Goal: Check status: Check status

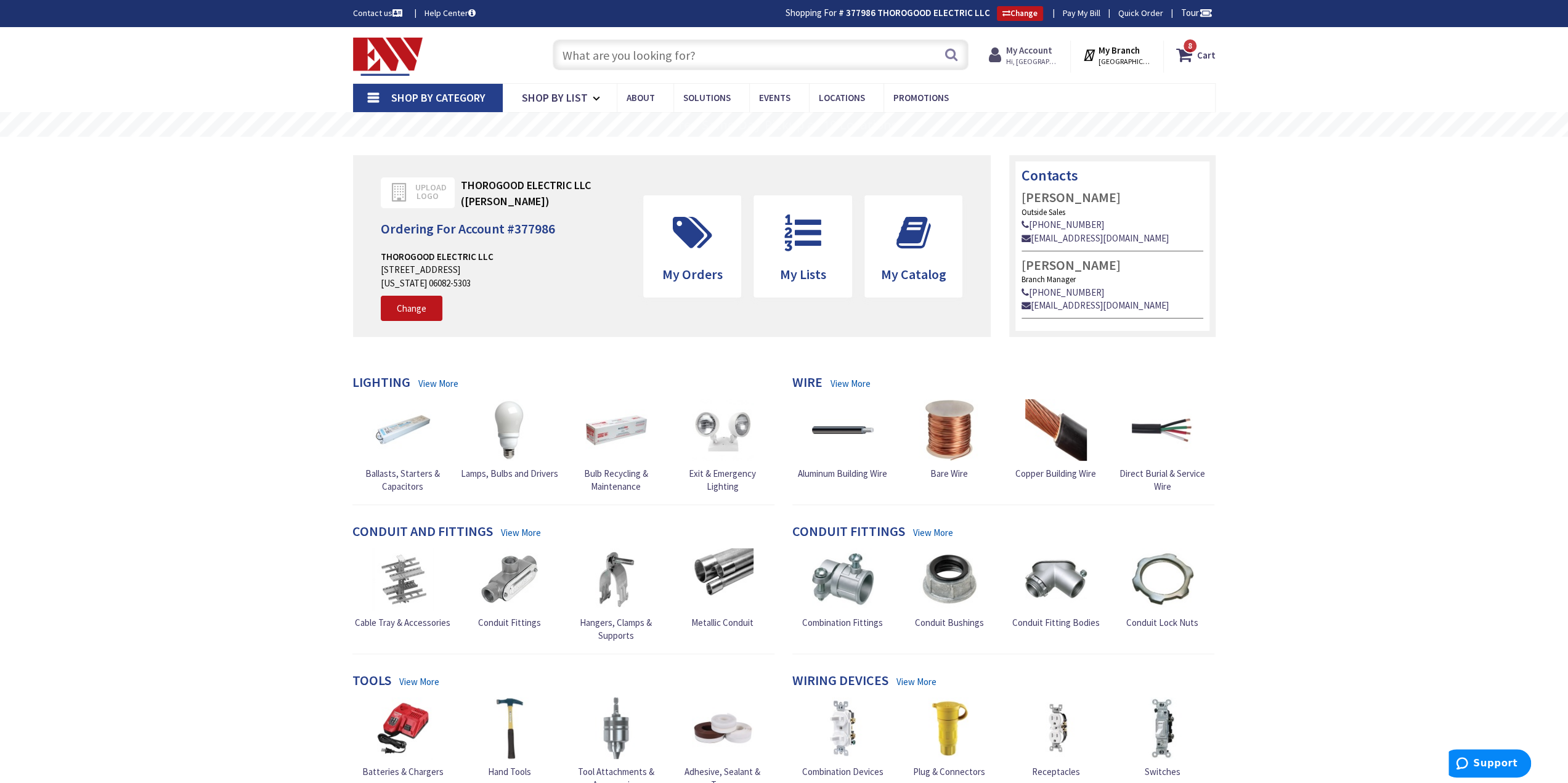
click at [1032, 53] on strong "My Account" at bounding box center [1029, 49] width 47 height 12
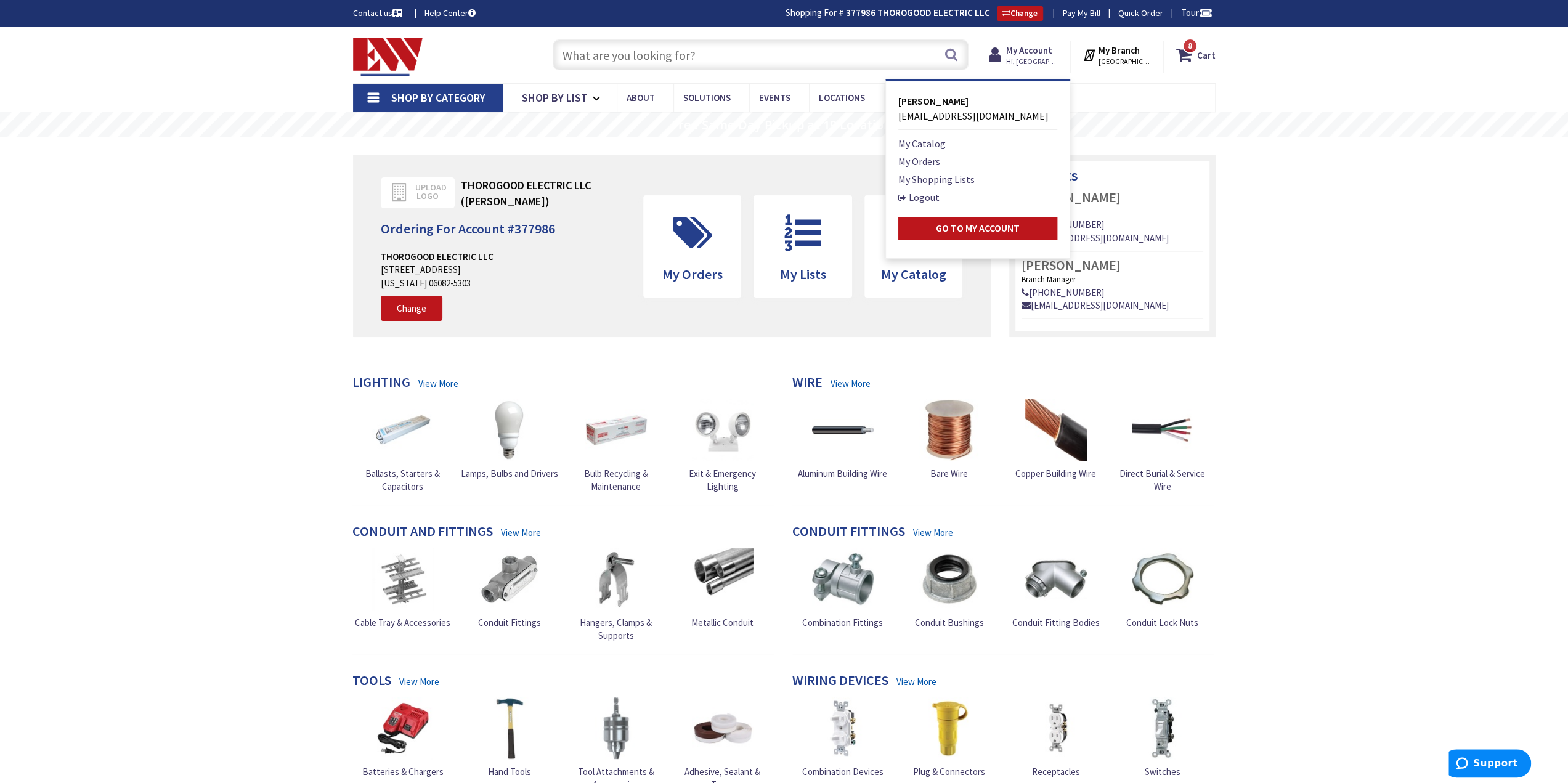
click at [1103, 50] on strong "My Branch" at bounding box center [1119, 49] width 41 height 12
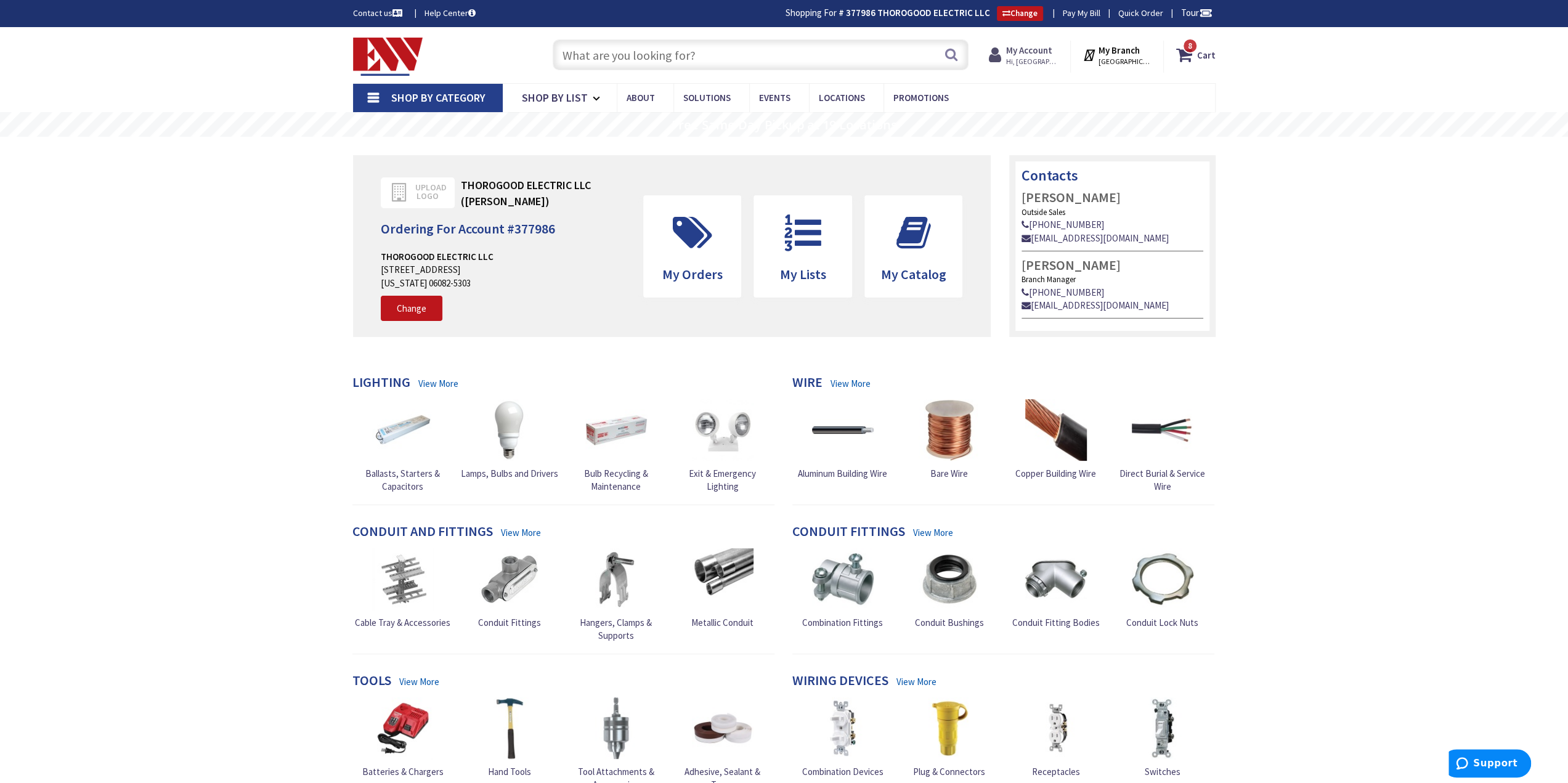
click at [1033, 57] on span "Hi, [GEOGRAPHIC_DATA]" at bounding box center [1032, 61] width 52 height 10
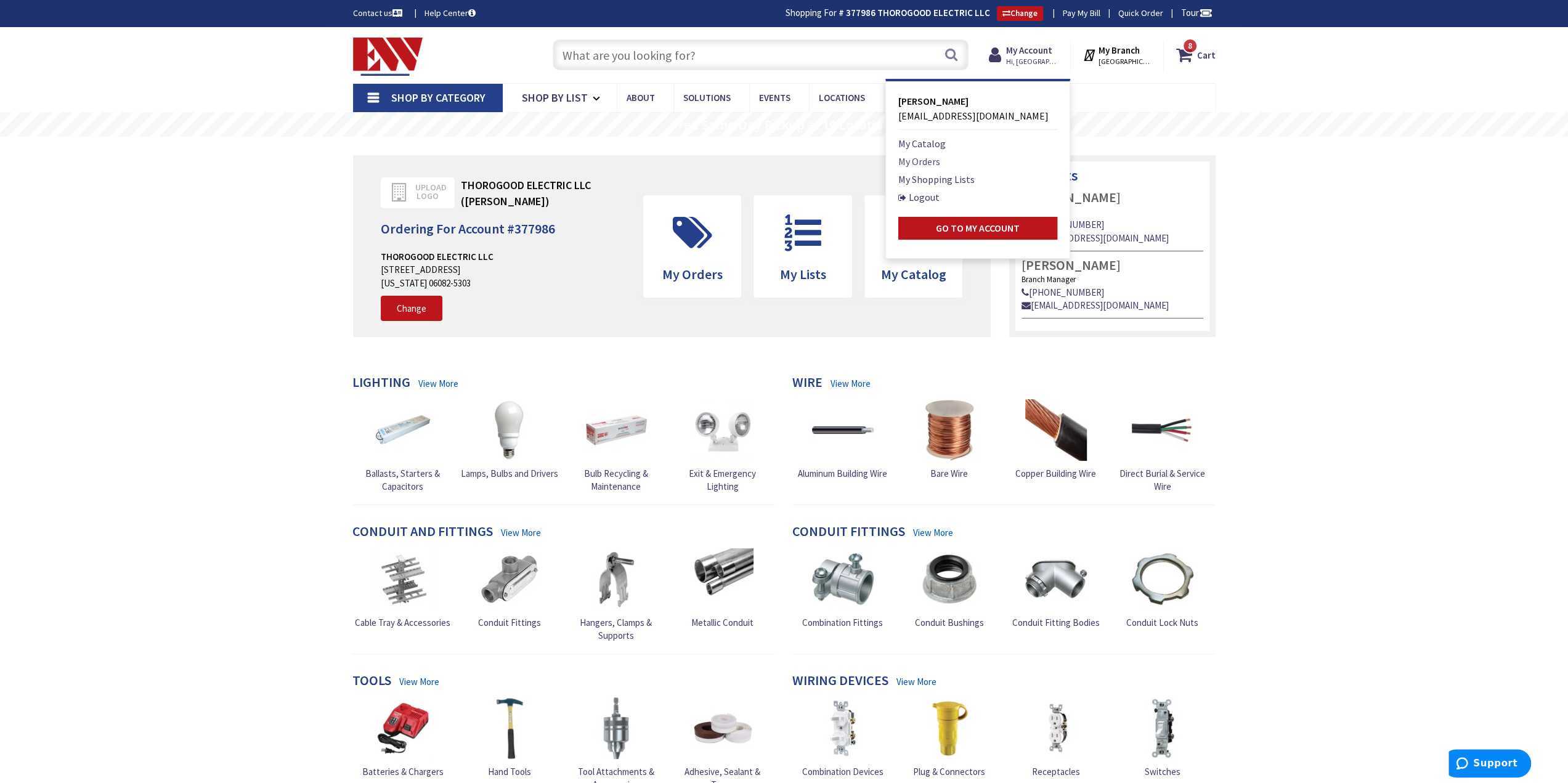
click at [928, 162] on link "My Orders" at bounding box center [919, 161] width 42 height 14
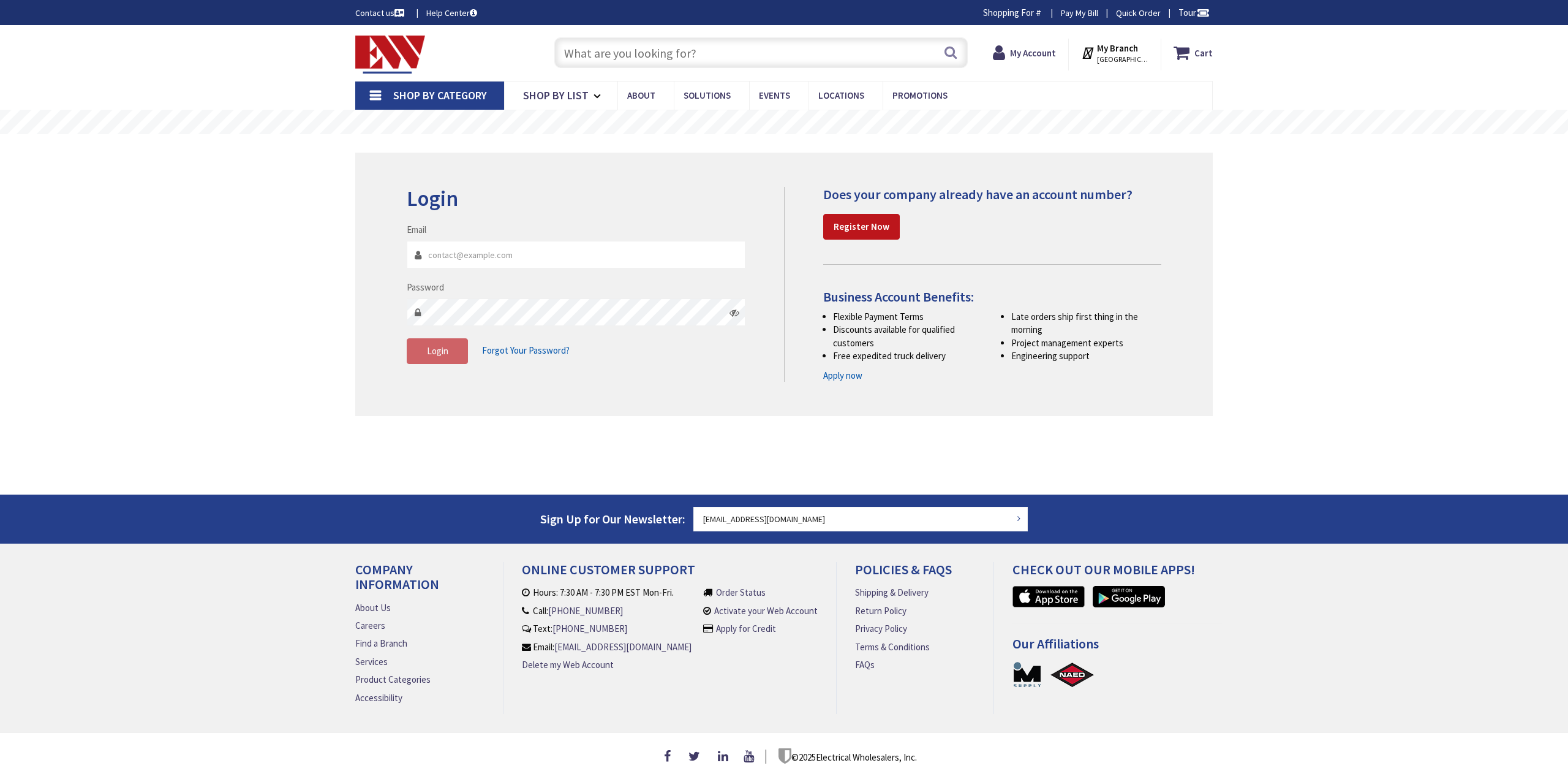
type input "[GEOGRAPHIC_DATA], [GEOGRAPHIC_DATA]"
type input "[EMAIL_ADDRESS][DOMAIN_NAME]"
click at [440, 343] on button "Login" at bounding box center [437, 351] width 62 height 26
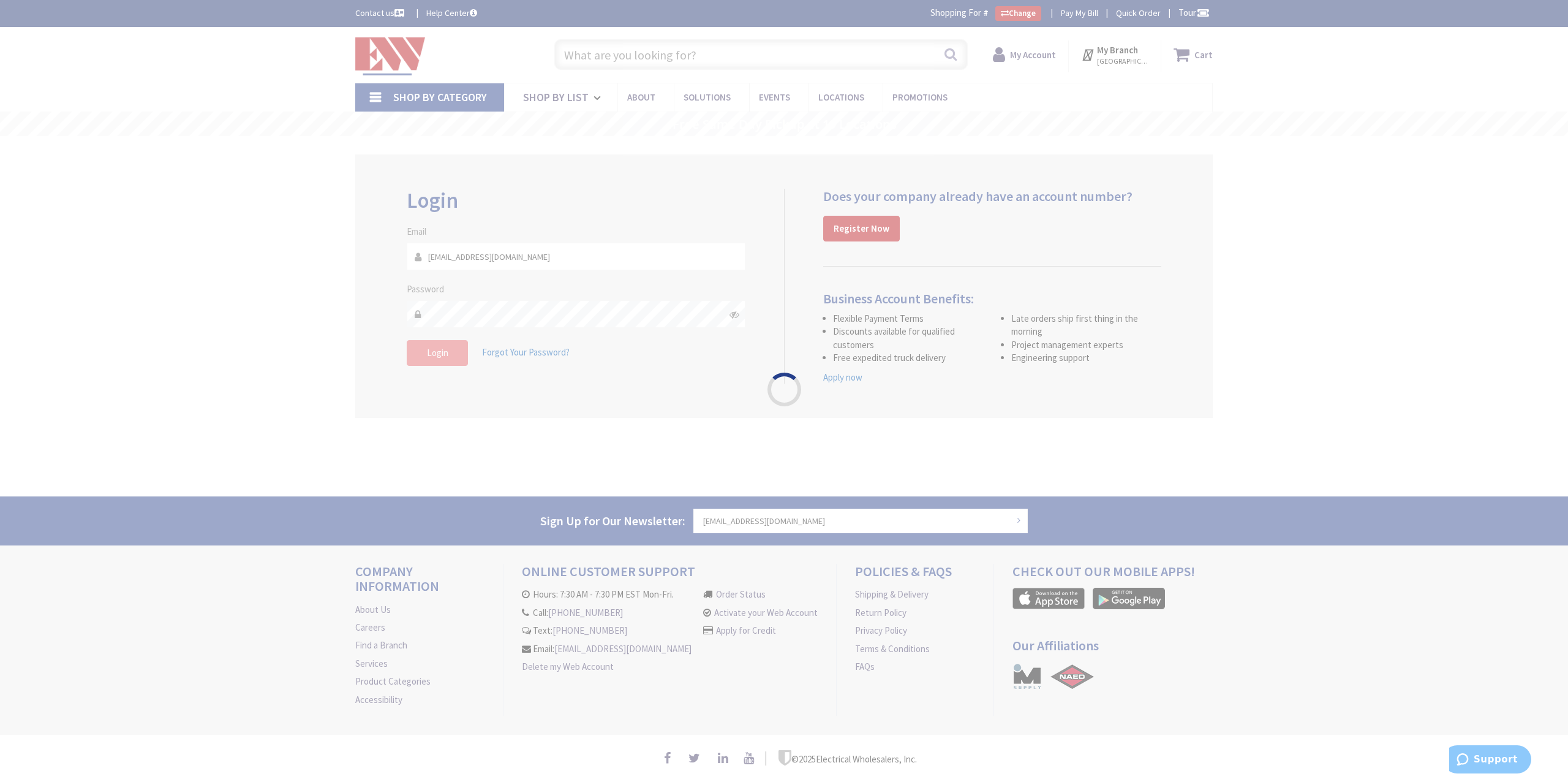
click at [431, 357] on div "Please wait..." at bounding box center [784, 389] width 1568 height 779
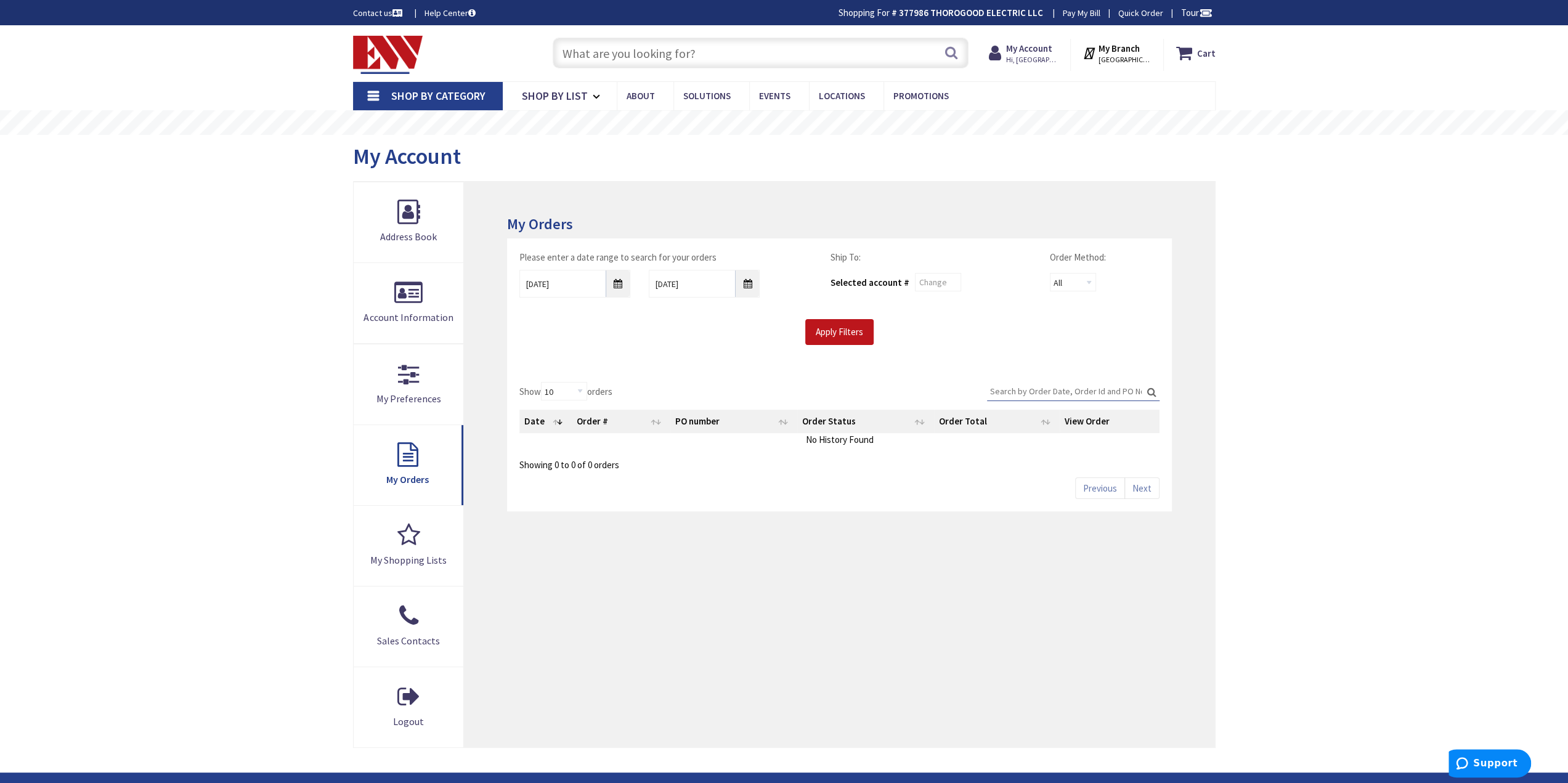
click at [512, 361] on div "Please enter a date range to search for your orders [DATE] [DATE] Ship To: Sele…" at bounding box center [839, 304] width 664 height 131
click at [654, 334] on div "Apply Filters" at bounding box center [839, 332] width 658 height 26
drag, startPoint x: 882, startPoint y: 270, endPoint x: 927, endPoint y: 292, distance: 50.1
click at [884, 273] on div "Selected account #" at bounding box center [930, 282] width 201 height 24
click at [939, 283] on input "text" at bounding box center [938, 282] width 47 height 19
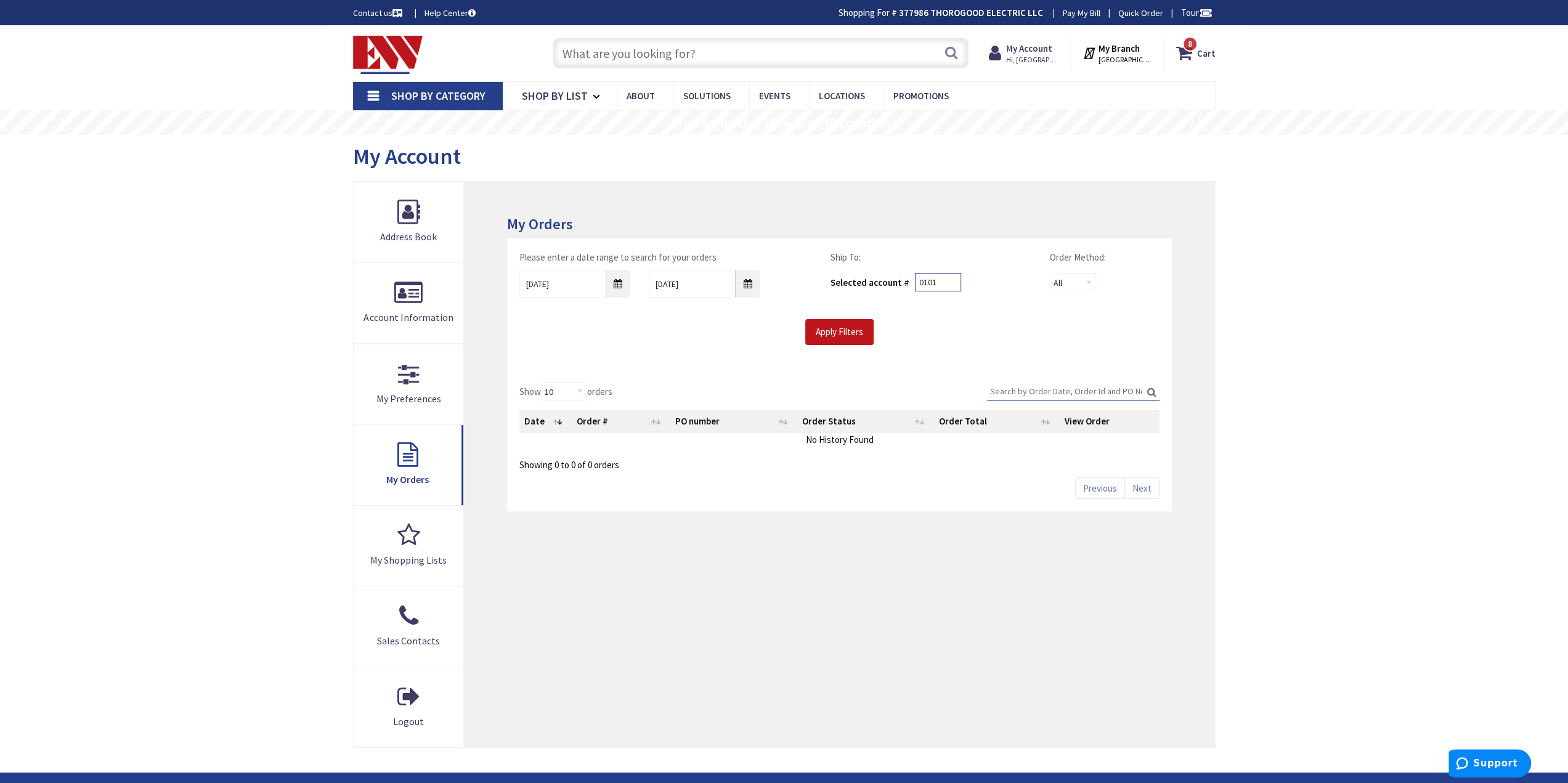
type input "0101"
click at [846, 317] on div "Please enter a date range to search for your orders 9/29/2025 10/6/2025 Ship To…" at bounding box center [839, 298] width 658 height 94
click at [835, 326] on input "Apply Filters" at bounding box center [840, 332] width 68 height 26
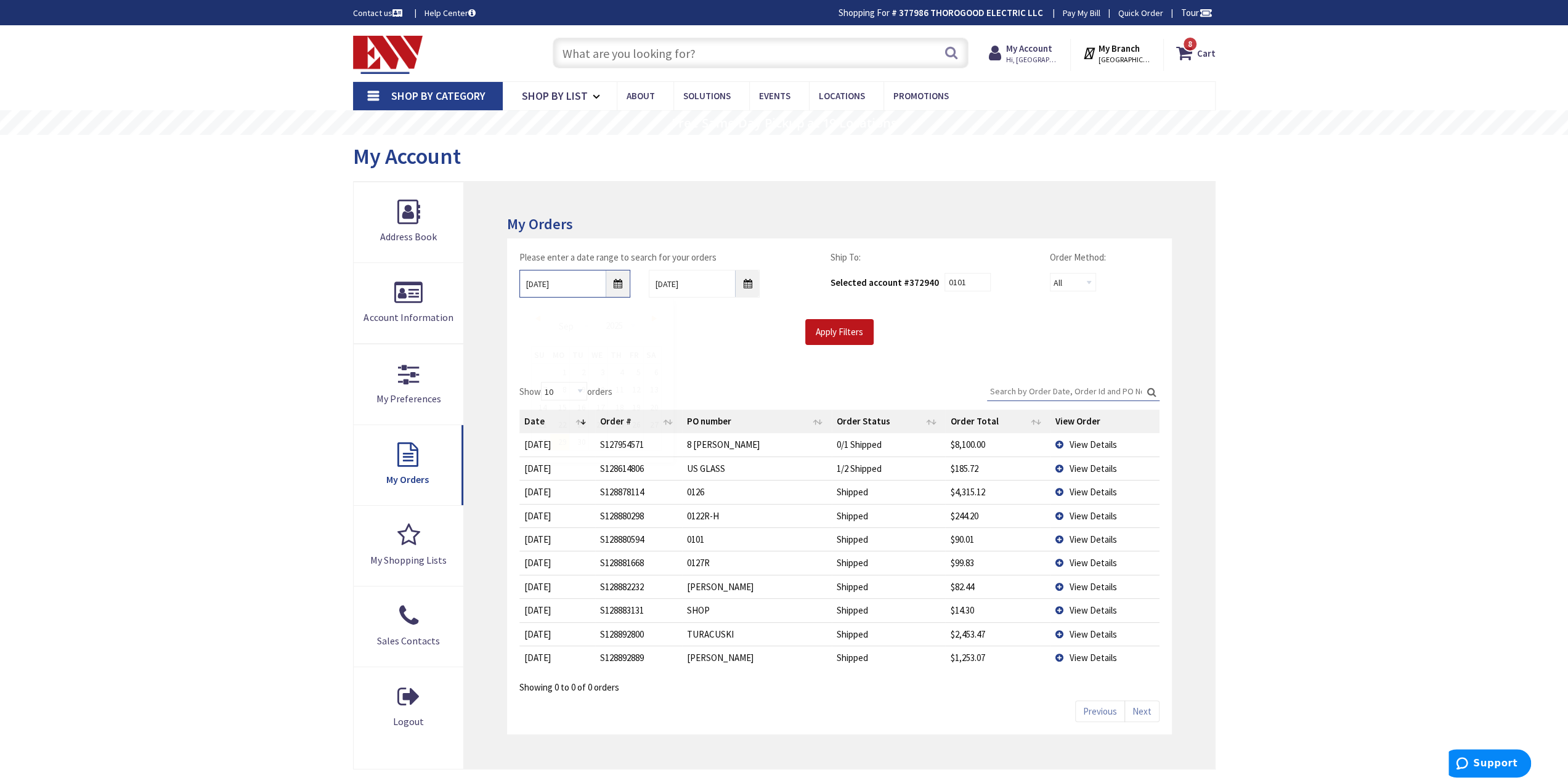
click at [614, 287] on input "9/29/2025" at bounding box center [575, 283] width 111 height 28
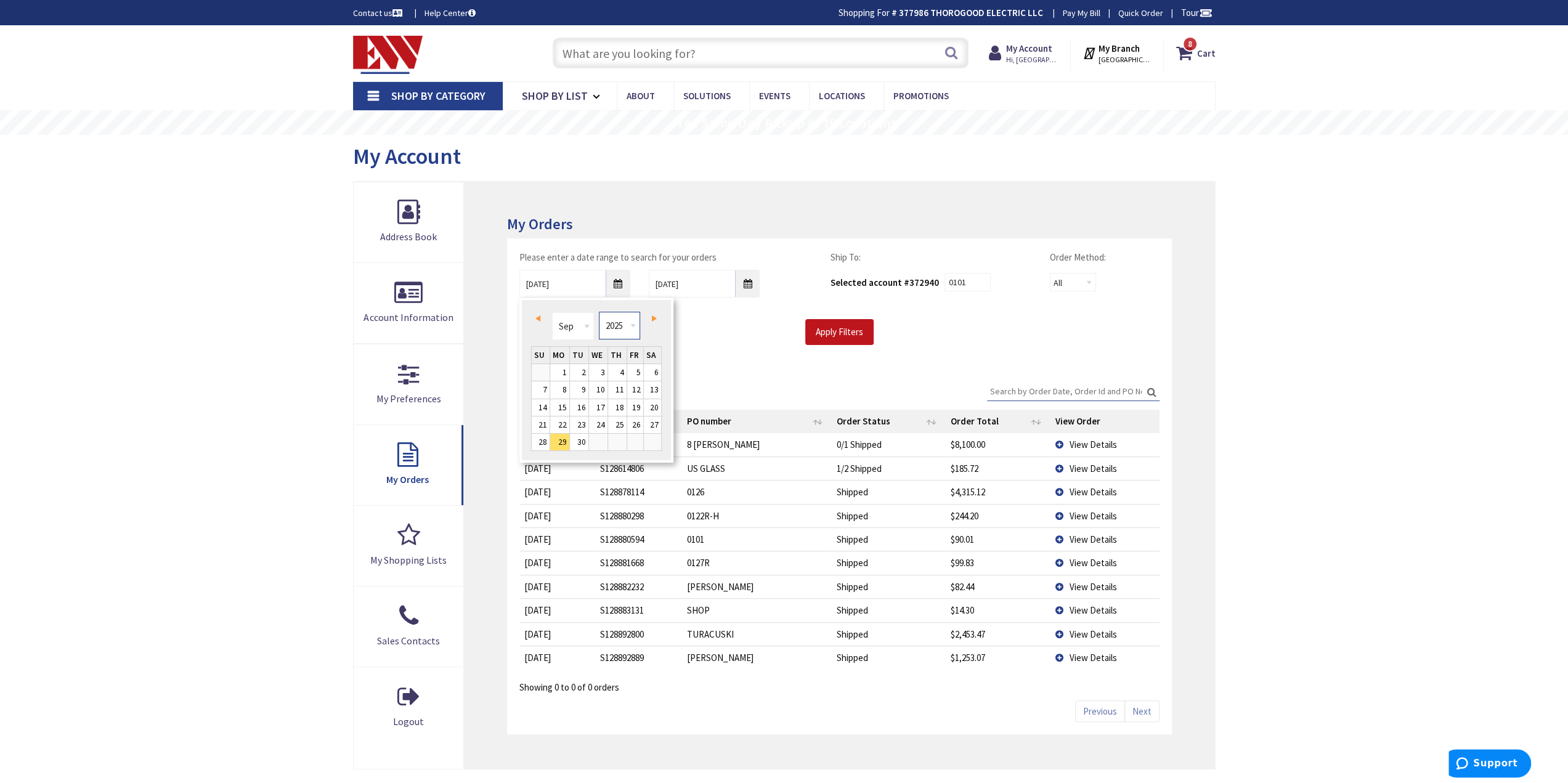
click at [613, 321] on select "1980 1981 1982 1983 1984 1985 1986 1987 1988 1989 1990 1991 1992 1993 1994 1995…" at bounding box center [620, 325] width 41 height 28
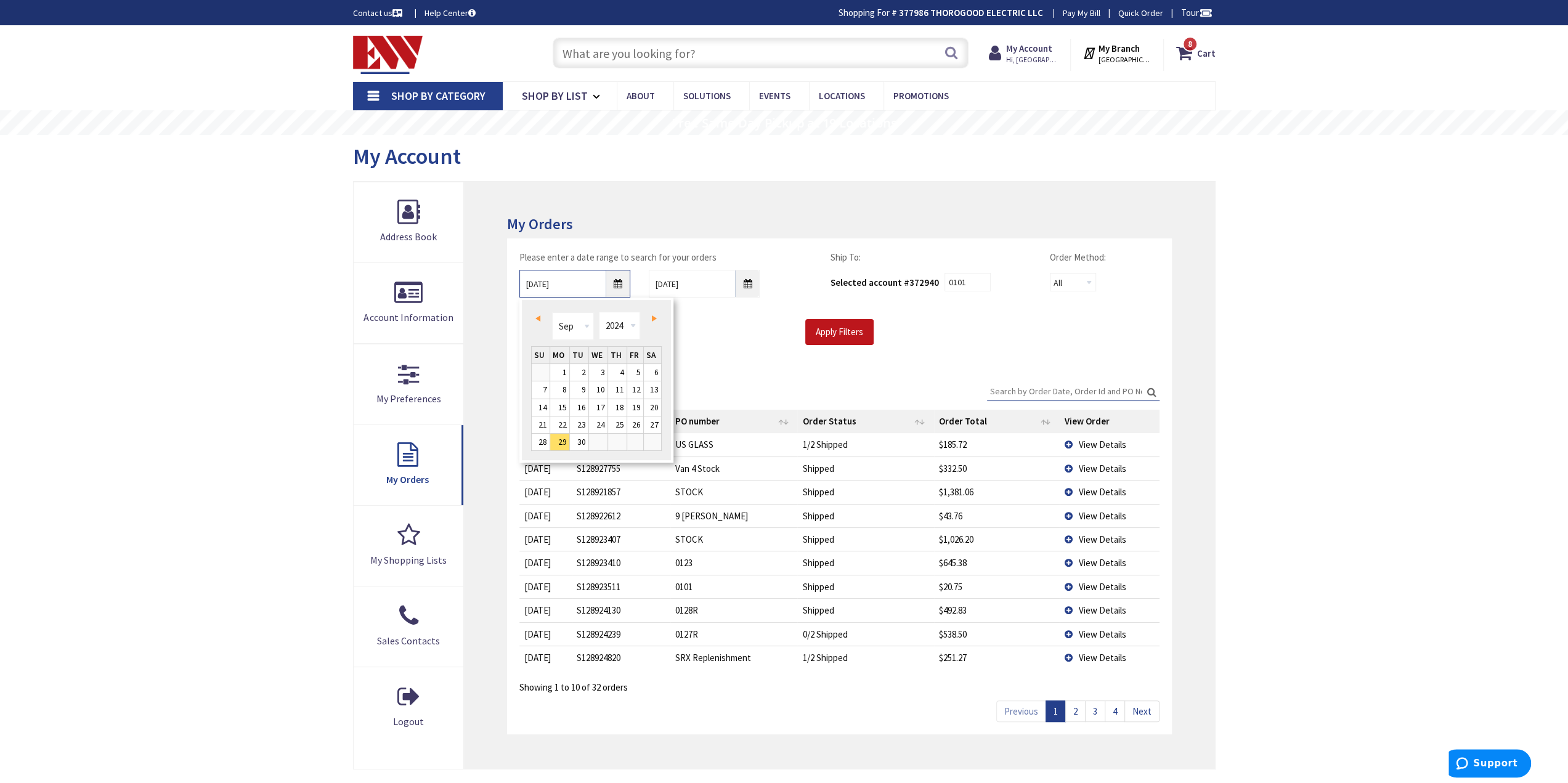
type input "09/28/2024"
click at [827, 328] on input "Apply Filters" at bounding box center [840, 332] width 68 height 26
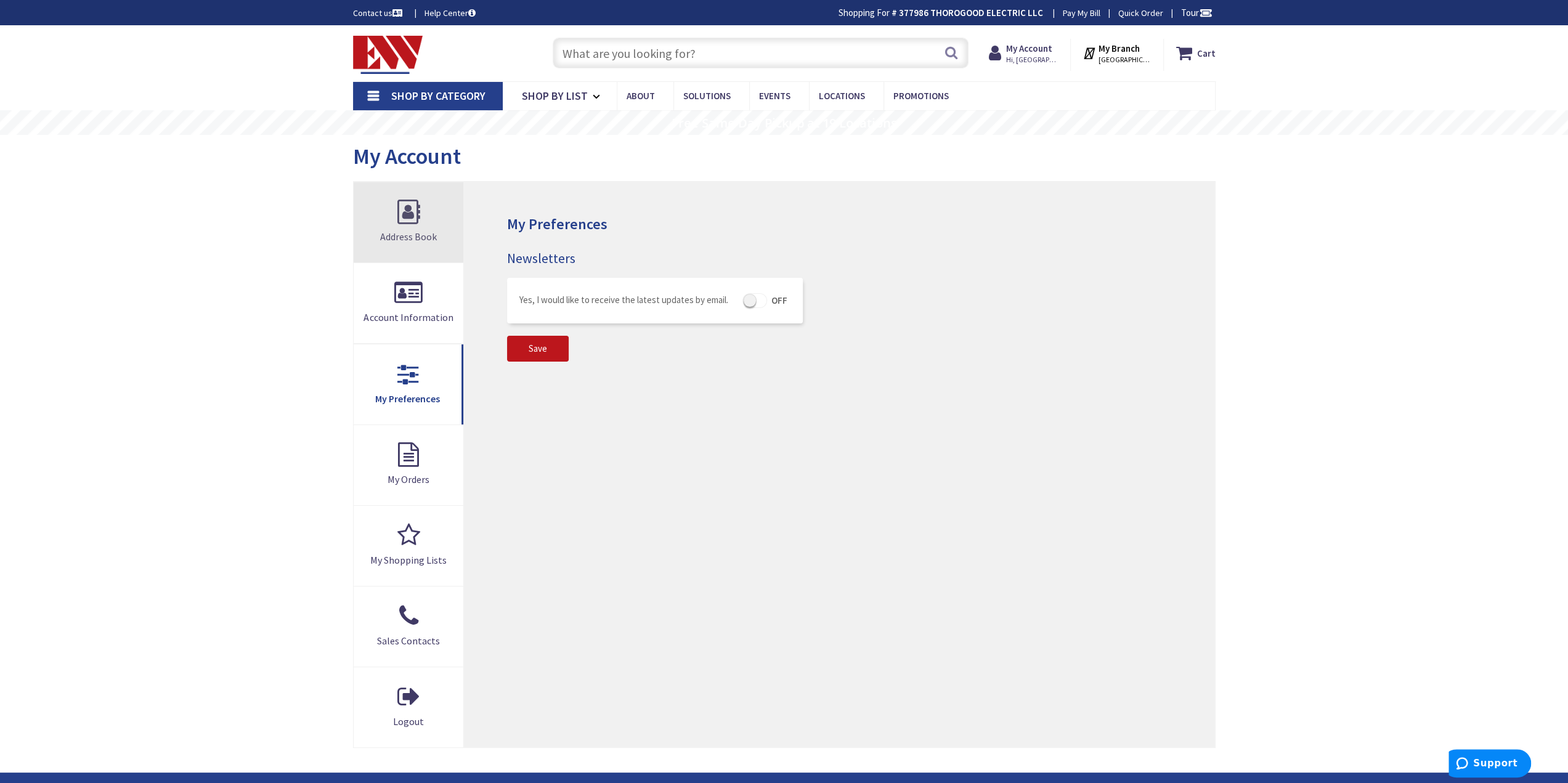
click at [423, 227] on link "Address Book" at bounding box center [408, 222] width 110 height 80
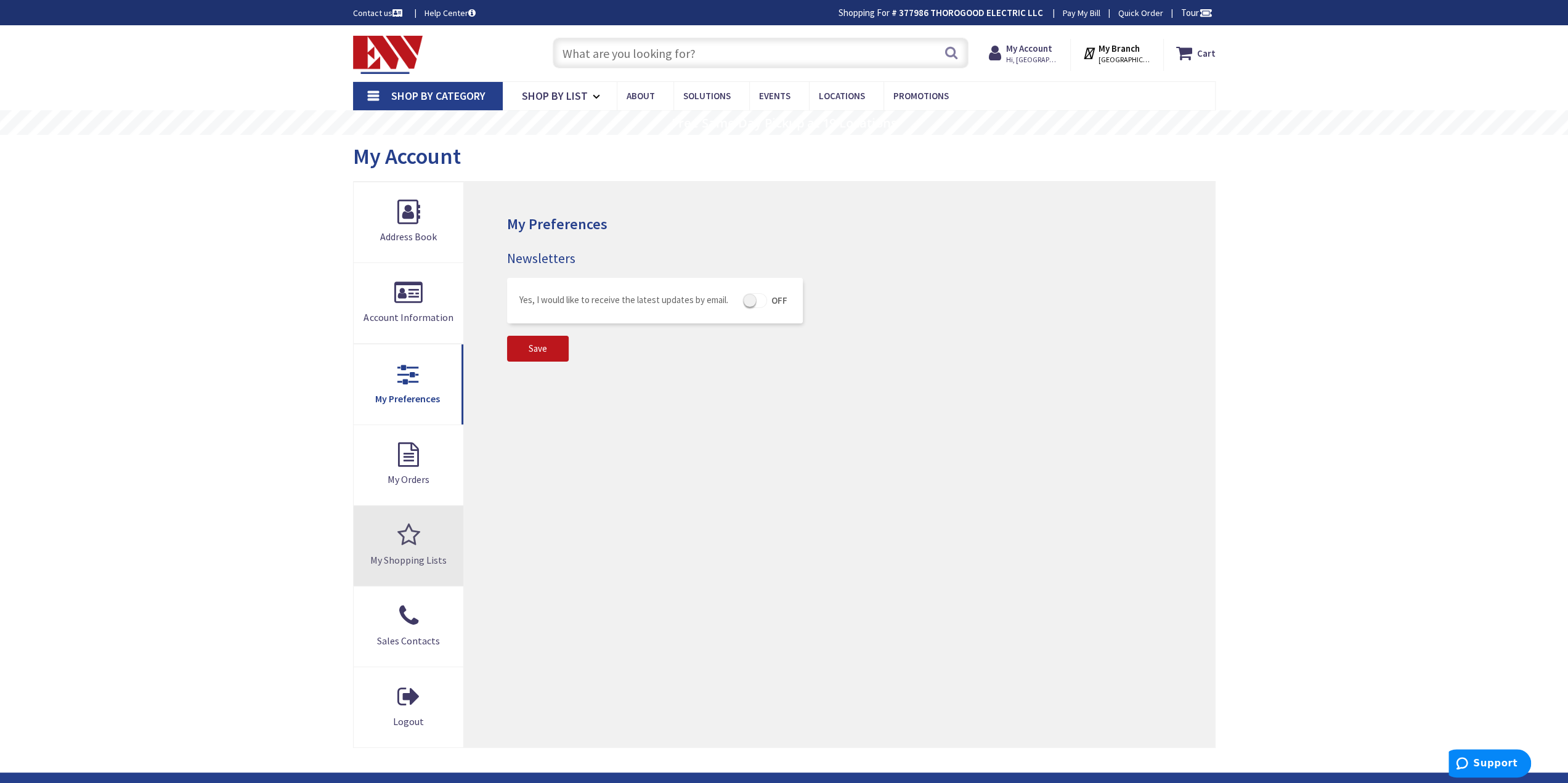
drag, startPoint x: 414, startPoint y: 544, endPoint x: 430, endPoint y: 528, distance: 22.6
click at [414, 544] on link "My Shopping Lists" at bounding box center [408, 545] width 110 height 80
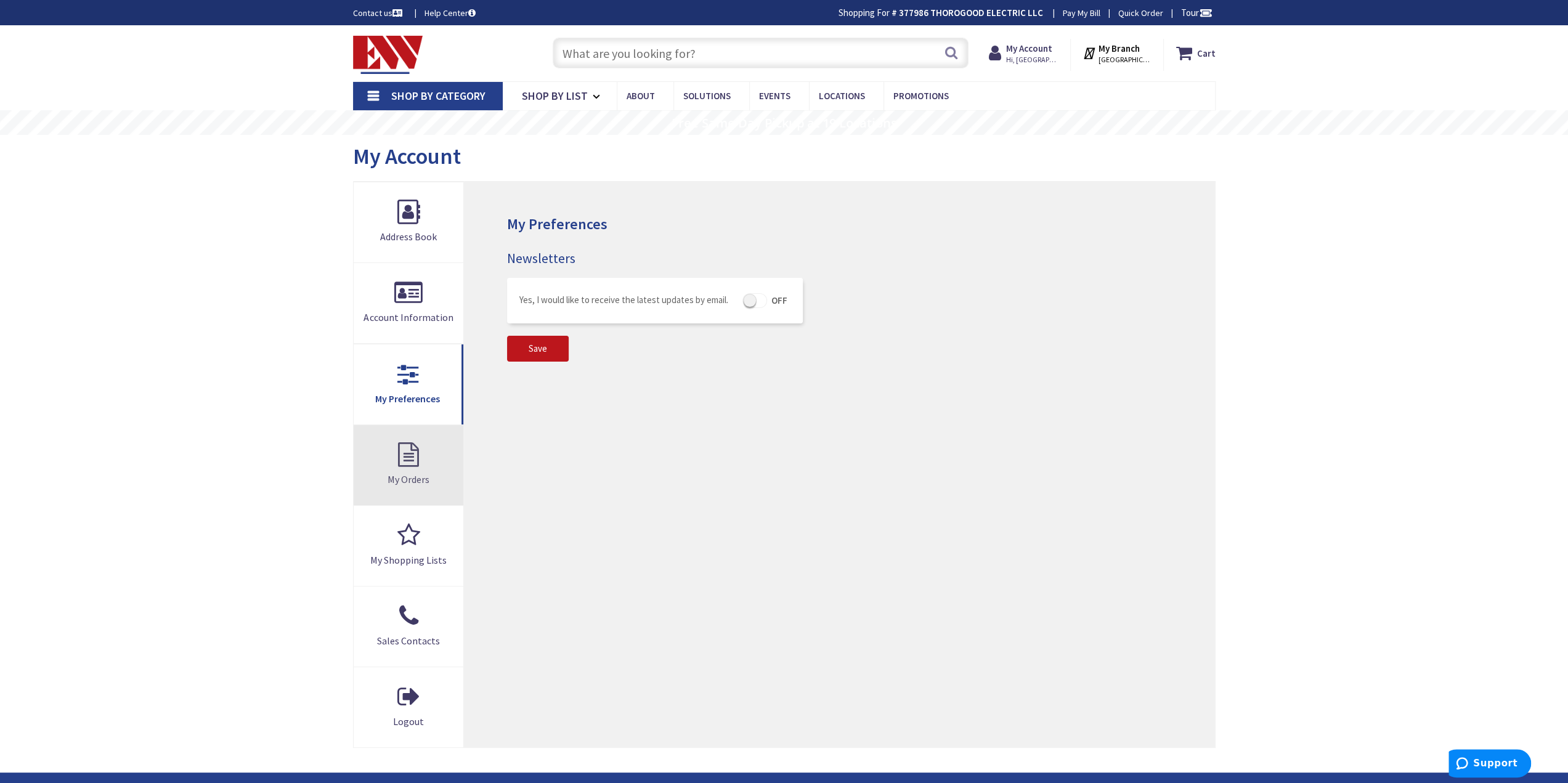
click at [431, 484] on link "My Orders" at bounding box center [408, 465] width 110 height 80
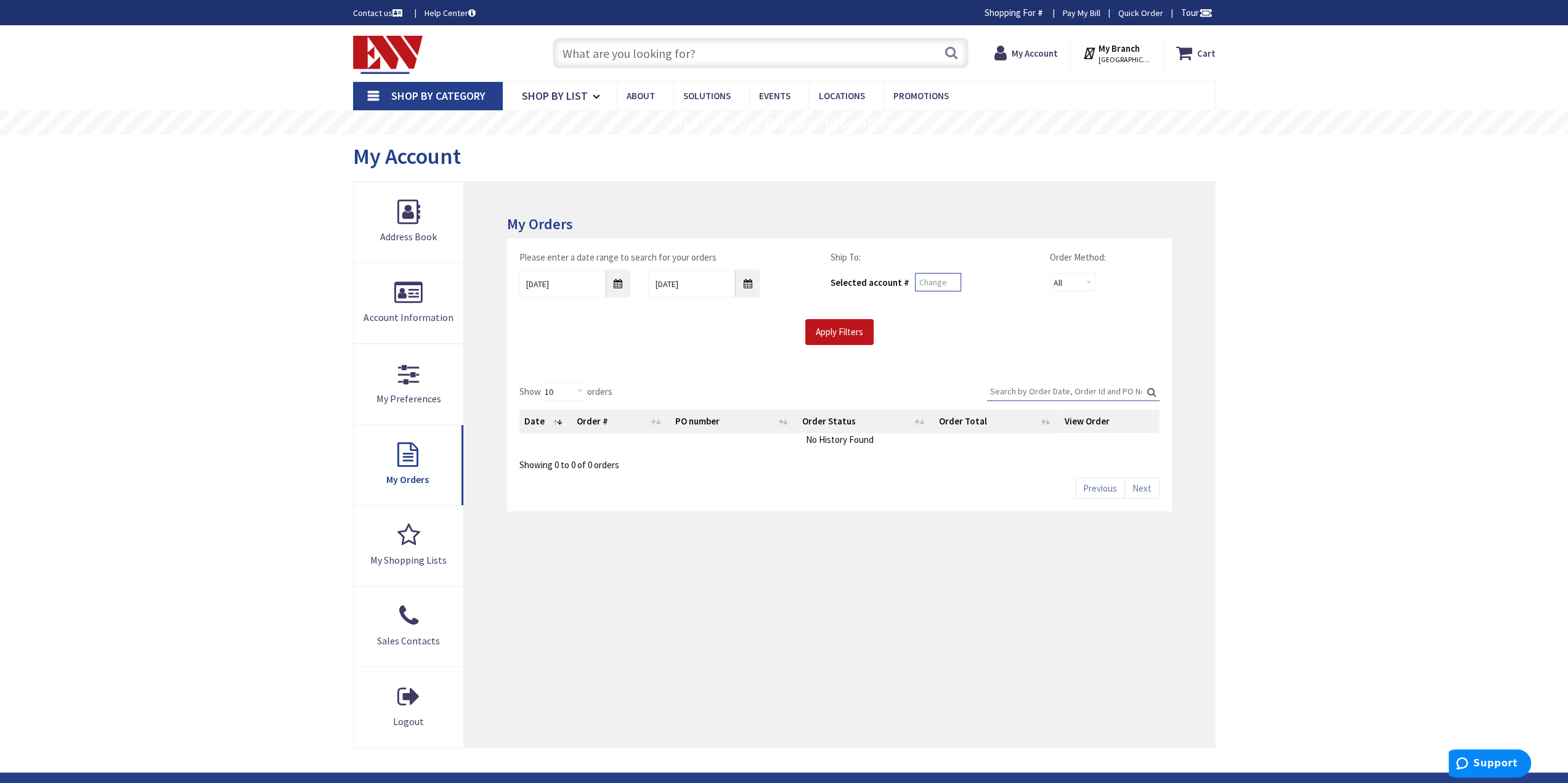
click at [919, 286] on input "text" at bounding box center [938, 282] width 47 height 19
type input "0101"
drag, startPoint x: 613, startPoint y: 280, endPoint x: 615, endPoint y: 289, distance: 9.2
click at [613, 280] on input "9/29/2025" at bounding box center [575, 283] width 111 height 28
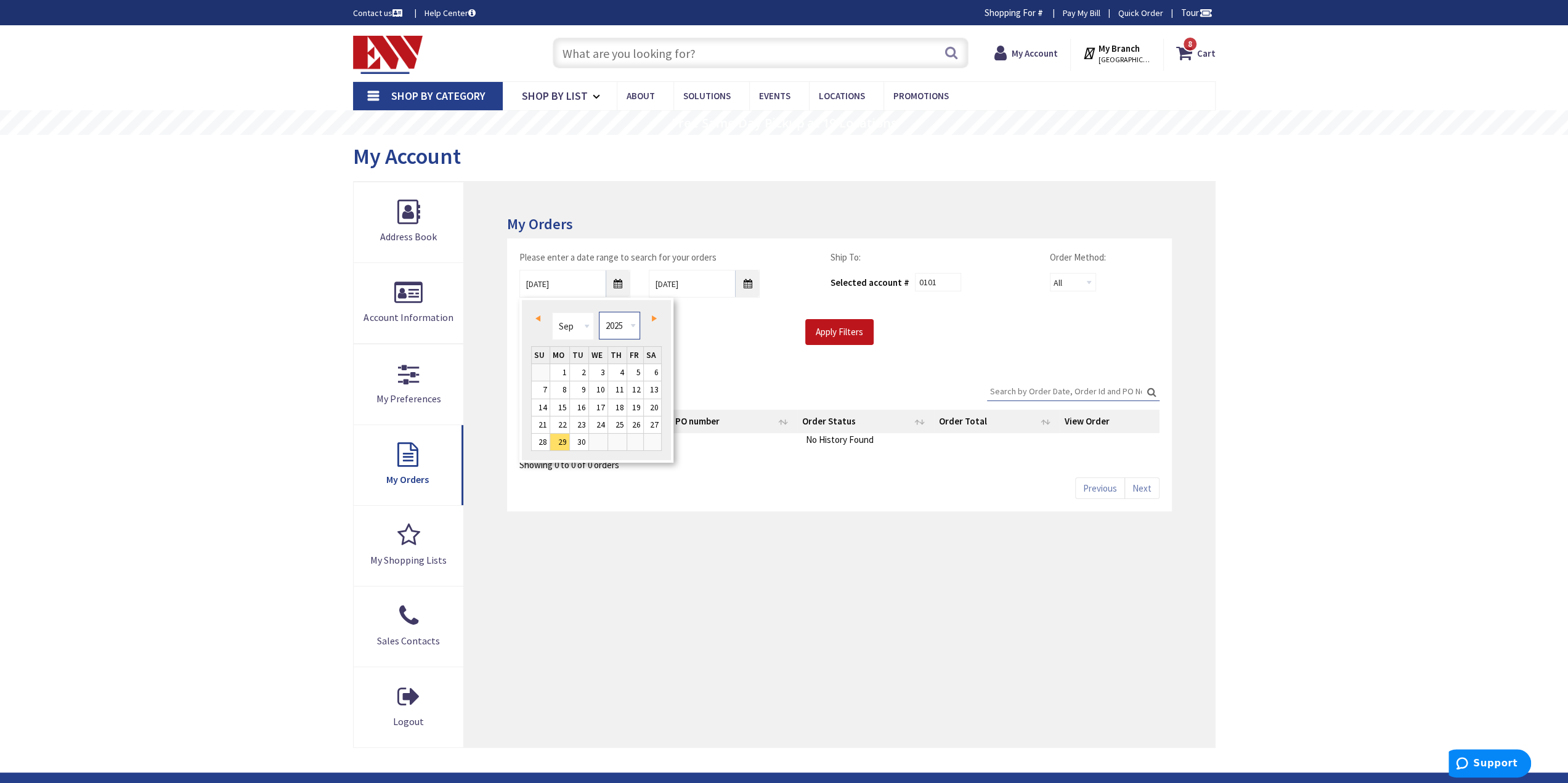
drag, startPoint x: 618, startPoint y: 324, endPoint x: 624, endPoint y: 333, distance: 10.8
click at [618, 326] on select "1980 1981 1982 1983 1984 1985 1986 1987 1988 1989 1990 1991 1992 1993 1994 1995…" at bounding box center [620, 325] width 41 height 28
type input "[DATE]"
click at [852, 337] on input "Apply Filters" at bounding box center [840, 332] width 68 height 26
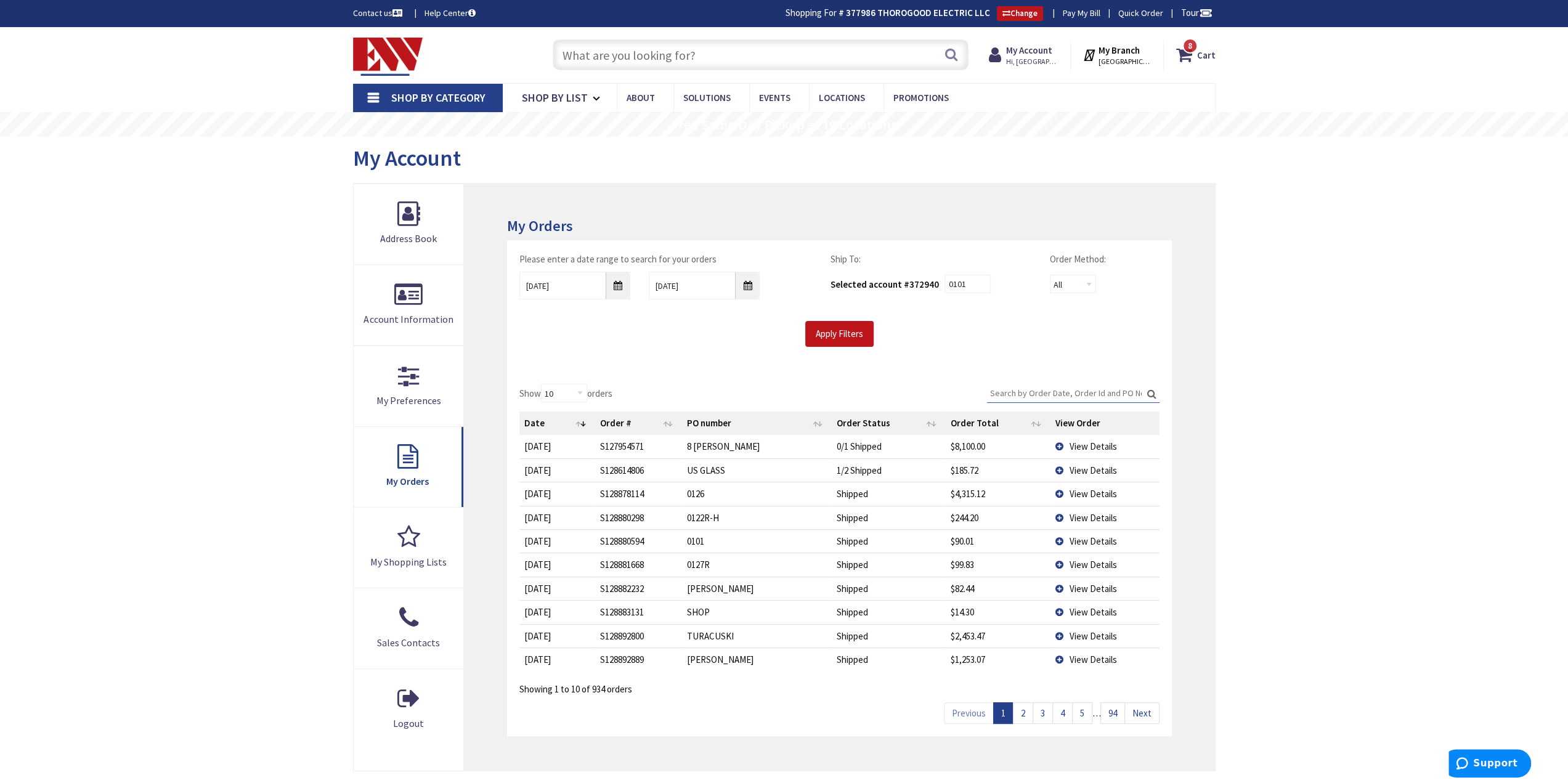
click at [560, 418] on th "Date" at bounding box center [557, 423] width 75 height 23
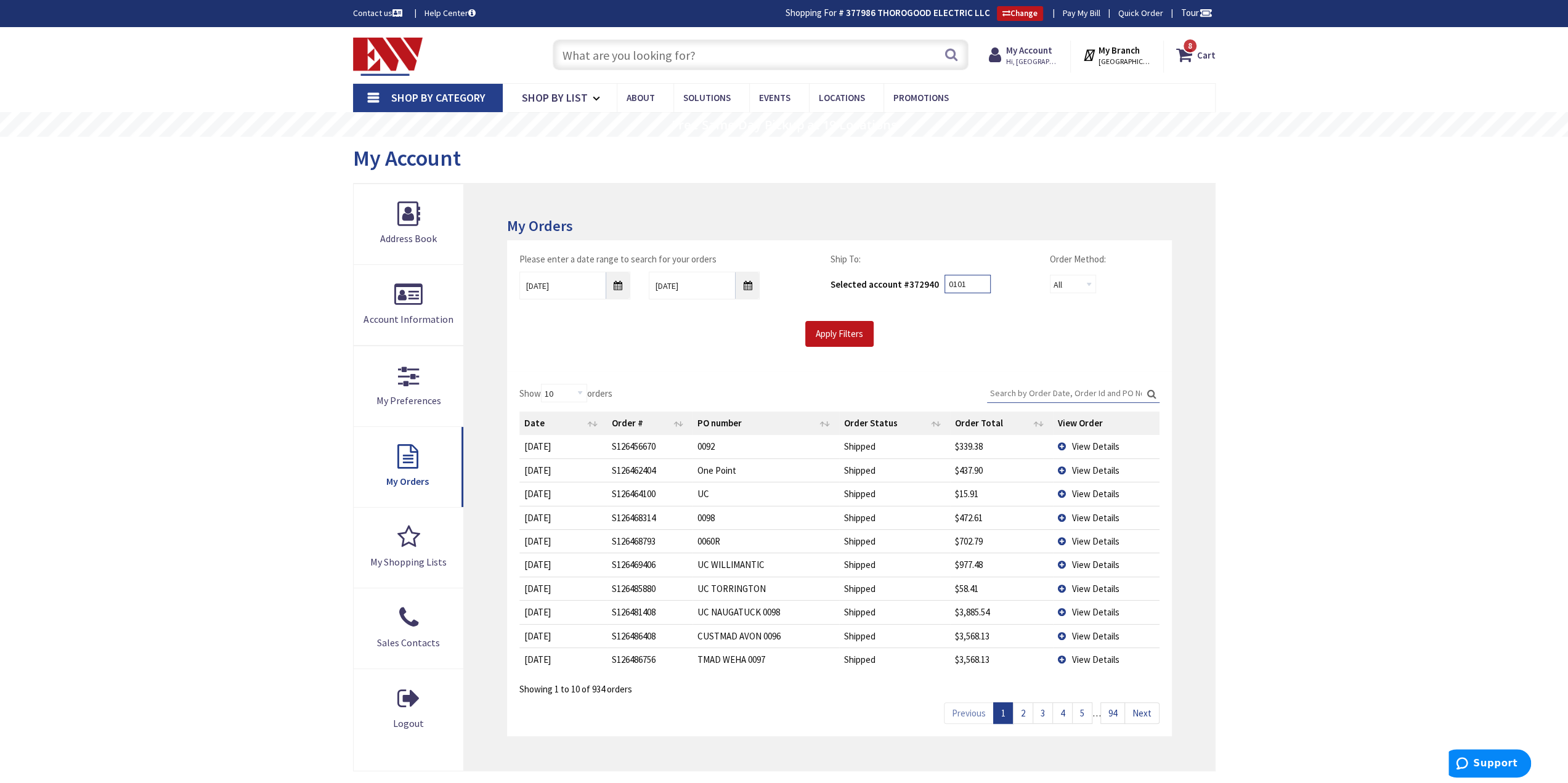
click at [968, 284] on input "0101" at bounding box center [968, 283] width 47 height 19
drag, startPoint x: 904, startPoint y: 286, endPoint x: 878, endPoint y: 291, distance: 26.5
click at [904, 288] on div "Selected account # 372940" at bounding box center [884, 284] width 109 height 13
click at [1093, 283] on select "All Offline Online" at bounding box center [1073, 283] width 47 height 19
drag, startPoint x: 1093, startPoint y: 283, endPoint x: 1030, endPoint y: 294, distance: 64.0
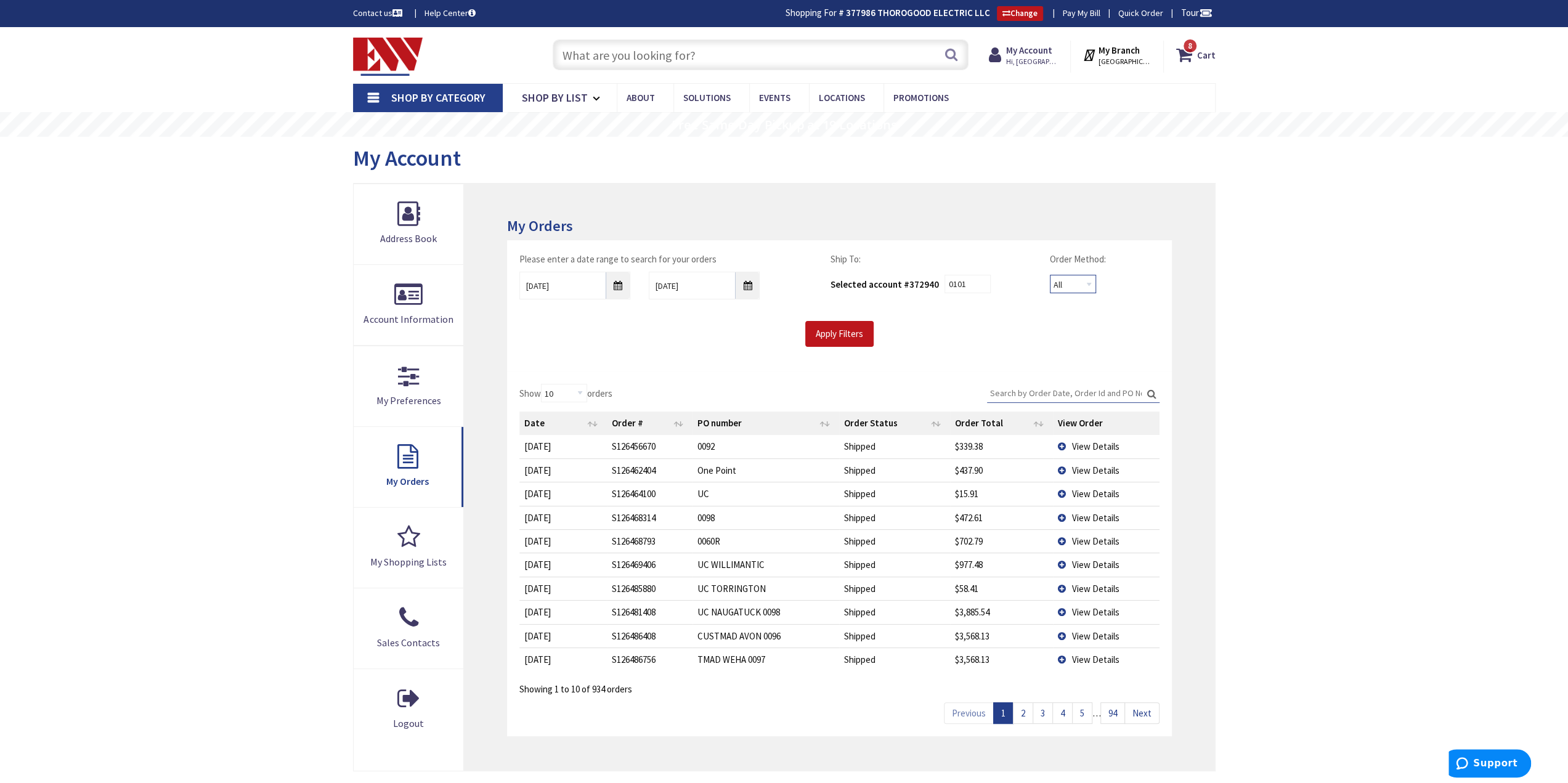
click at [1093, 283] on select "All Offline Online" at bounding box center [1073, 283] width 47 height 19
click at [1081, 397] on input "Search:" at bounding box center [1073, 393] width 172 height 19
click at [977, 471] on td "$2,824.51" at bounding box center [1002, 470] width 102 height 23
click at [1063, 474] on td "View Details" at bounding box center [1106, 470] width 106 height 23
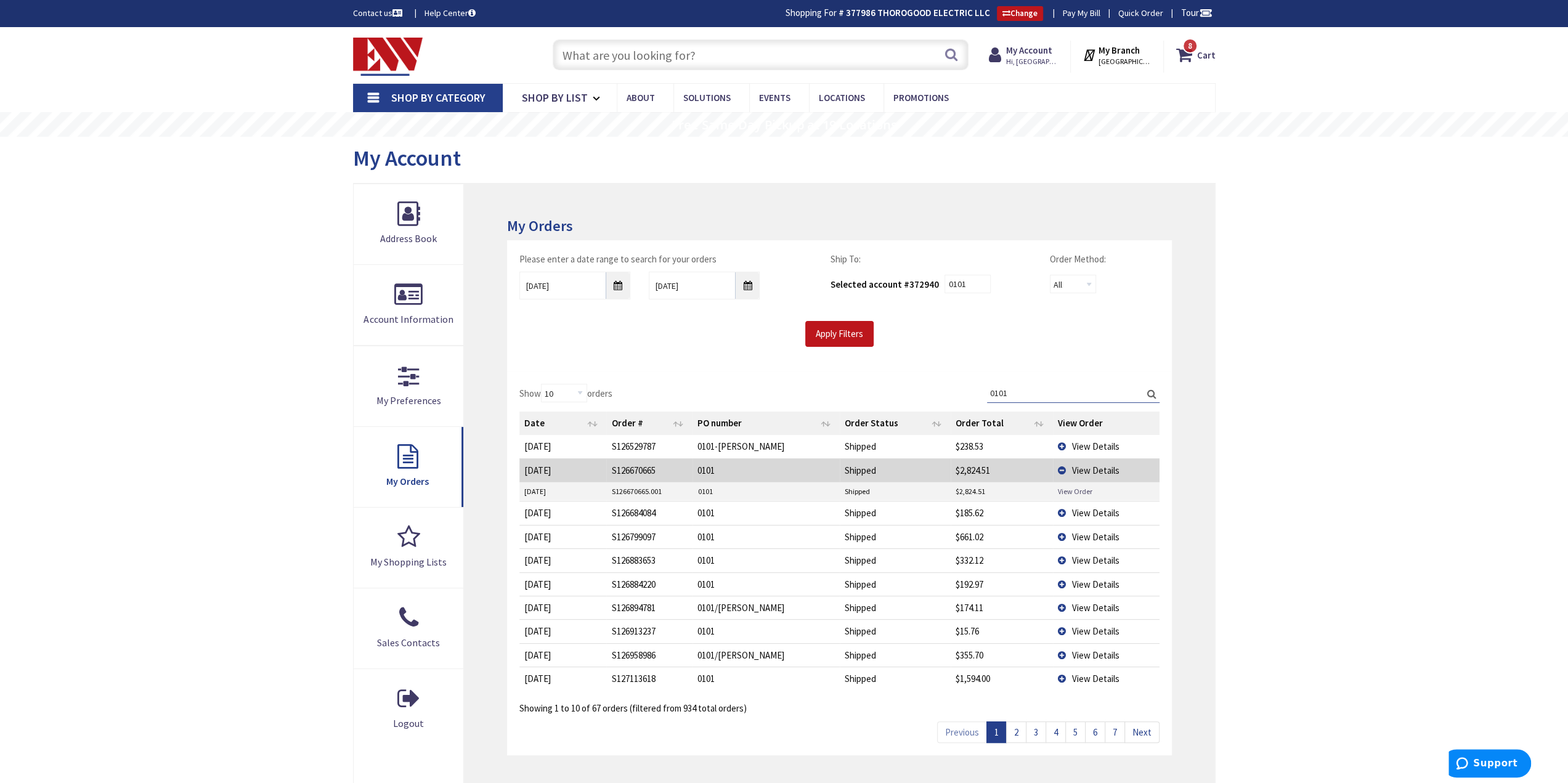
click at [1069, 491] on link "View Order" at bounding box center [1075, 492] width 34 height 11
click at [1018, 735] on link "2" at bounding box center [1015, 732] width 21 height 22
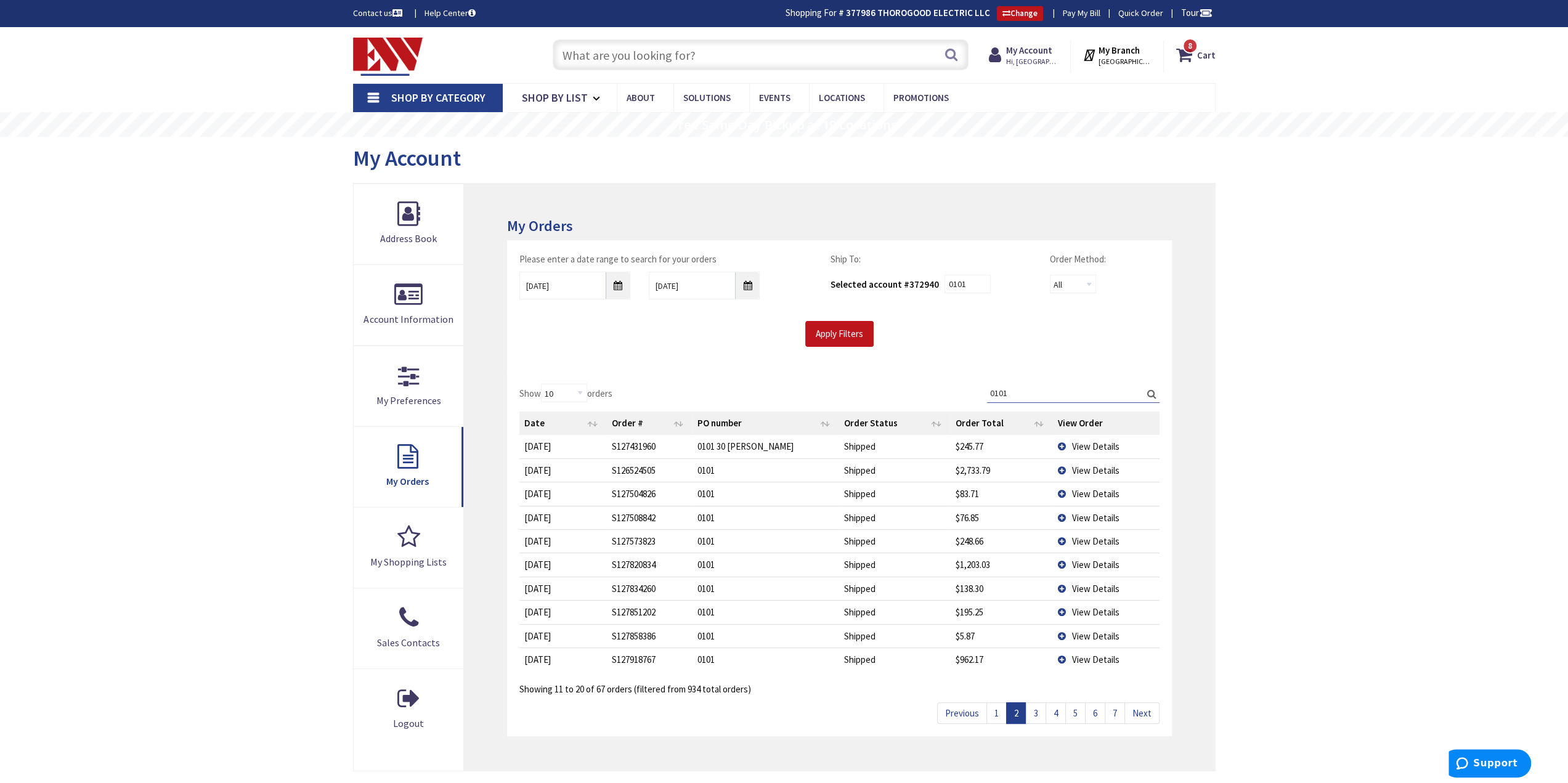
click at [1002, 705] on link "1" at bounding box center [996, 713] width 21 height 22
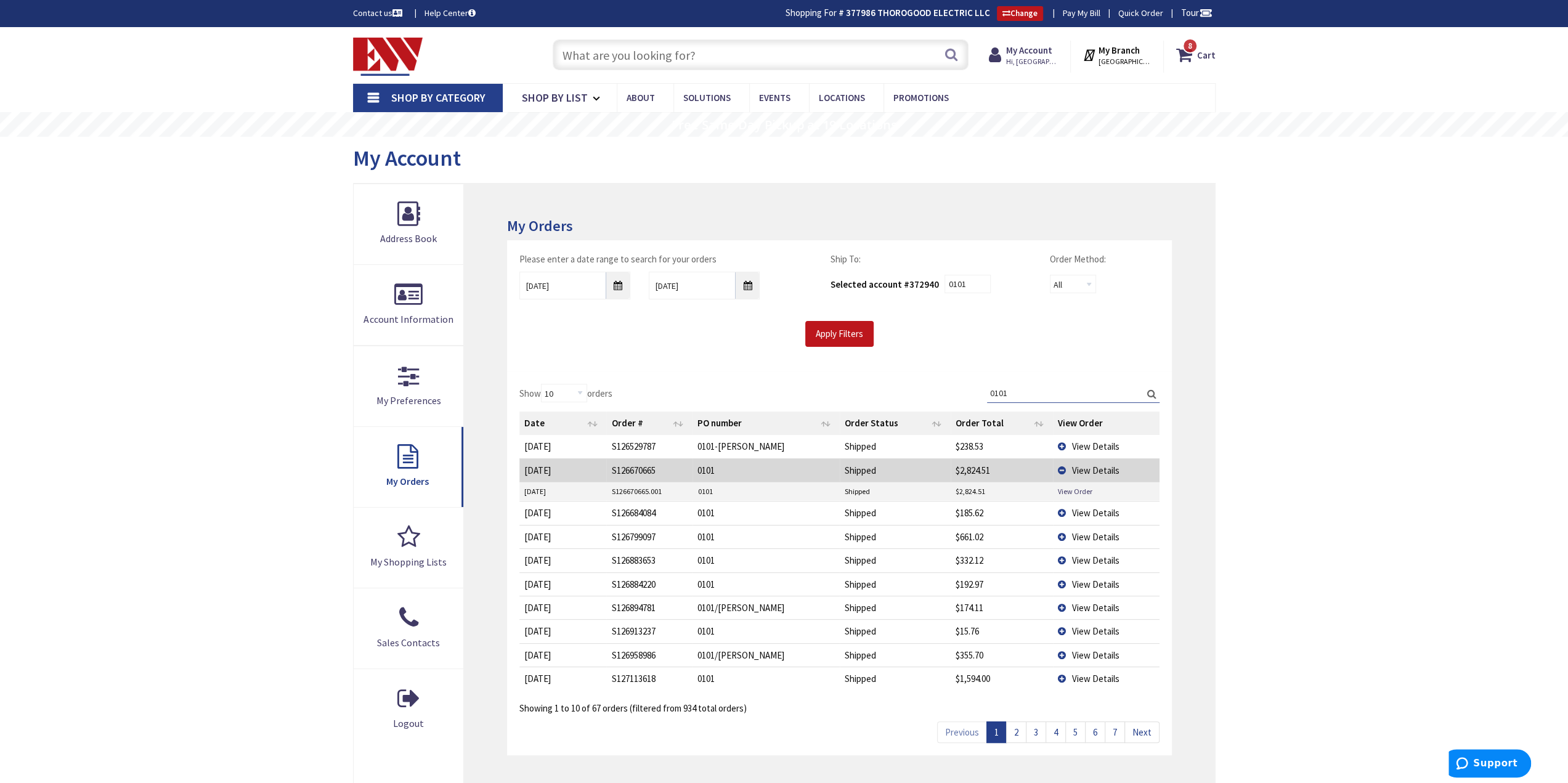
click at [1146, 733] on link "Next" at bounding box center [1141, 732] width 35 height 22
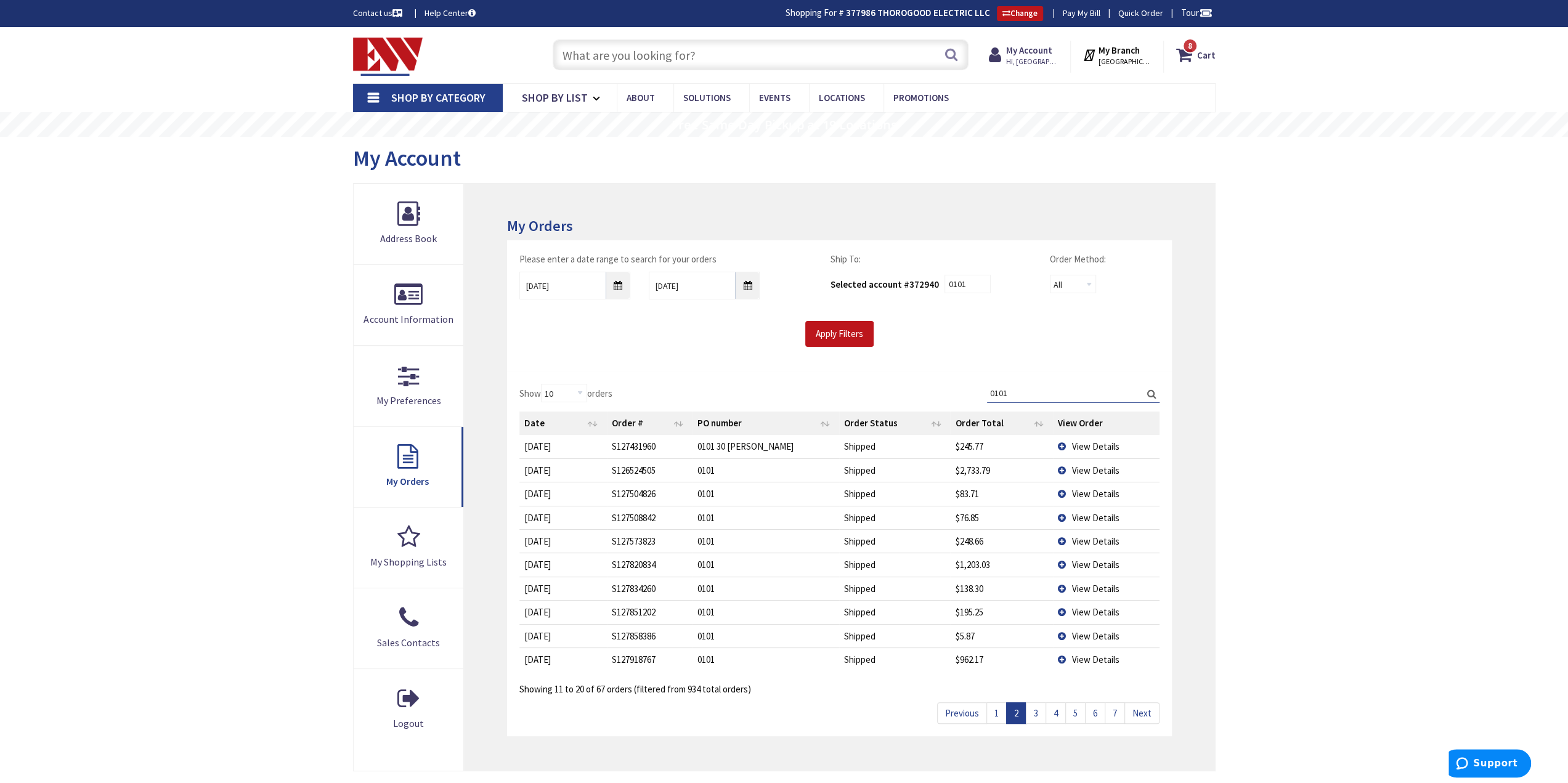
click at [1147, 696] on div "Previous 1 2 3 4 5 6 7 Next" at bounding box center [1049, 709] width 222 height 28
click at [1146, 705] on link "Next" at bounding box center [1141, 713] width 35 height 22
click at [1146, 704] on link "Next" at bounding box center [1141, 713] width 35 height 22
click at [969, 715] on link "Previous" at bounding box center [963, 713] width 50 height 22
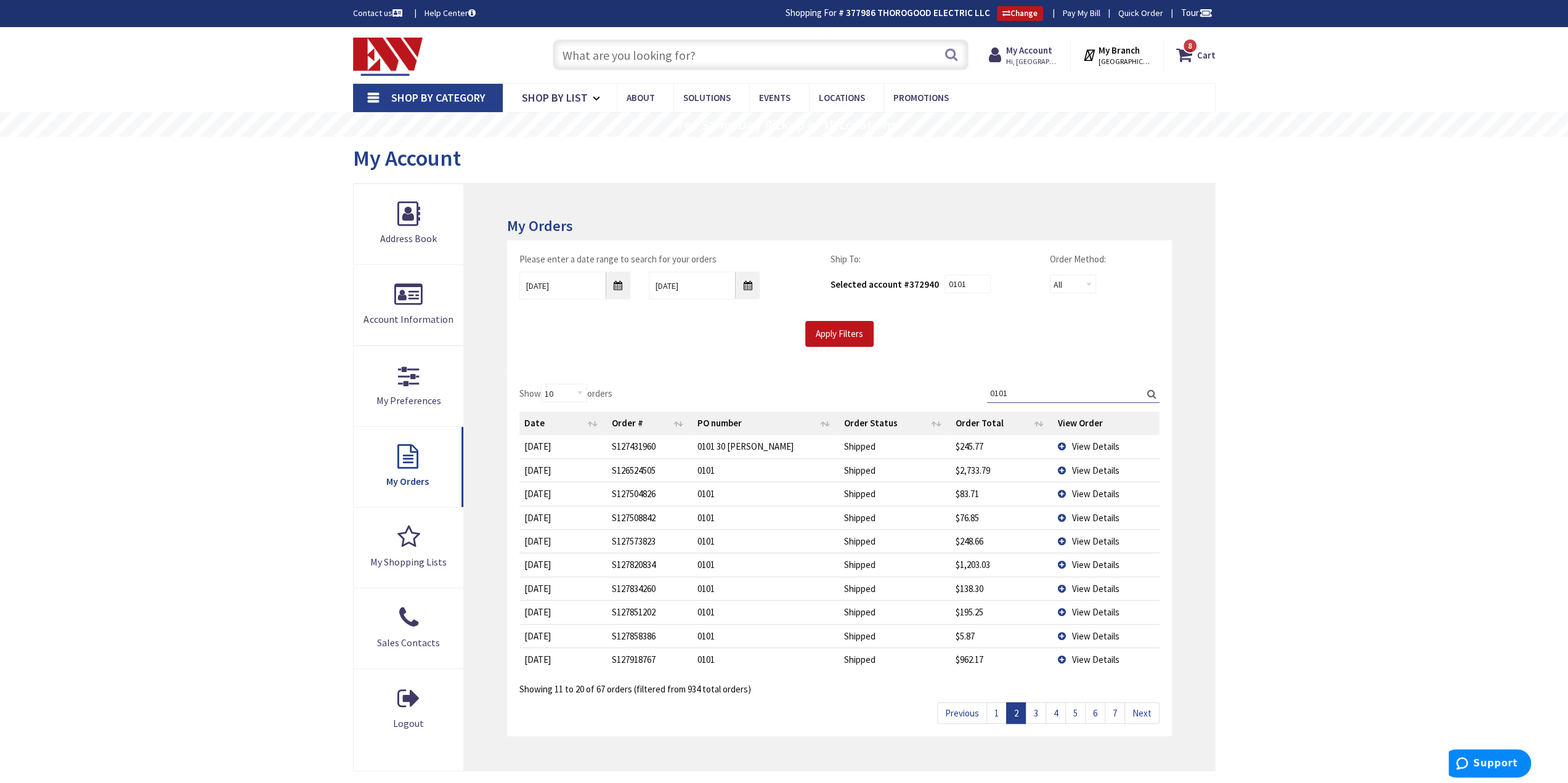
click at [969, 715] on link "Previous" at bounding box center [963, 713] width 50 height 22
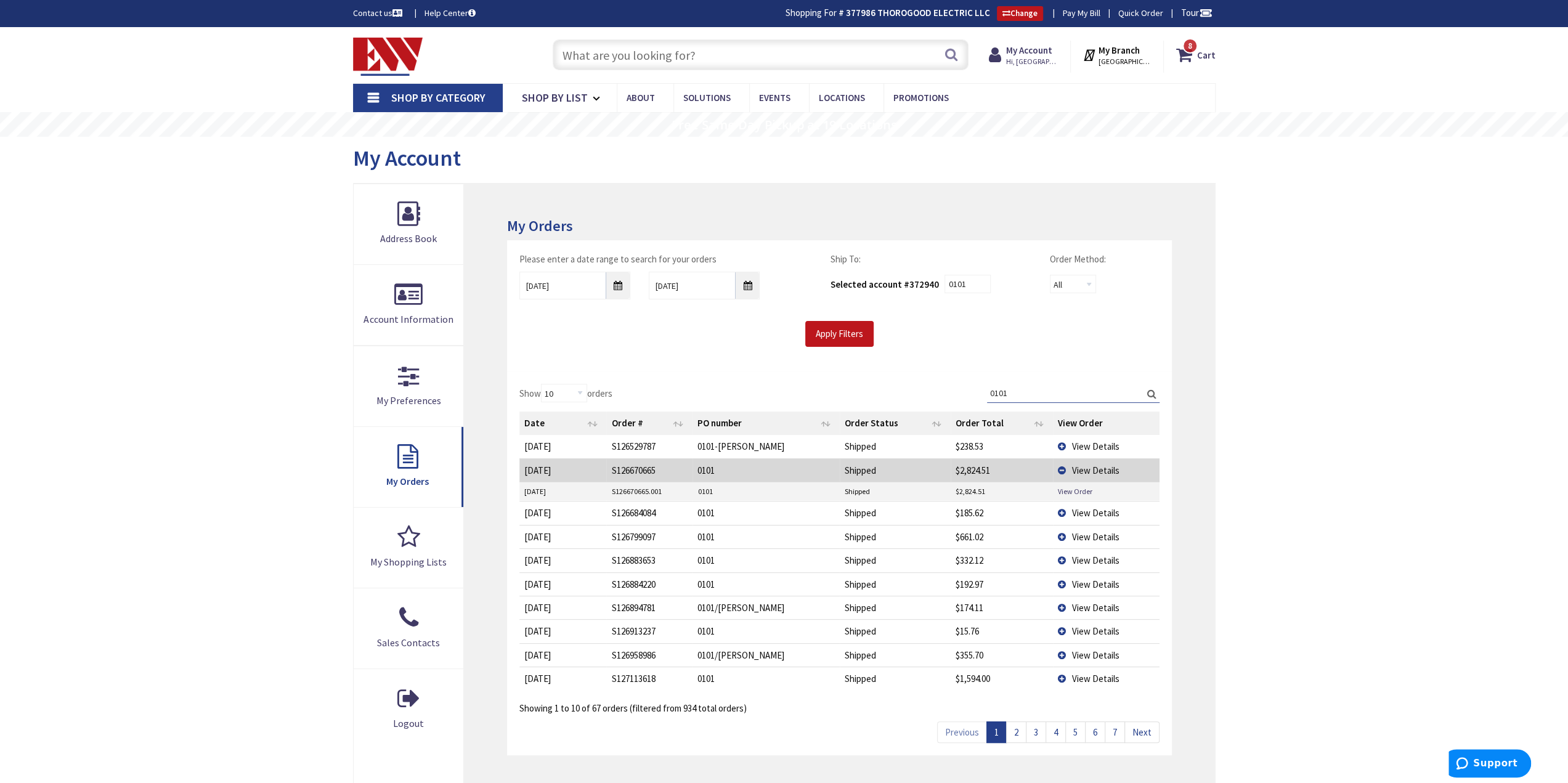
click at [1146, 726] on link "Next" at bounding box center [1141, 732] width 35 height 22
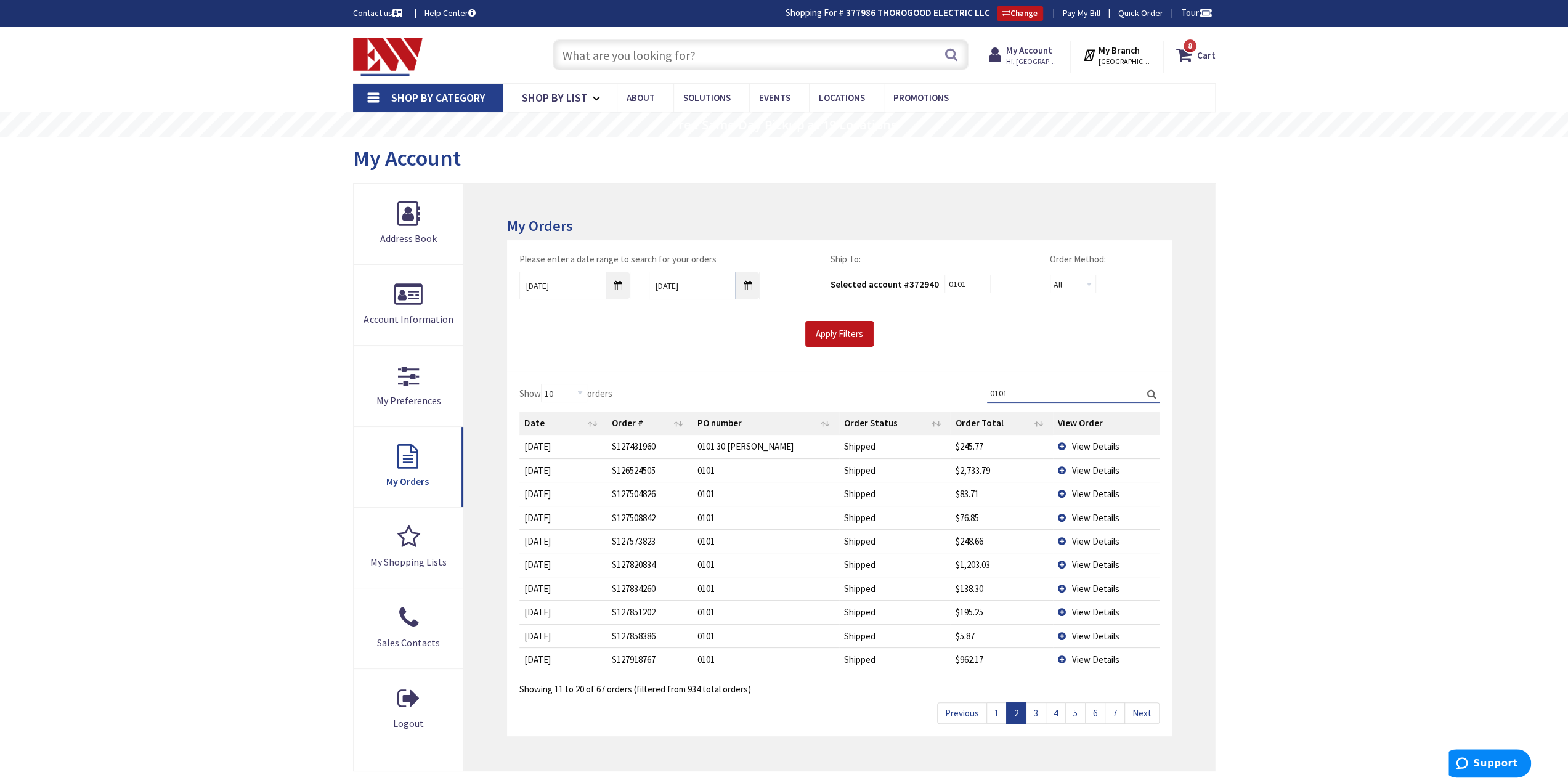
click at [992, 711] on link "1" at bounding box center [996, 713] width 21 height 22
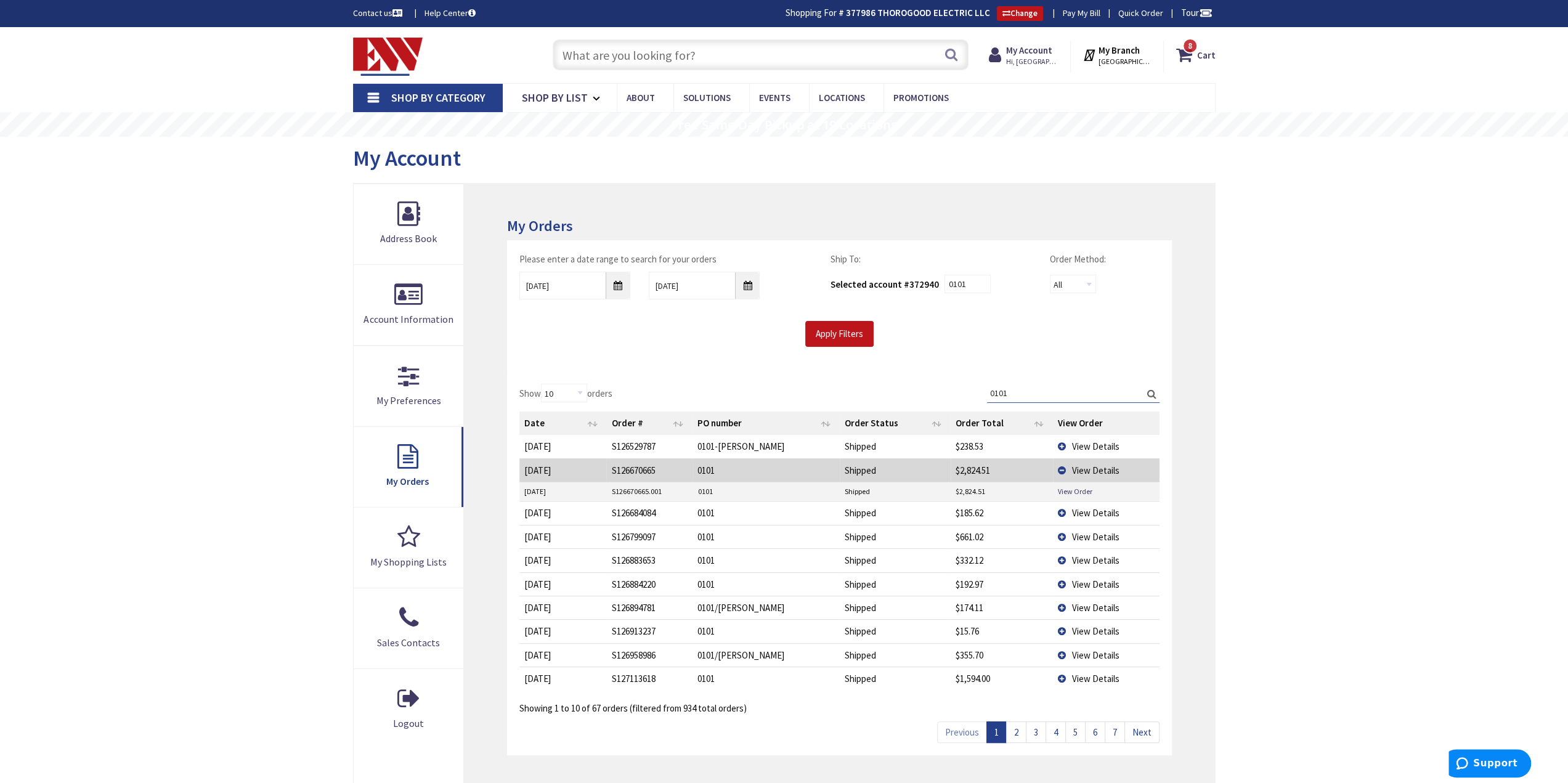
click at [1066, 509] on td "View Details" at bounding box center [1106, 512] width 106 height 23
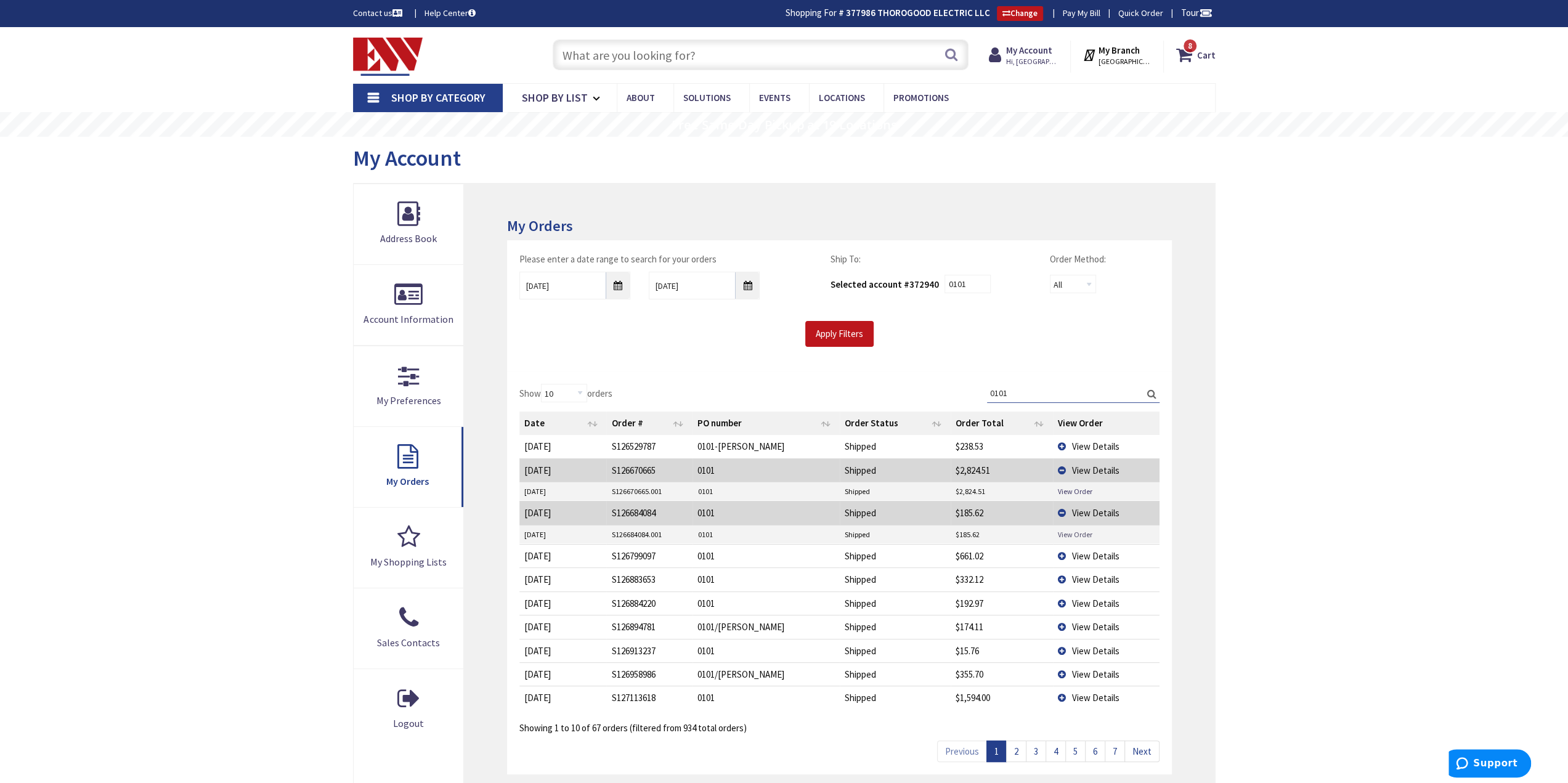
click at [1073, 529] on link "View Order" at bounding box center [1075, 535] width 34 height 11
click at [1075, 692] on span "View Details" at bounding box center [1095, 697] width 48 height 12
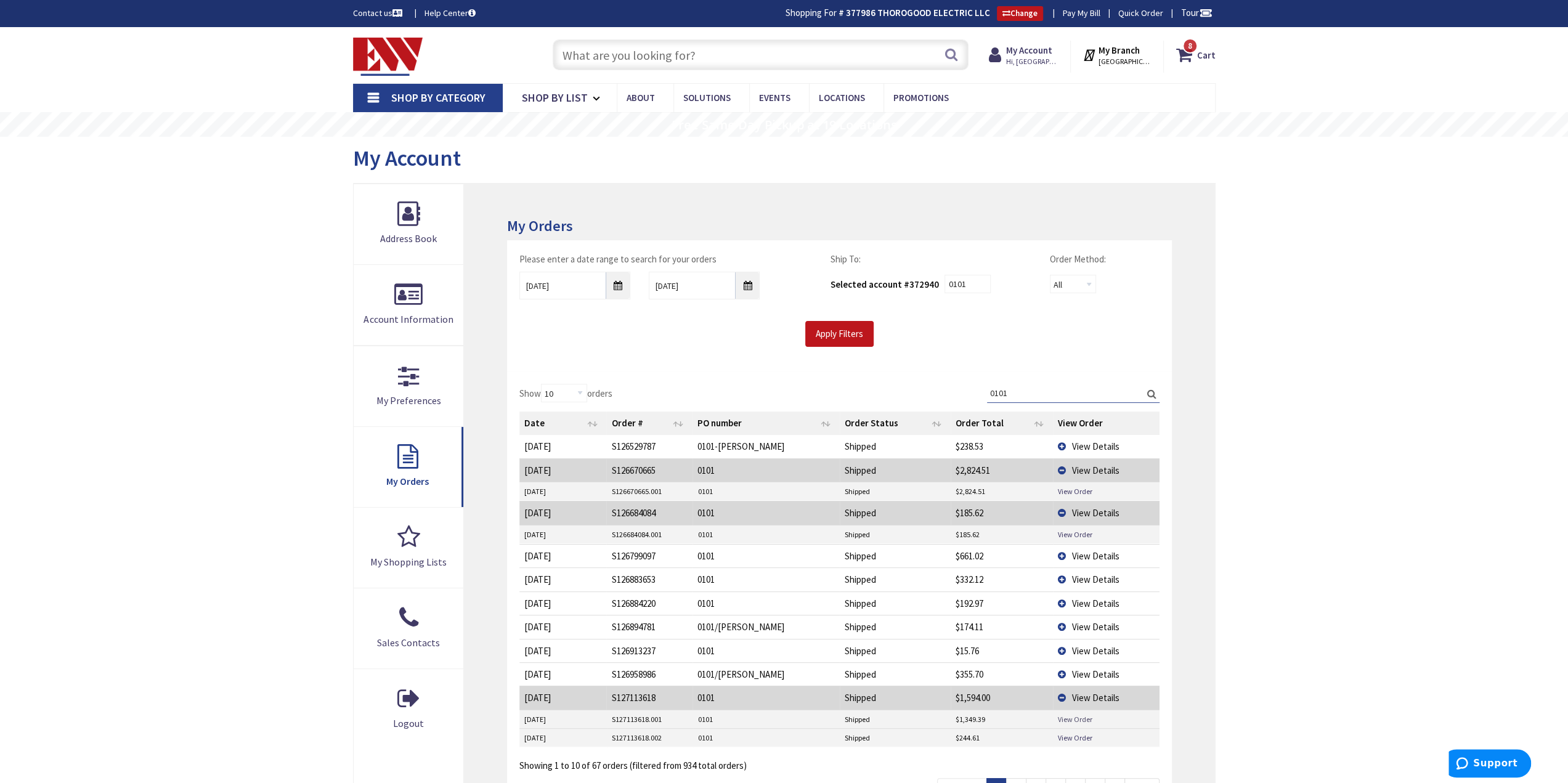
click at [1076, 714] on link "View Order" at bounding box center [1075, 719] width 34 height 11
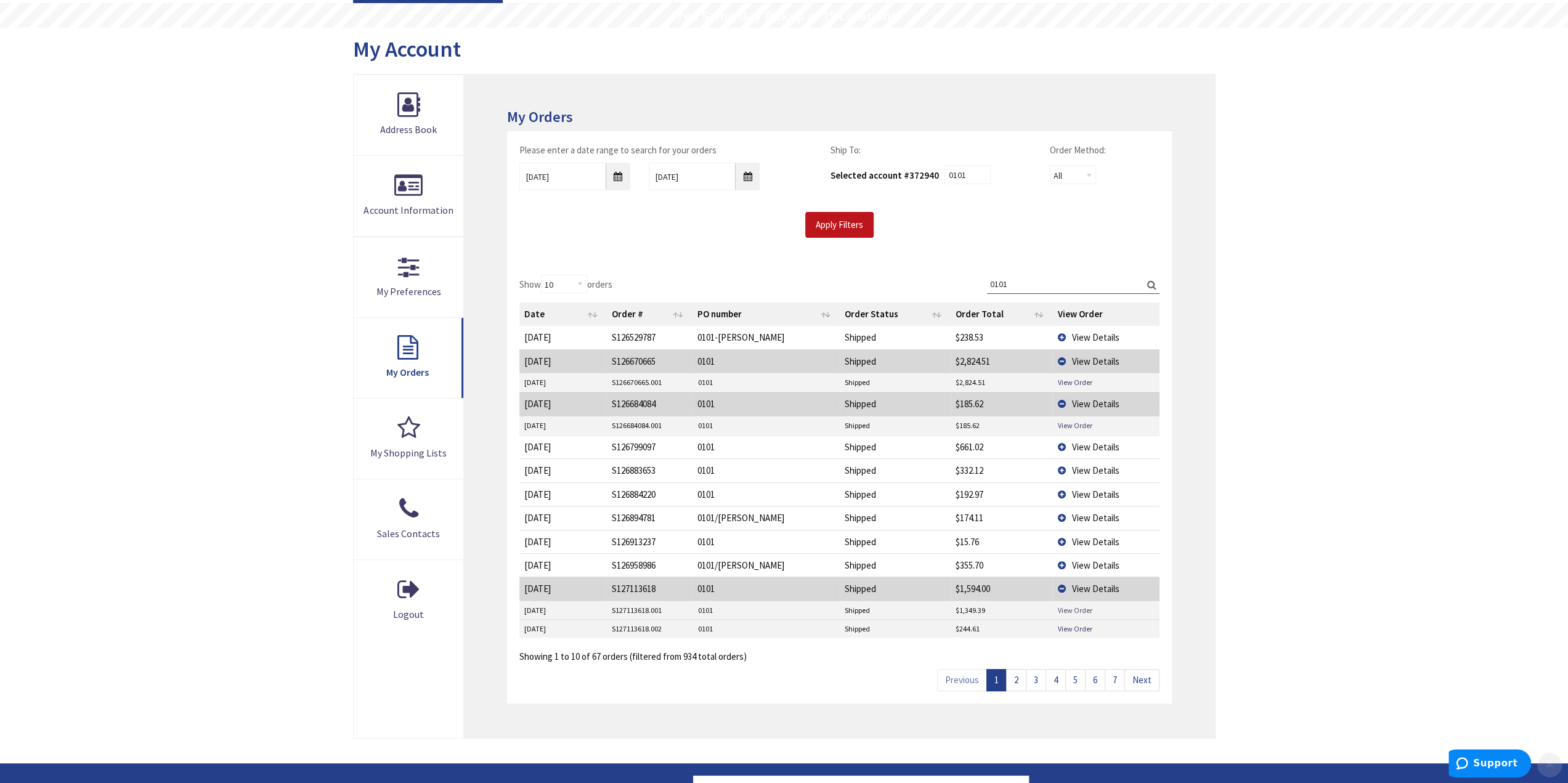
scroll to position [123, 0]
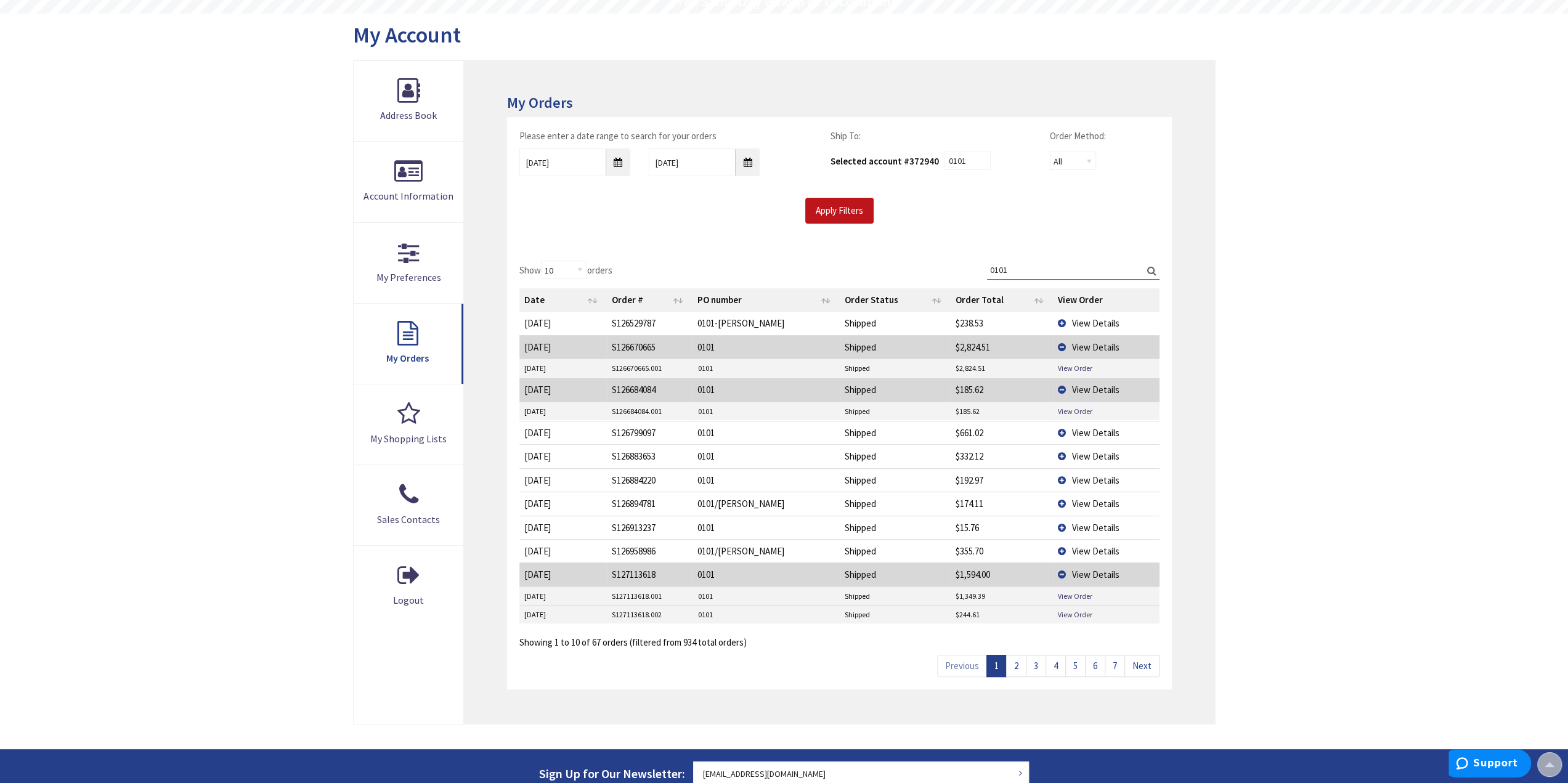
click at [1024, 663] on link "2" at bounding box center [1015, 666] width 21 height 22
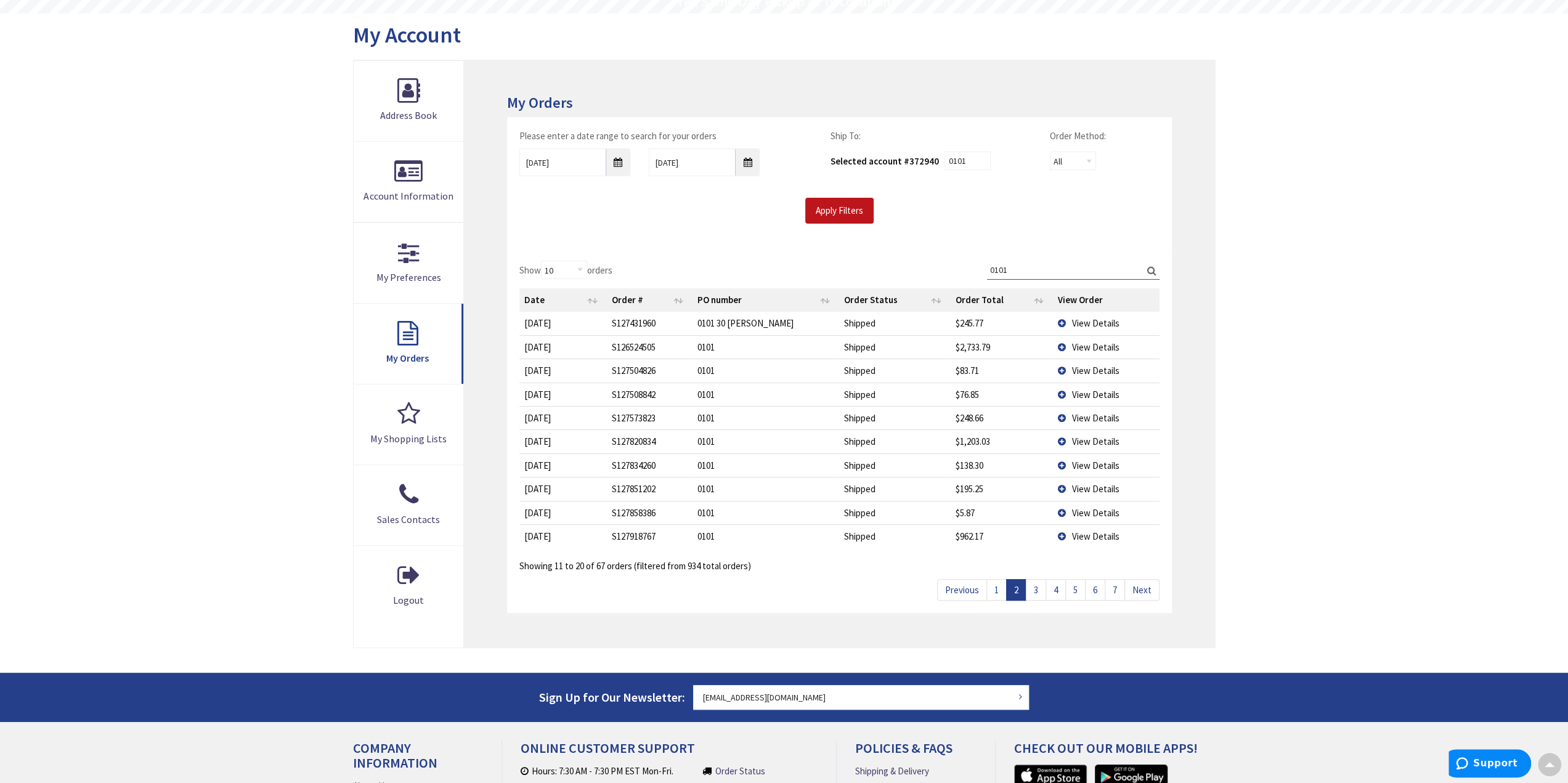
click at [1053, 338] on td "View Details" at bounding box center [1106, 347] width 107 height 23
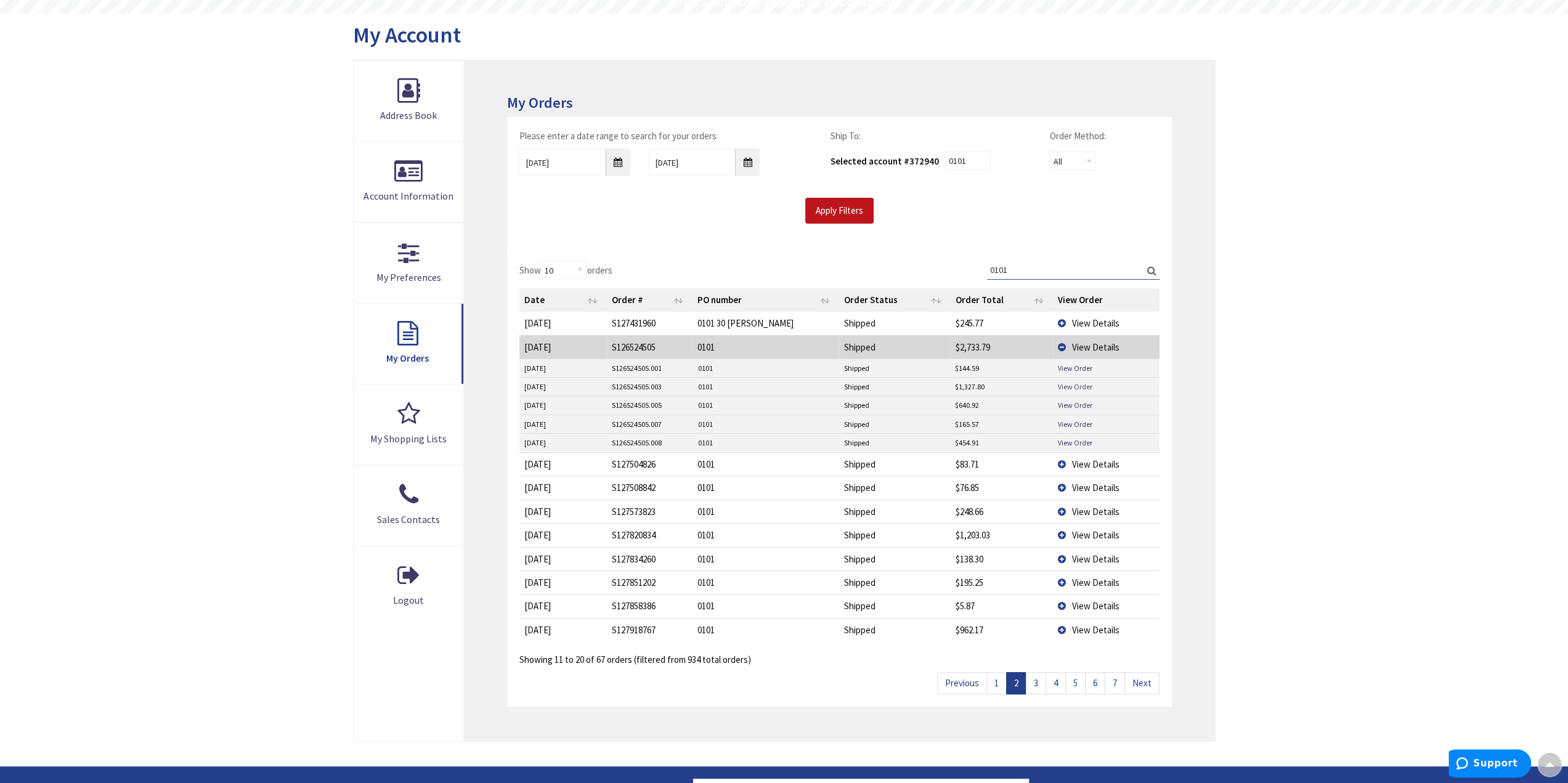
click at [1075, 385] on link "View Order" at bounding box center [1075, 387] width 34 height 11
drag, startPoint x: 1030, startPoint y: 677, endPoint x: 1105, endPoint y: 687, distance: 75.7
click at [1031, 677] on link "3" at bounding box center [1035, 683] width 21 height 22
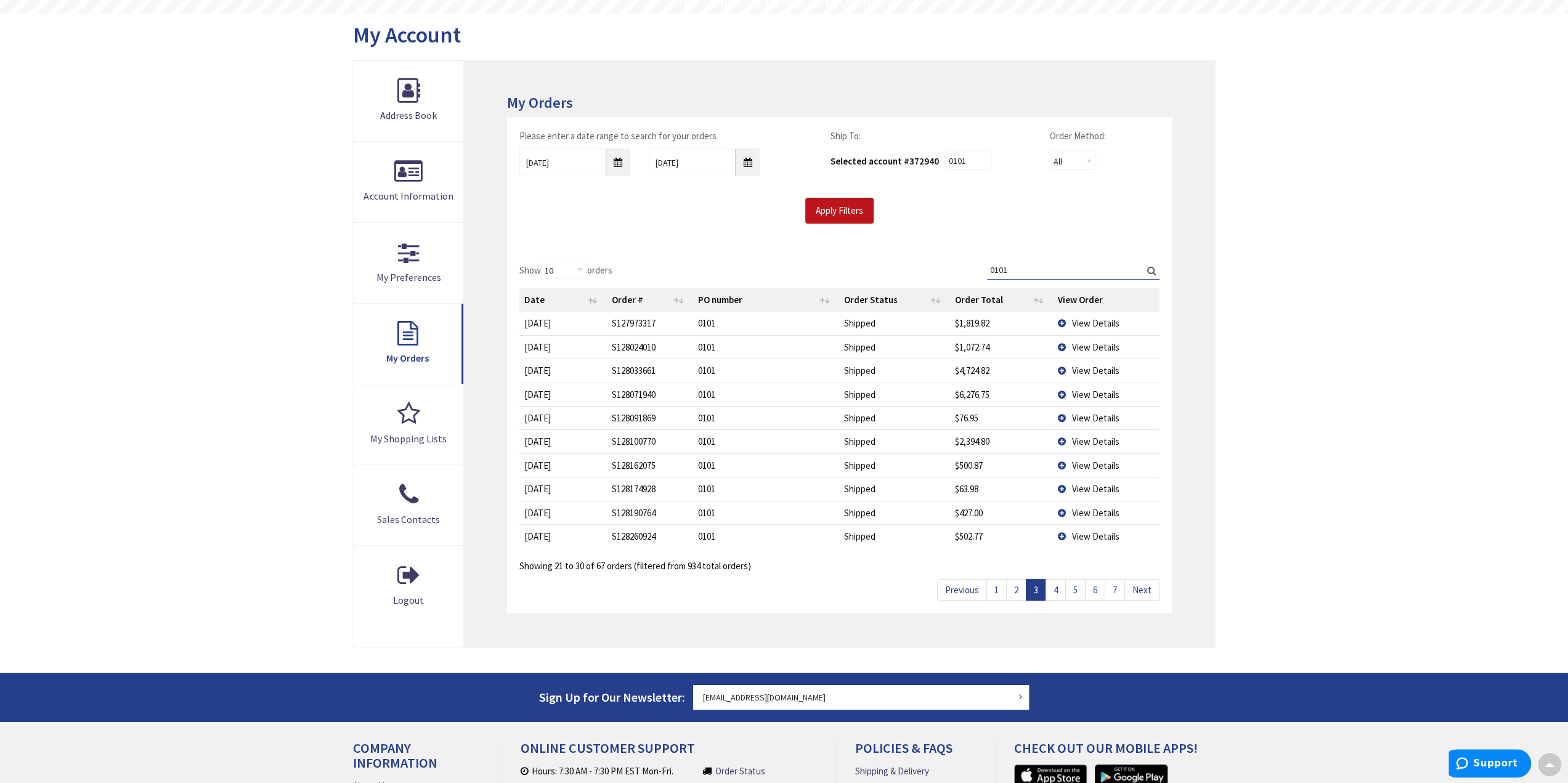
click at [1093, 390] on span "View Details" at bounding box center [1095, 394] width 48 height 12
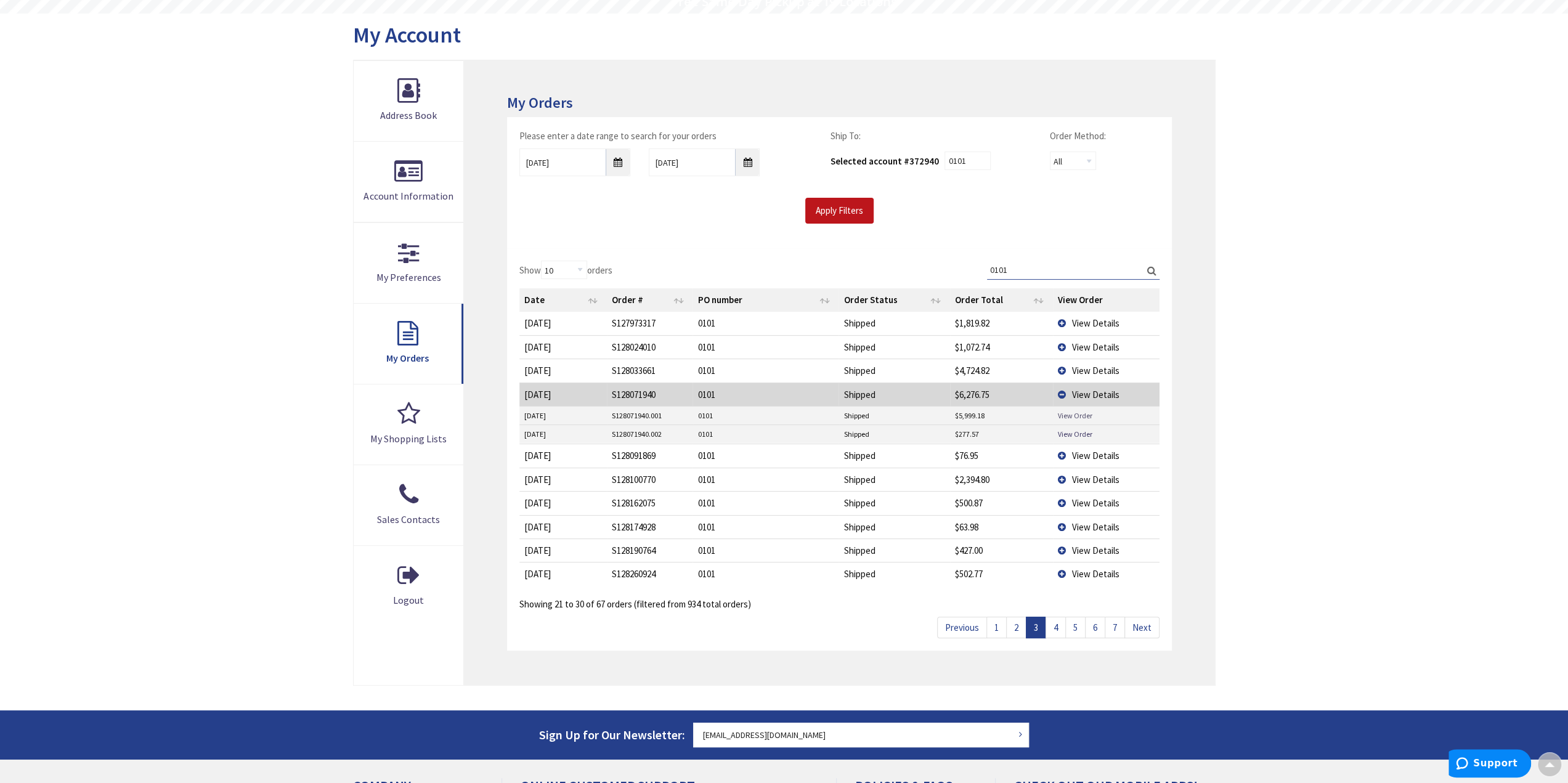
click at [1075, 410] on link "View Order" at bounding box center [1075, 415] width 34 height 11
click at [1139, 622] on link "Next" at bounding box center [1141, 627] width 35 height 22
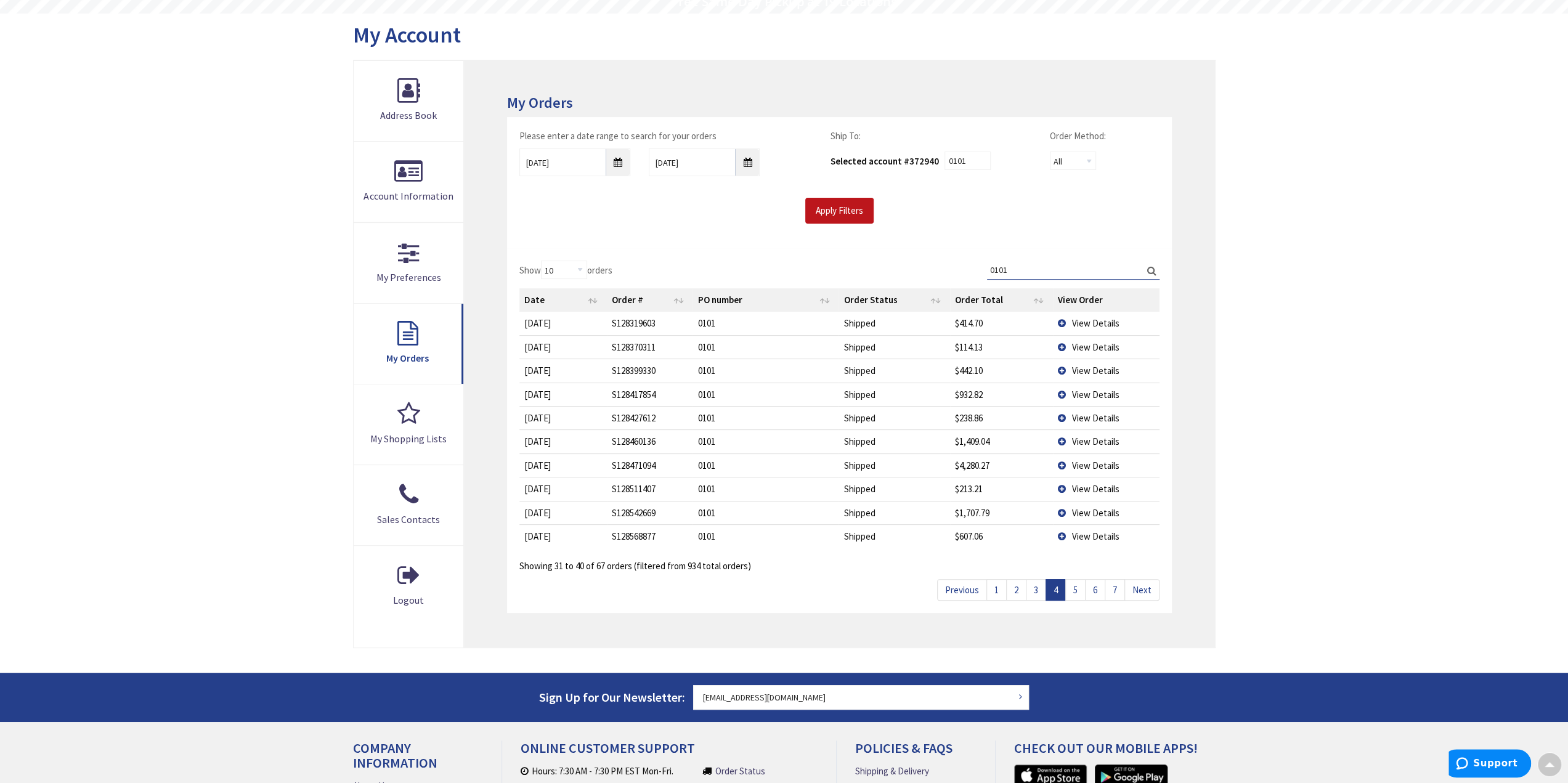
click at [1026, 268] on input "0101" at bounding box center [1073, 269] width 172 height 19
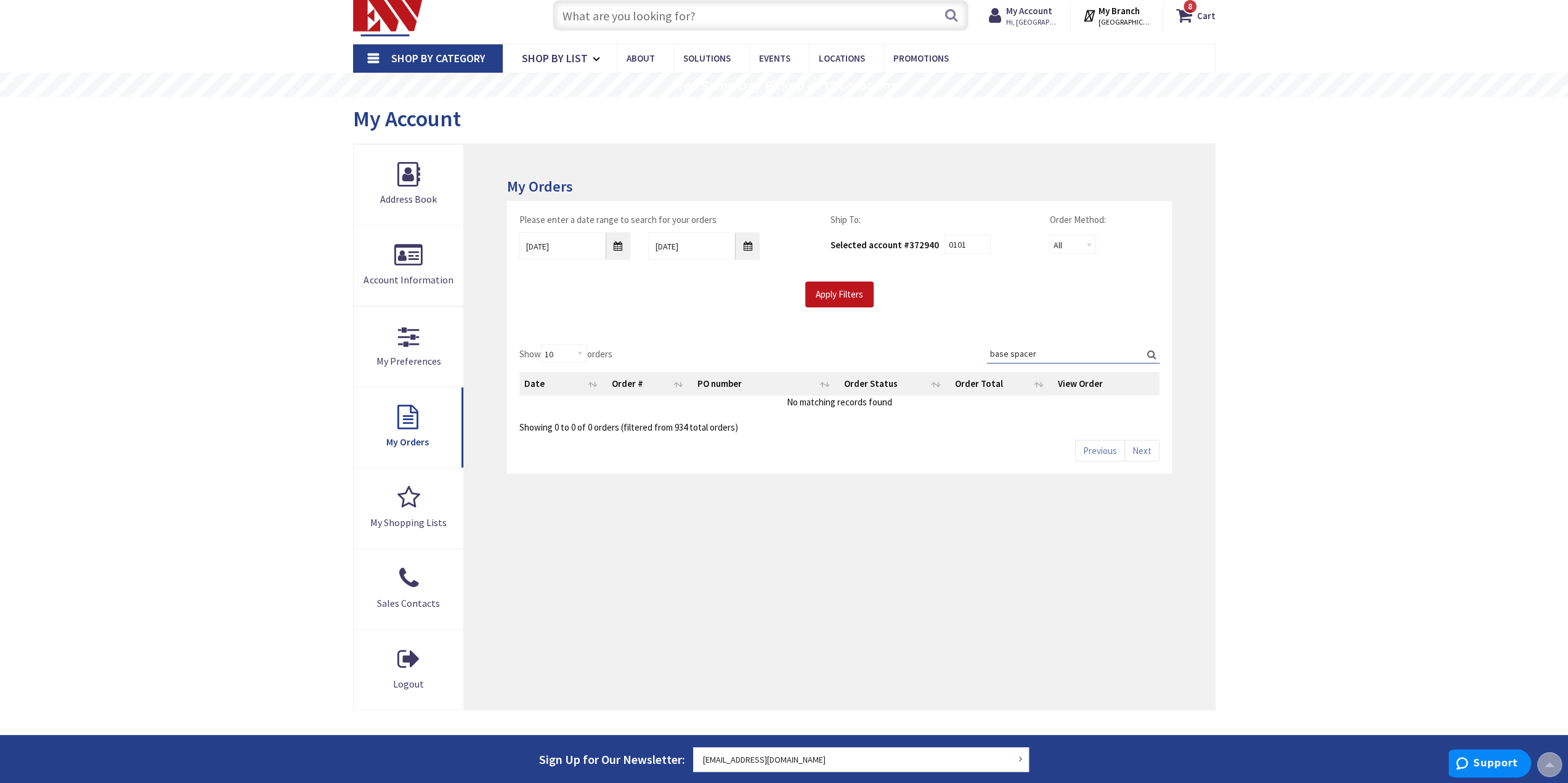
scroll to position [0, 0]
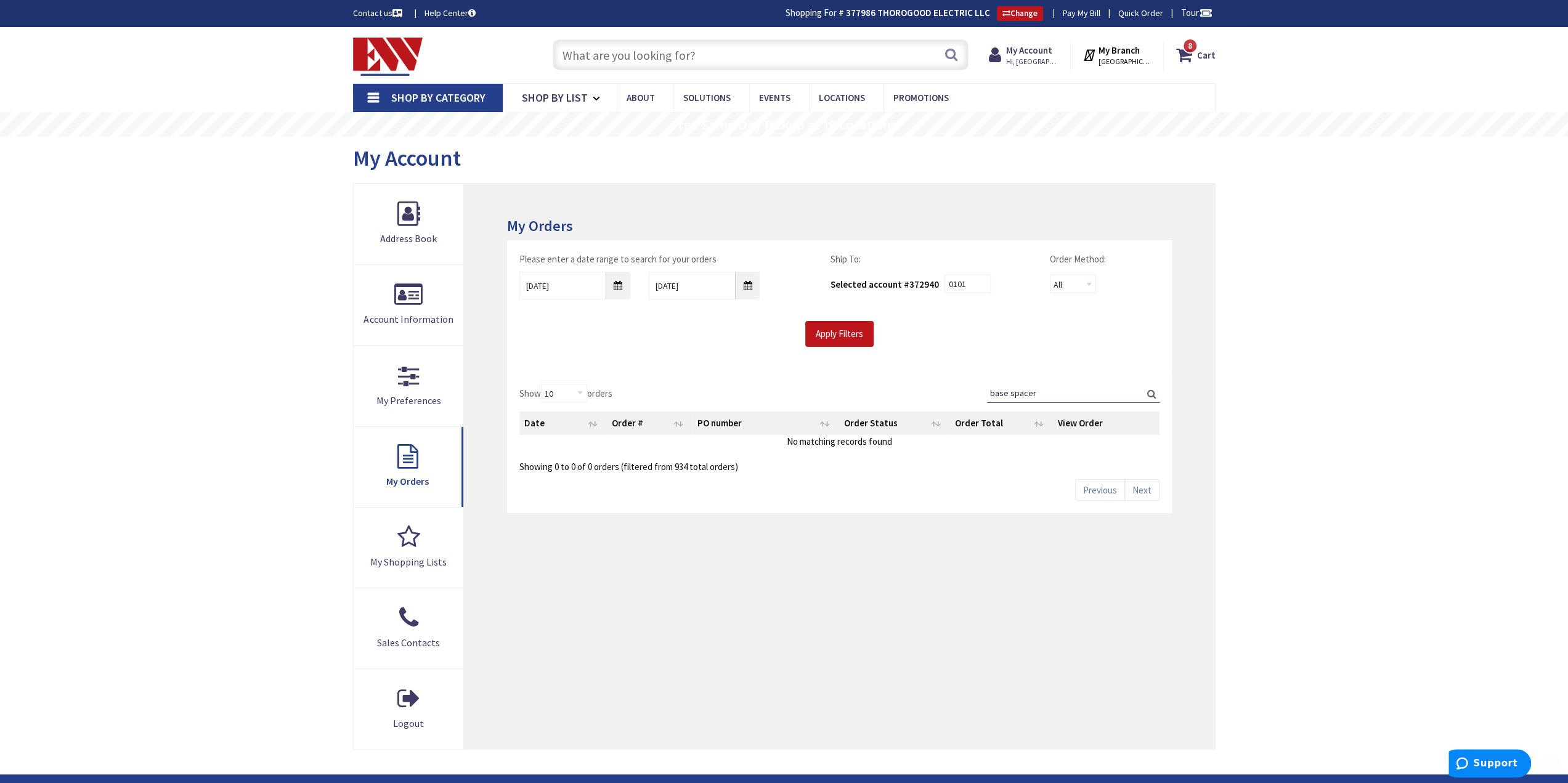
type input "base spacer"
click at [911, 199] on div "My Orders Please enter a date range to search for your orders 09/28/2024 10/6/2…" at bounding box center [839, 466] width 750 height 565
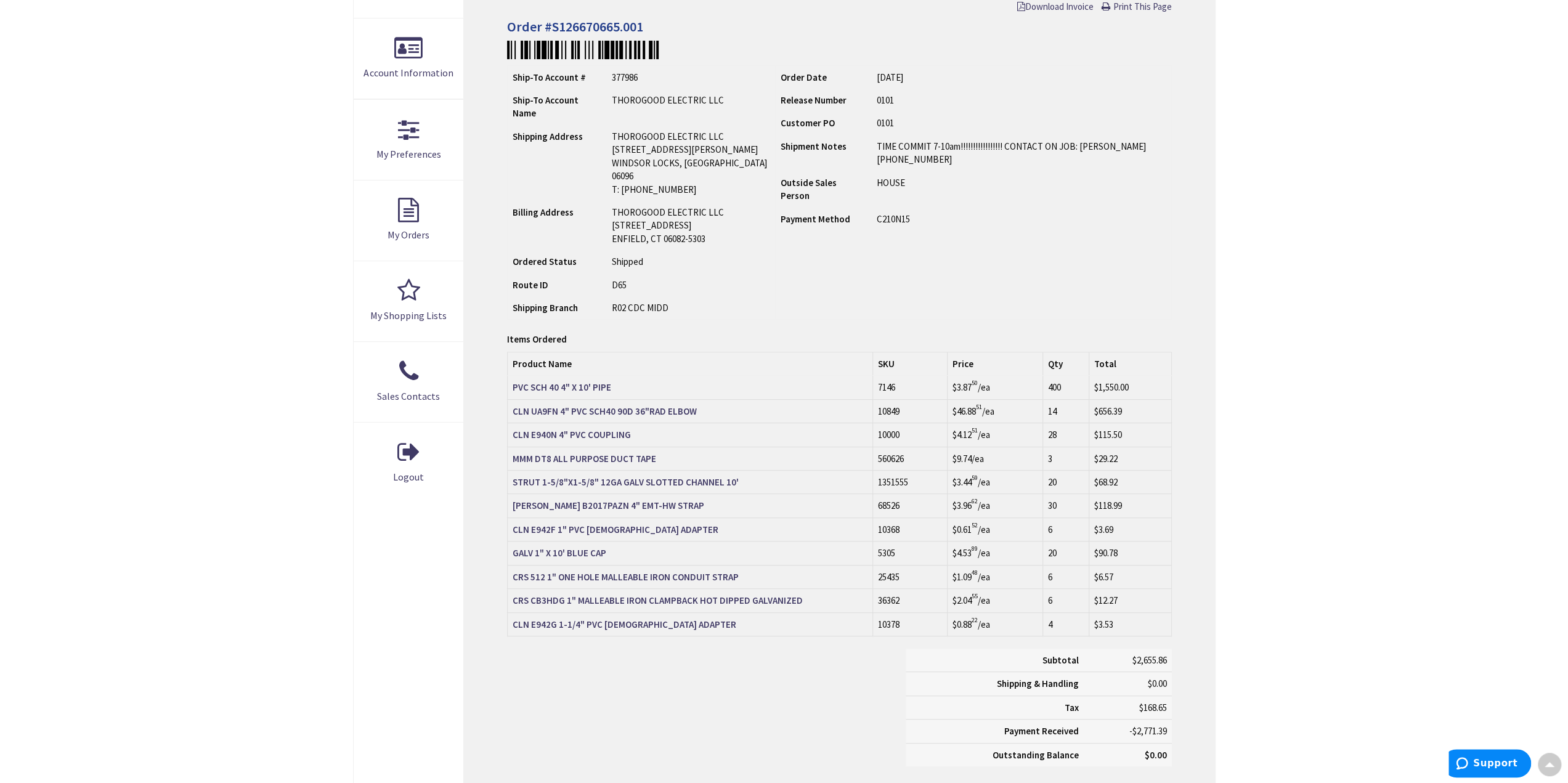
scroll to position [248, 0]
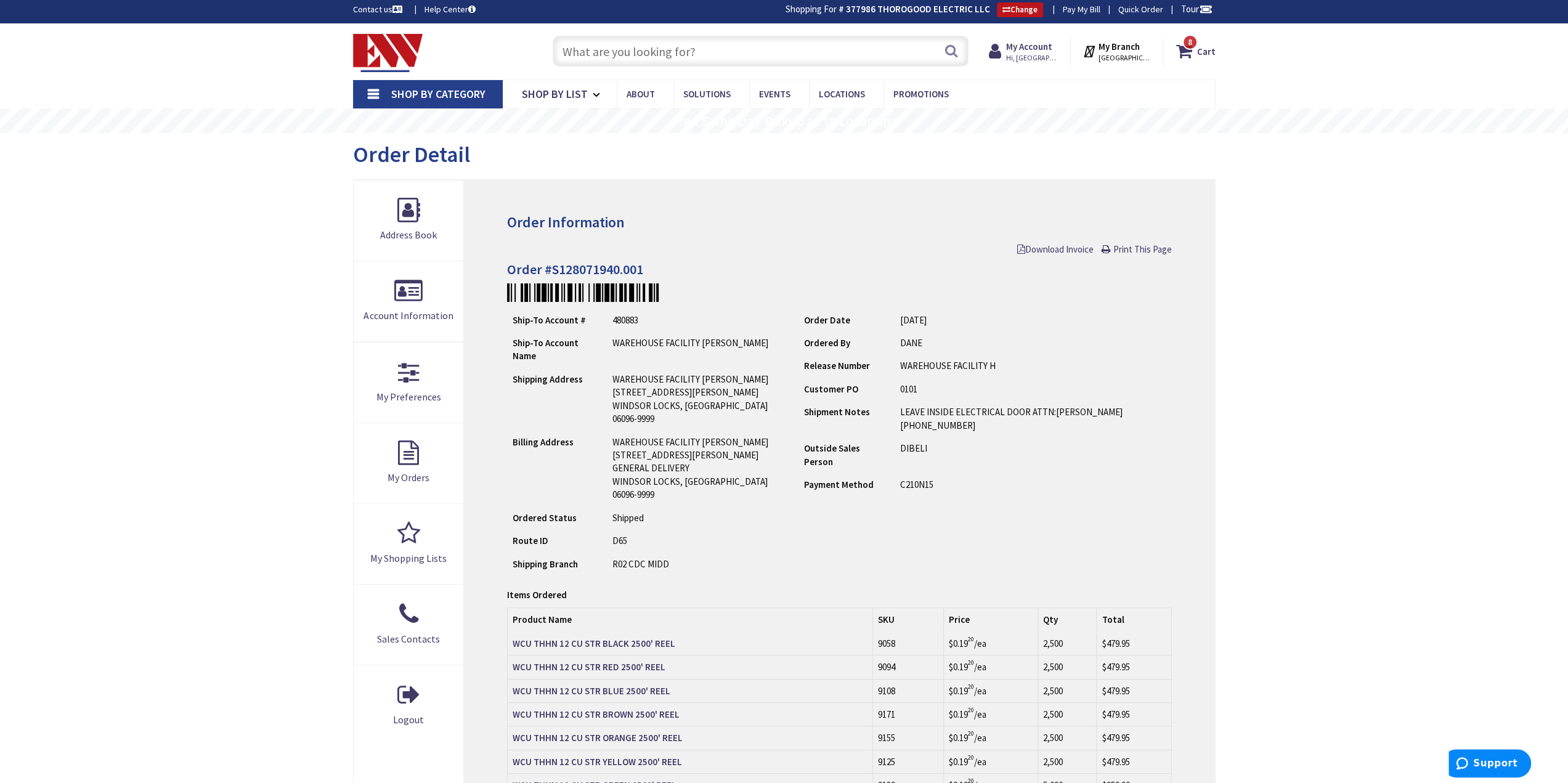
scroll to position [431, 0]
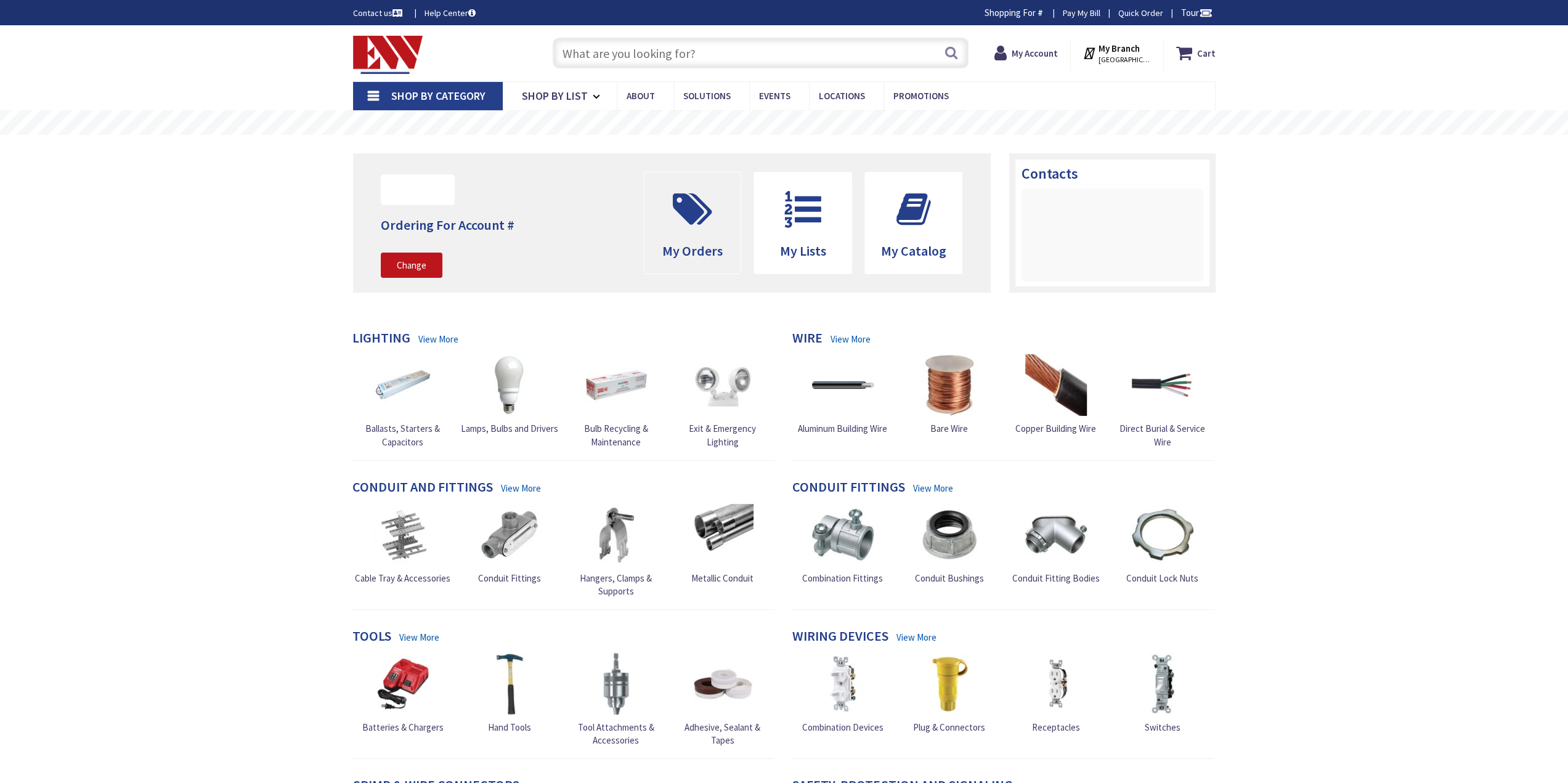
click at [703, 198] on icon at bounding box center [693, 209] width 52 height 37
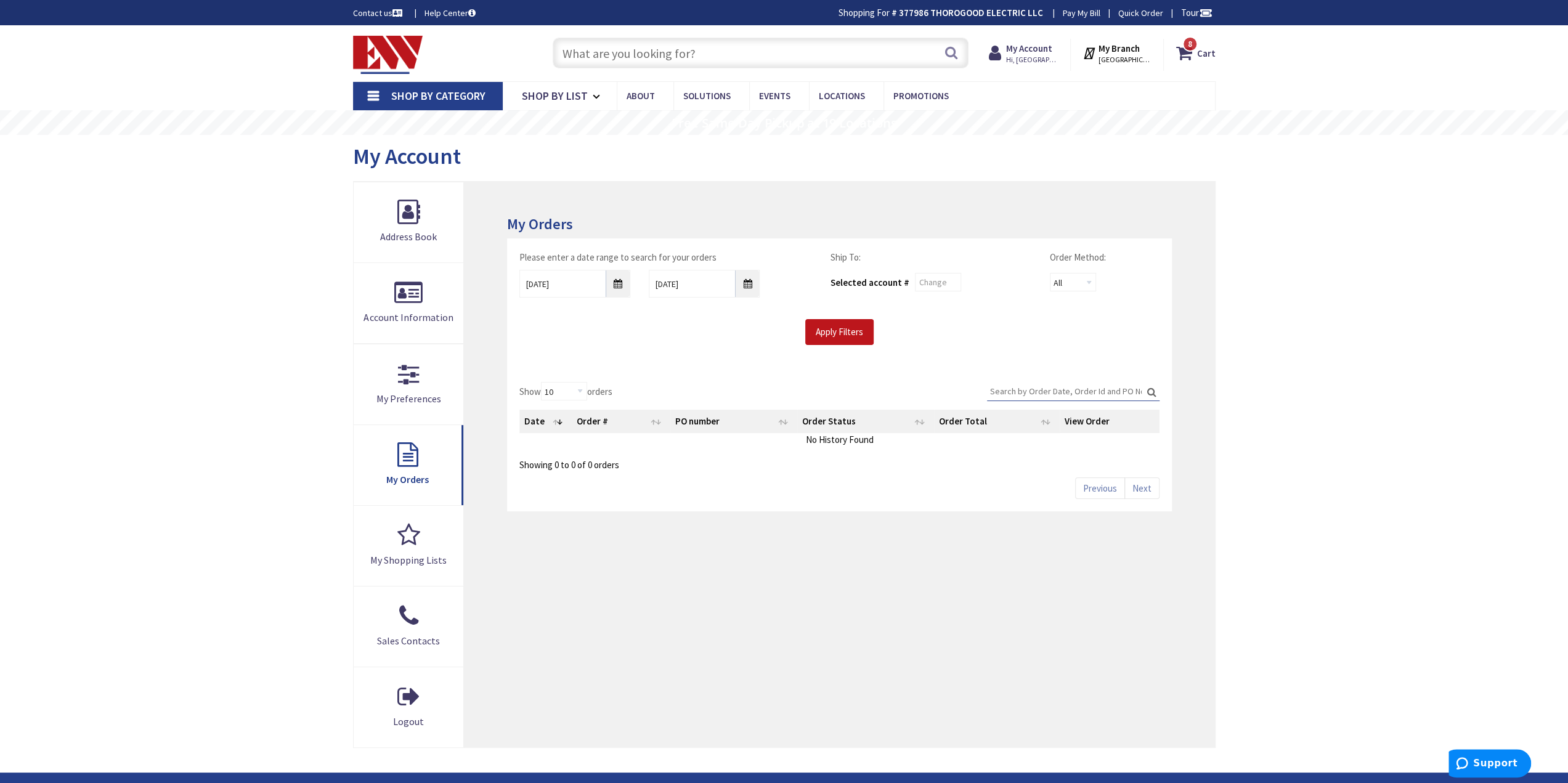
click at [1073, 384] on input "Search:" at bounding box center [1073, 391] width 172 height 19
type input "0101"
click at [614, 290] on input "9/29/2025" at bounding box center [575, 283] width 111 height 28
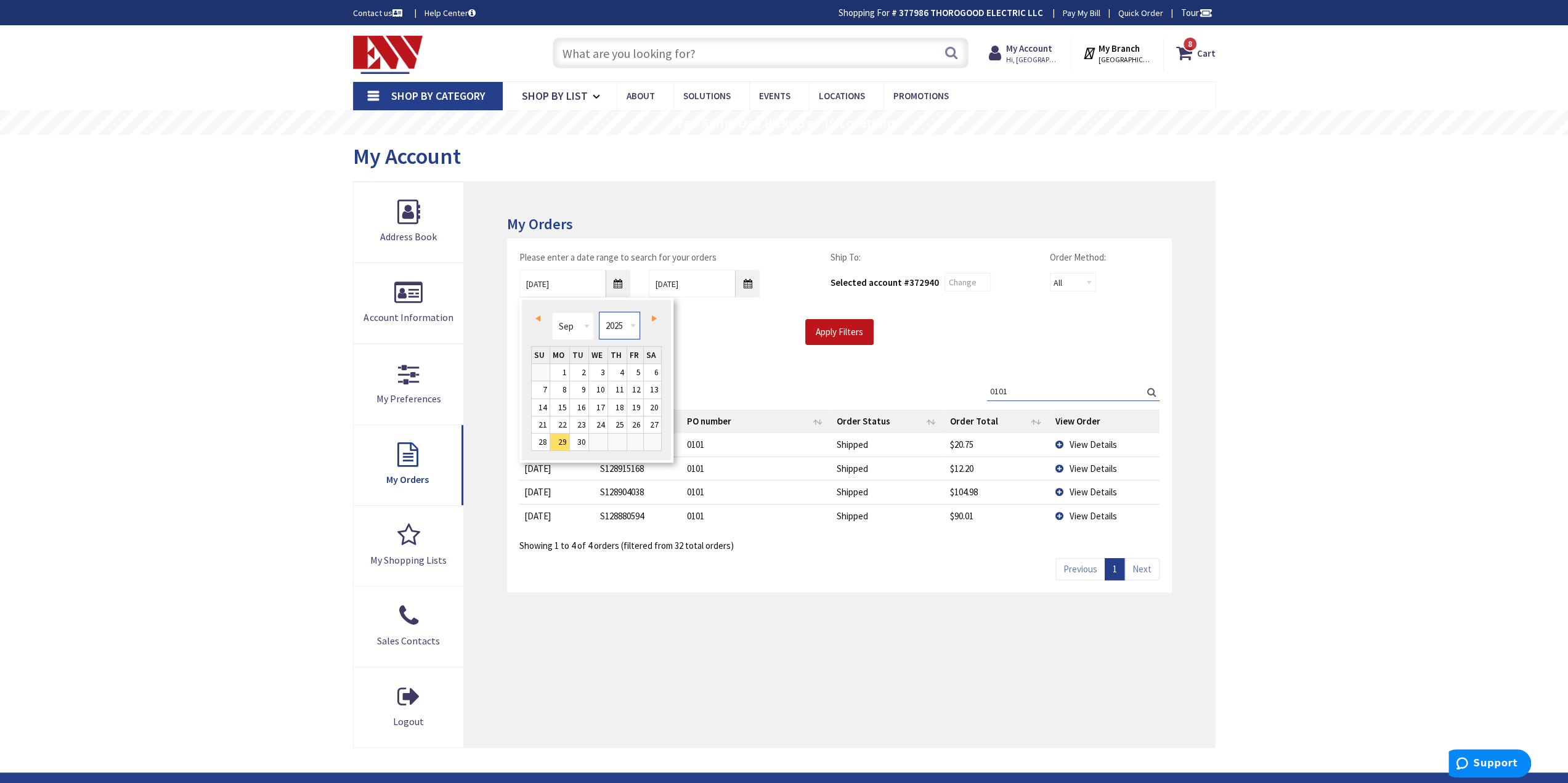
click at [630, 324] on select "1980 1981 1982 1983 1984 1985 1986 1987 1988 1989 1990 1991 1992 1993 1994 1995…" at bounding box center [620, 325] width 41 height 28
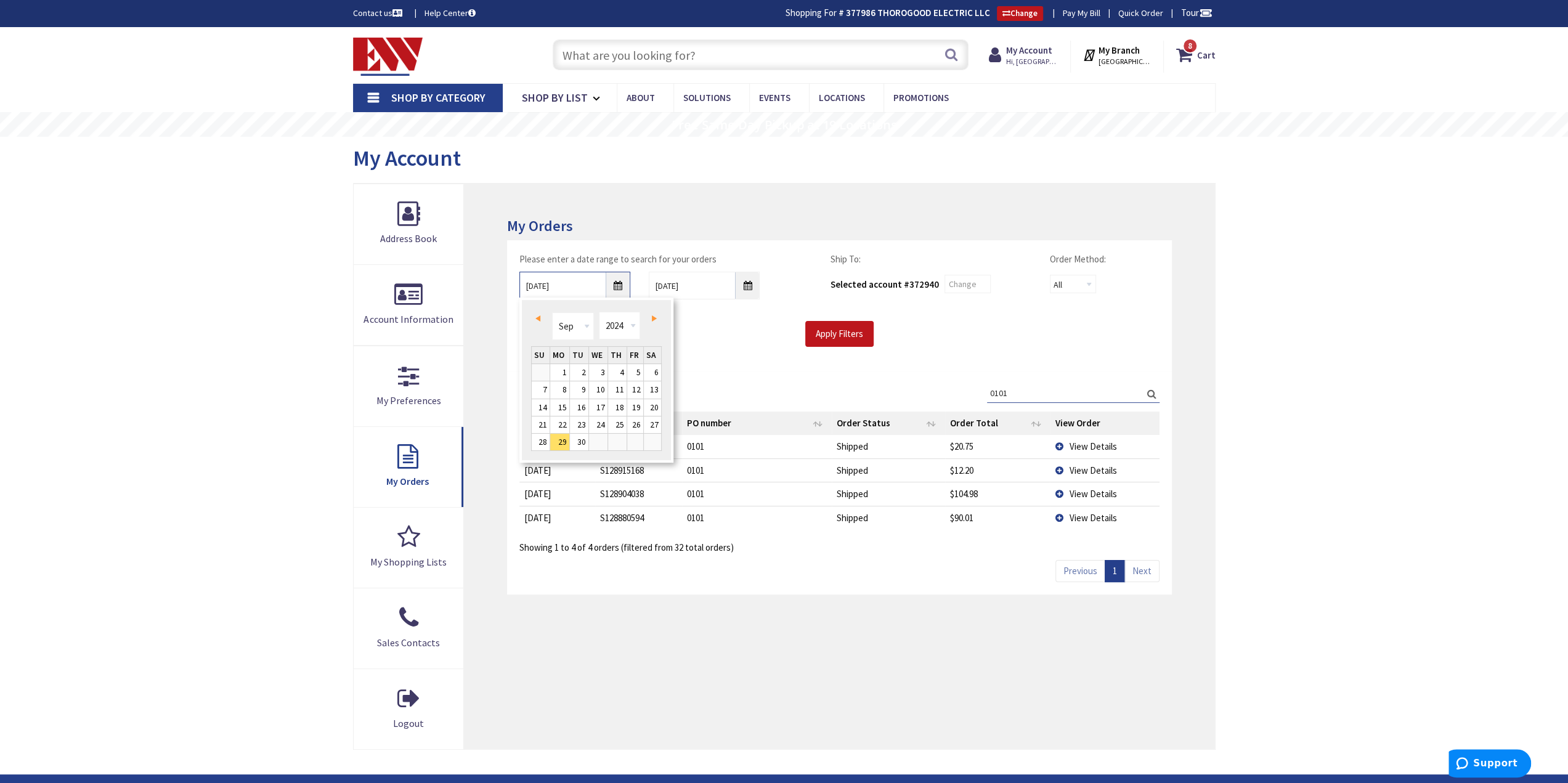
type input "09/28/2024"
click at [858, 328] on input "Apply Filters" at bounding box center [840, 334] width 68 height 26
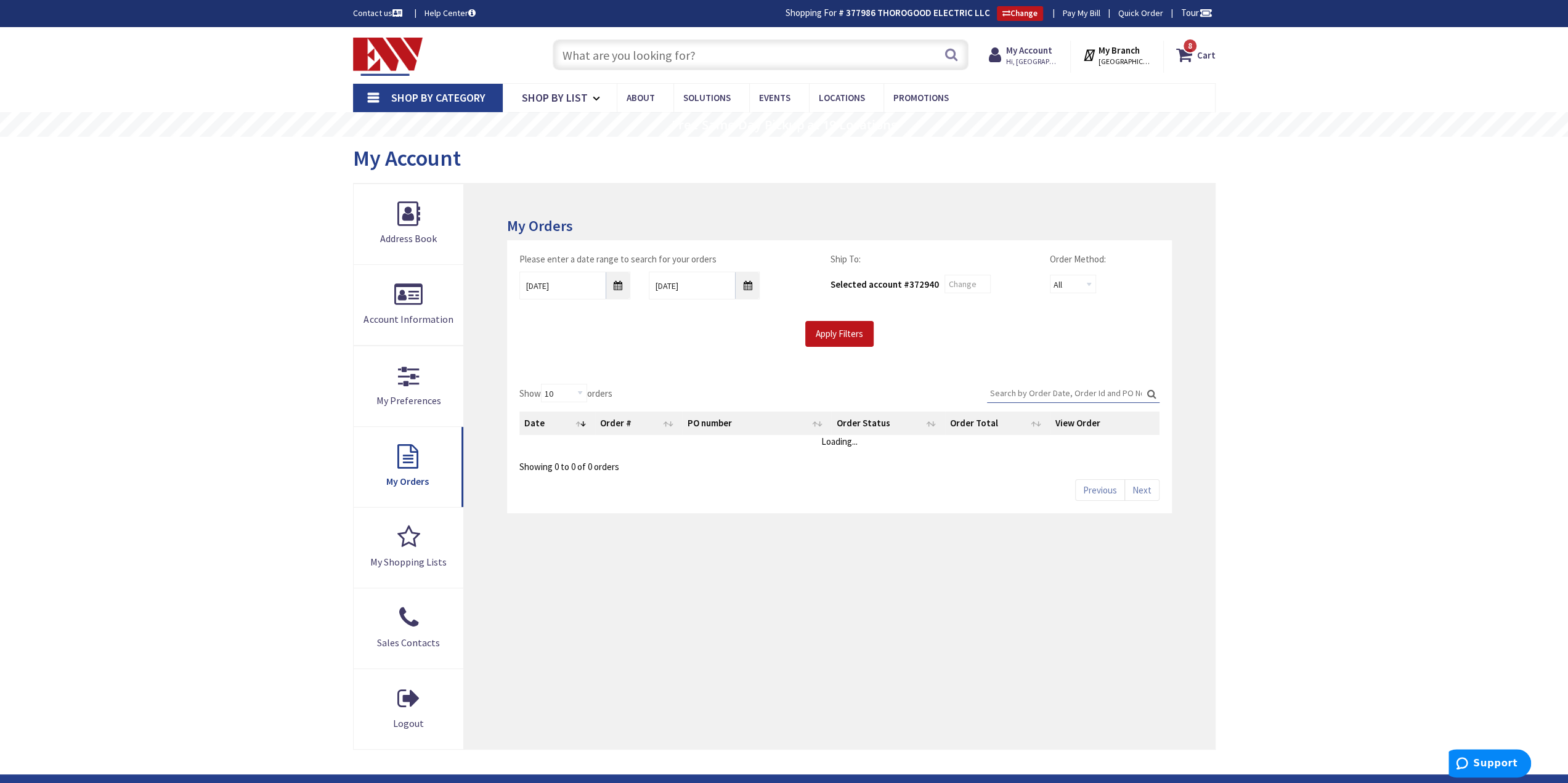
click at [1111, 392] on input "Search:" at bounding box center [1073, 393] width 172 height 19
type input "0101"
click at [1147, 388] on label "Search: 0101" at bounding box center [1073, 393] width 172 height 19
click at [1147, 388] on input "0101" at bounding box center [1073, 393] width 172 height 19
click at [847, 332] on input "Apply Filters" at bounding box center [840, 334] width 68 height 26
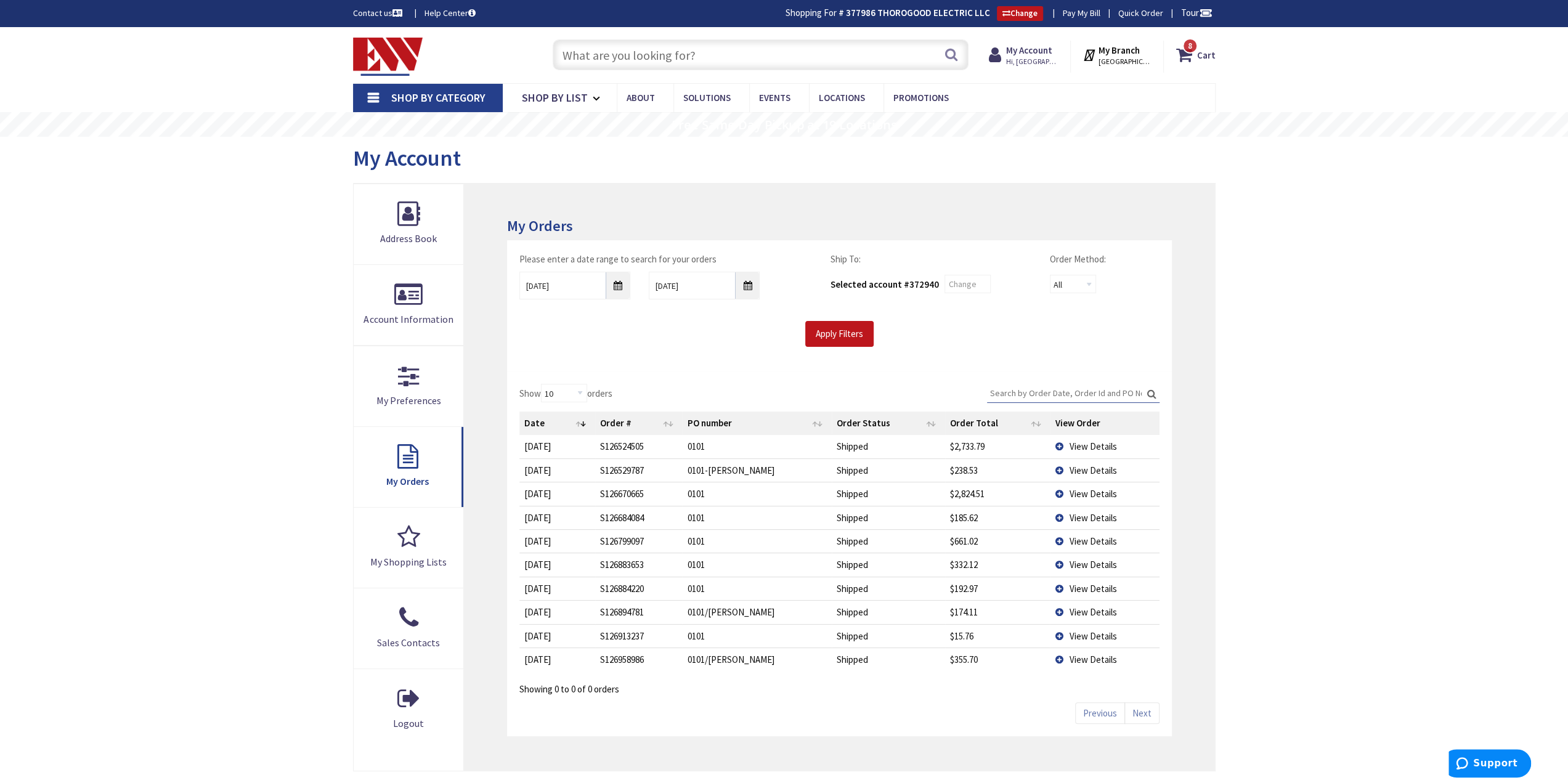
click at [628, 363] on div "Please enter a date range to search for your orders 09/28/2024 10/6/2025 Ship T…" at bounding box center [839, 306] width 664 height 131
click at [583, 426] on th "Date" at bounding box center [557, 423] width 75 height 23
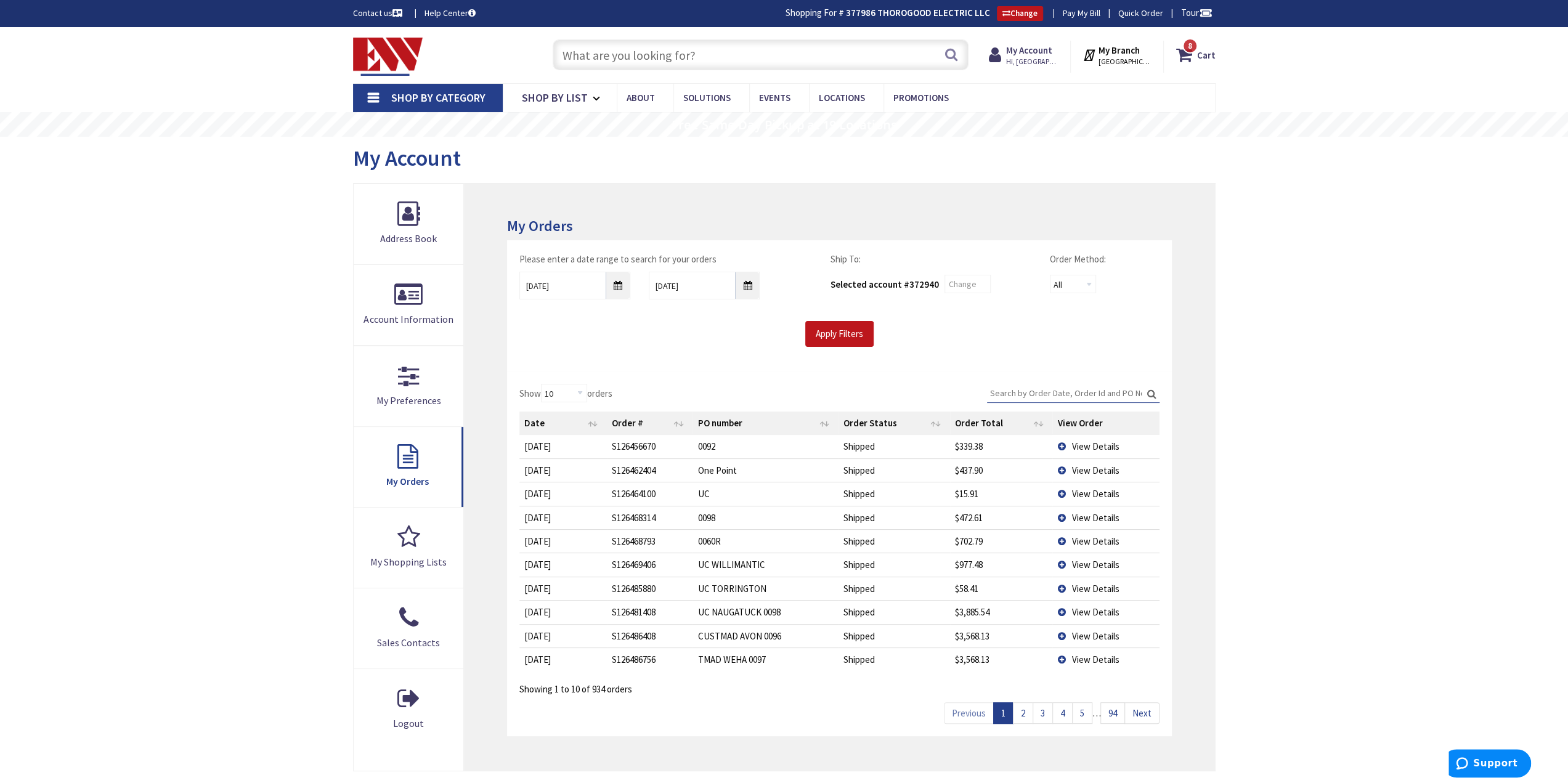
click at [1041, 384] on input "Search:" at bounding box center [1073, 393] width 172 height 19
type input "0101"
click at [1093, 367] on div "Please enter a date range to search for your orders 09/28/2024 10/6/2025 Ship T…" at bounding box center [839, 306] width 664 height 131
click at [1083, 438] on td "View Details" at bounding box center [1106, 446] width 107 height 22
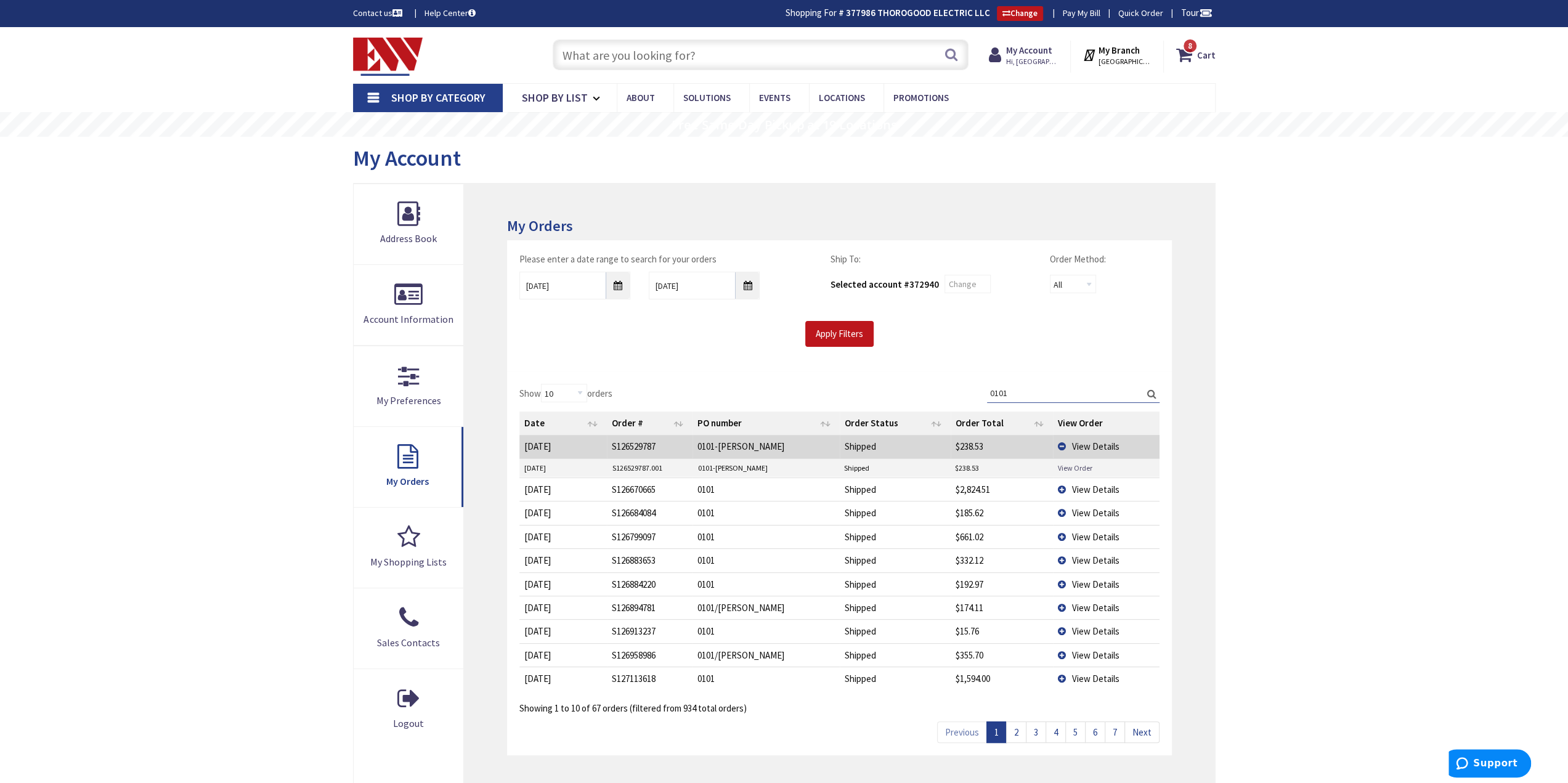
click at [1071, 463] on link "View Order" at bounding box center [1075, 468] width 34 height 11
click at [1088, 484] on span "View Details" at bounding box center [1095, 489] width 48 height 12
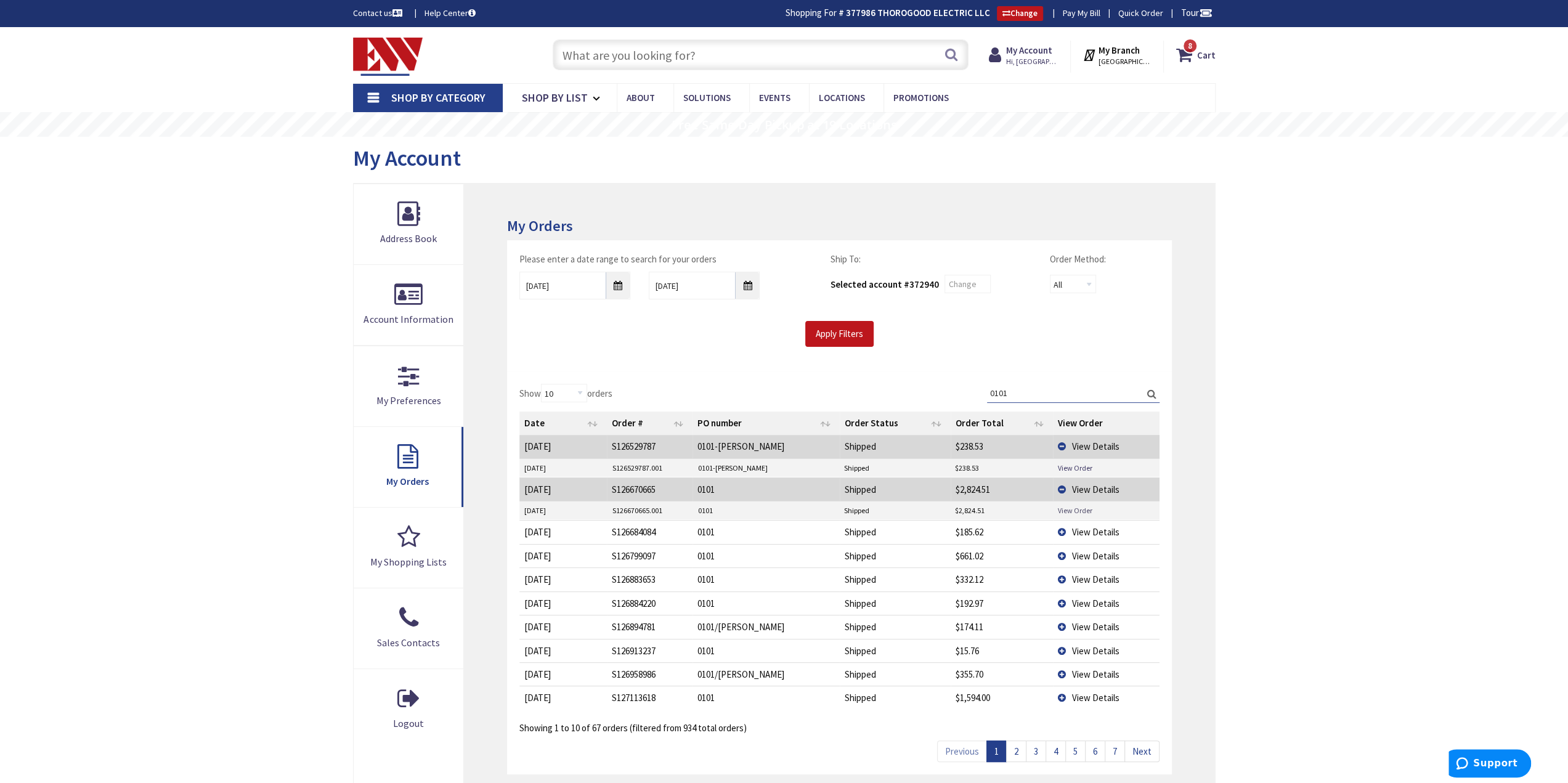
click at [1085, 507] on link "View Order" at bounding box center [1075, 510] width 34 height 11
click at [1102, 486] on span "View Details" at bounding box center [1095, 489] width 48 height 12
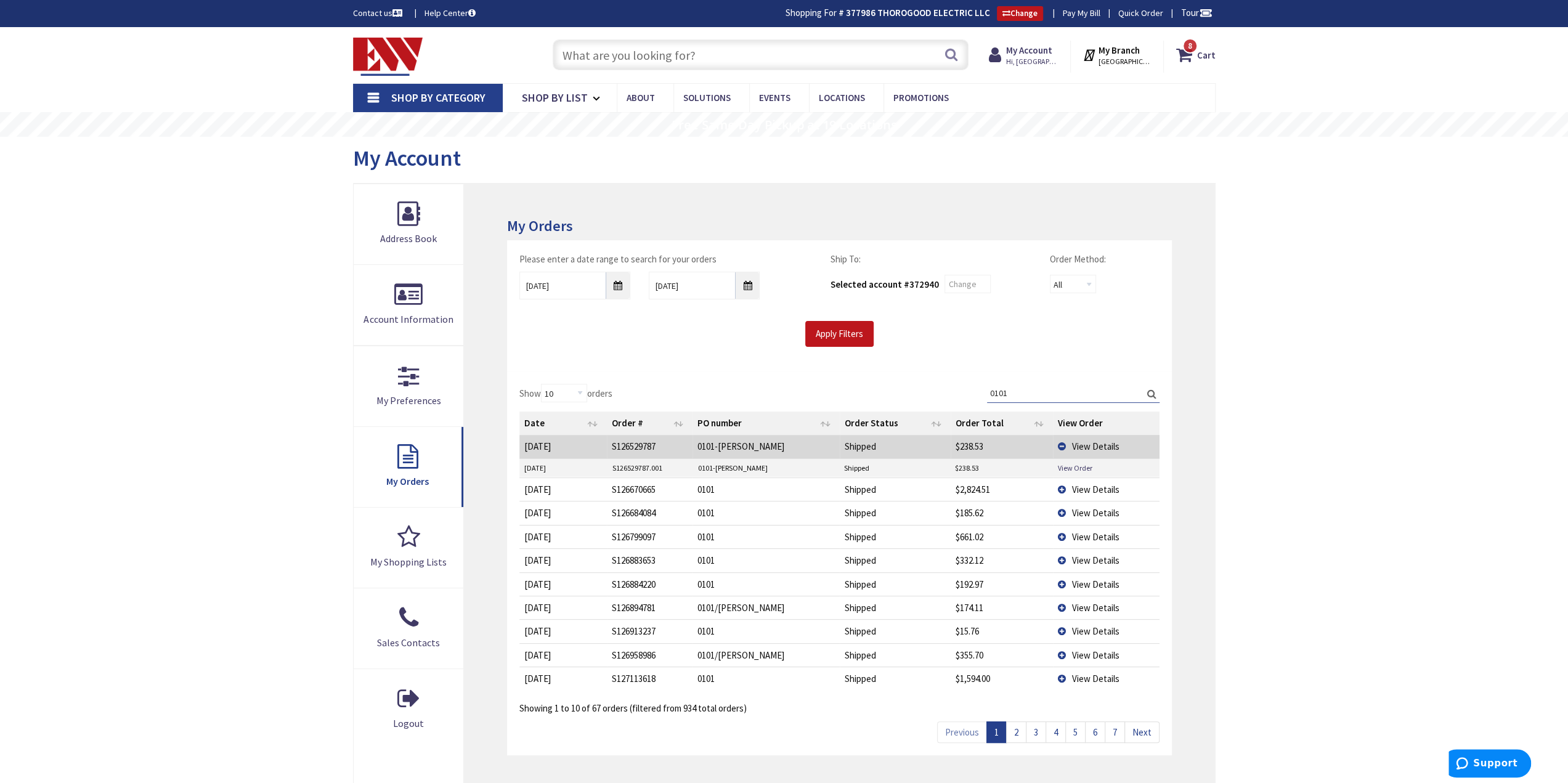
click at [1081, 508] on span "View Details" at bounding box center [1095, 512] width 48 height 12
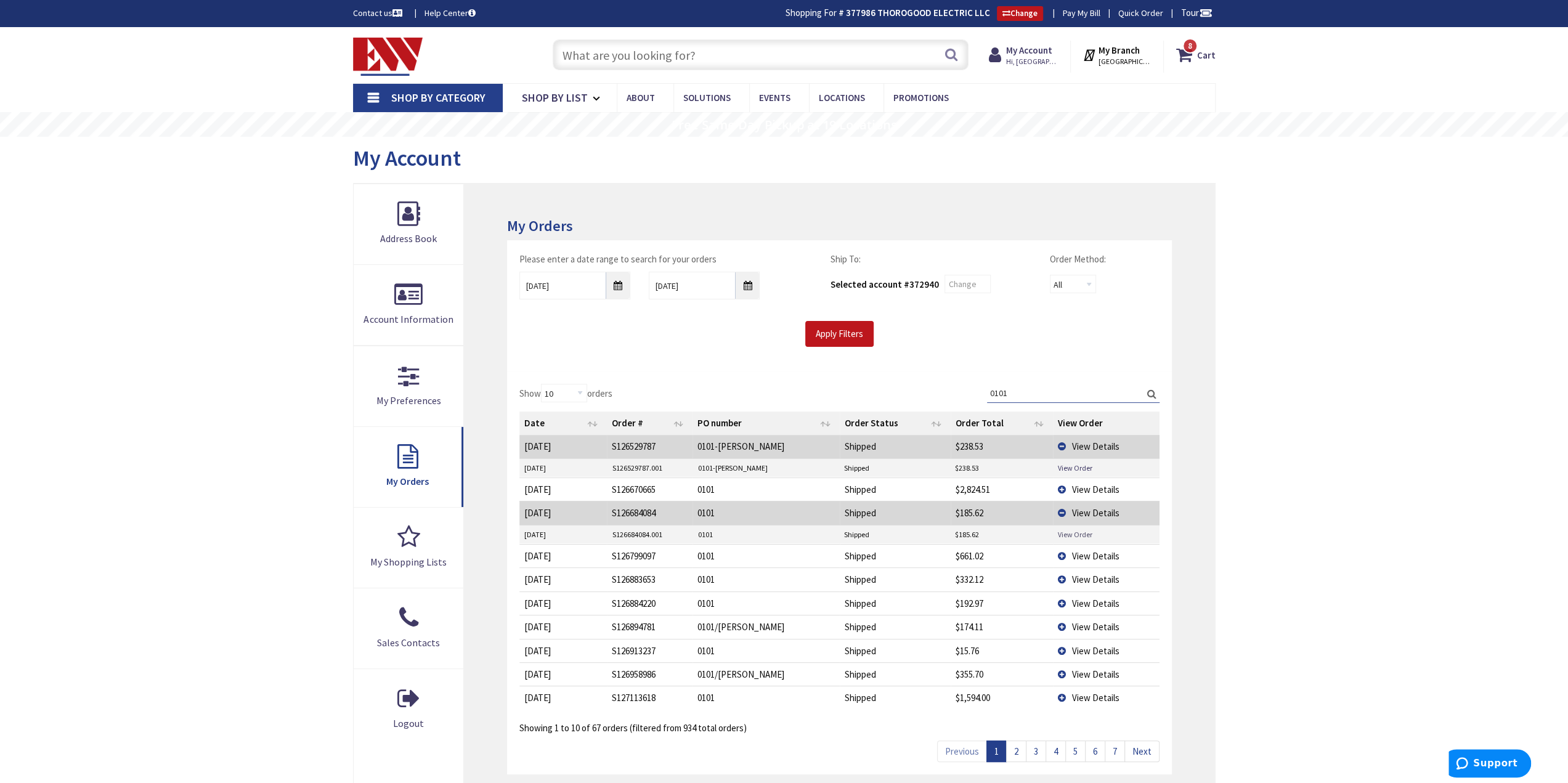
click at [1076, 532] on link "View Order" at bounding box center [1075, 535] width 34 height 11
click at [1102, 558] on span "View Details" at bounding box center [1095, 555] width 48 height 12
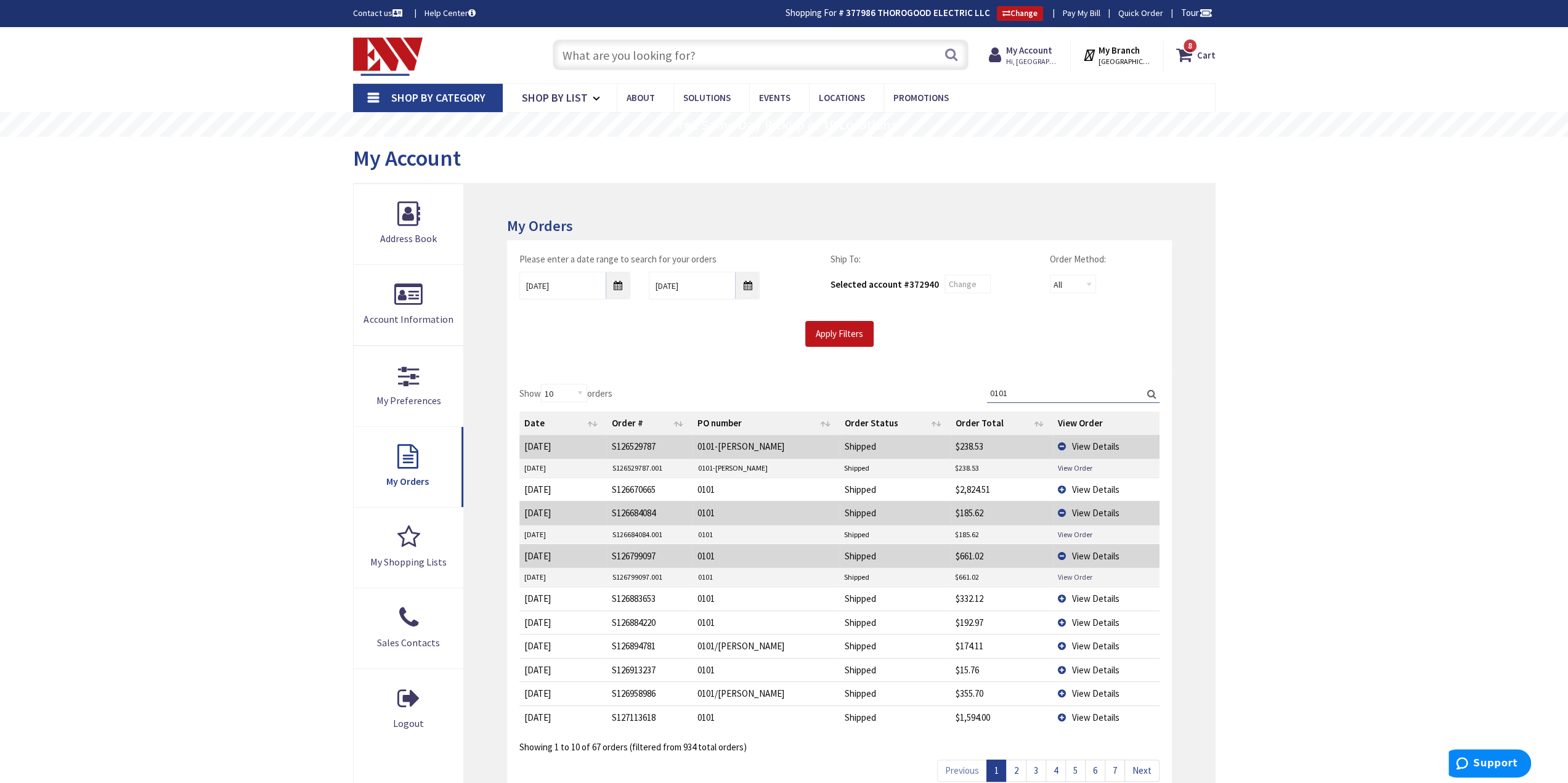
click at [1083, 571] on link "View Order" at bounding box center [1075, 577] width 34 height 11
click at [1098, 593] on span "View Details" at bounding box center [1095, 598] width 48 height 12
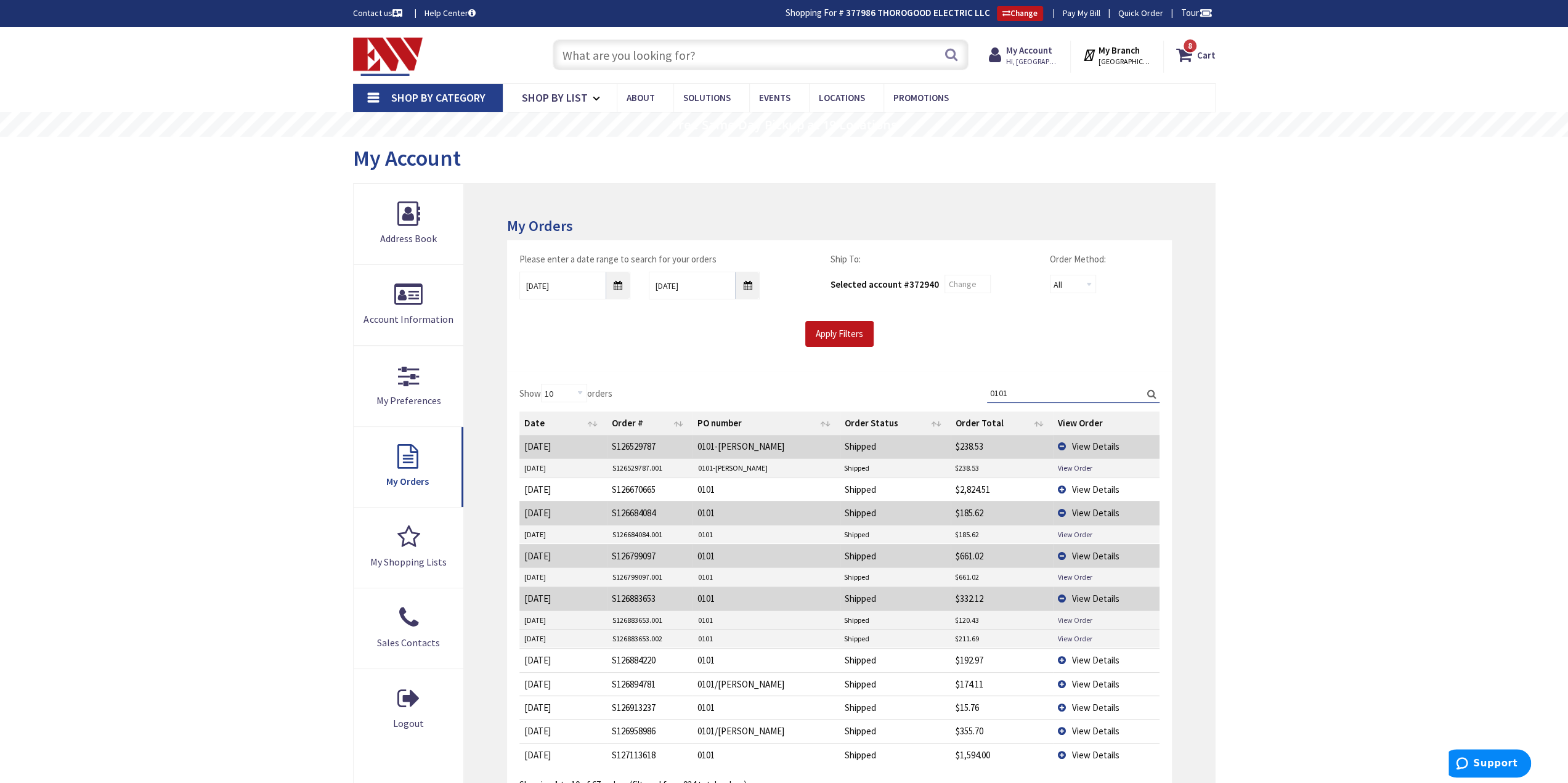
click at [1090, 617] on link "View Order" at bounding box center [1075, 620] width 34 height 11
click at [1079, 633] on link "View Order" at bounding box center [1075, 639] width 34 height 11
click at [1101, 656] on span "View Details" at bounding box center [1095, 659] width 48 height 12
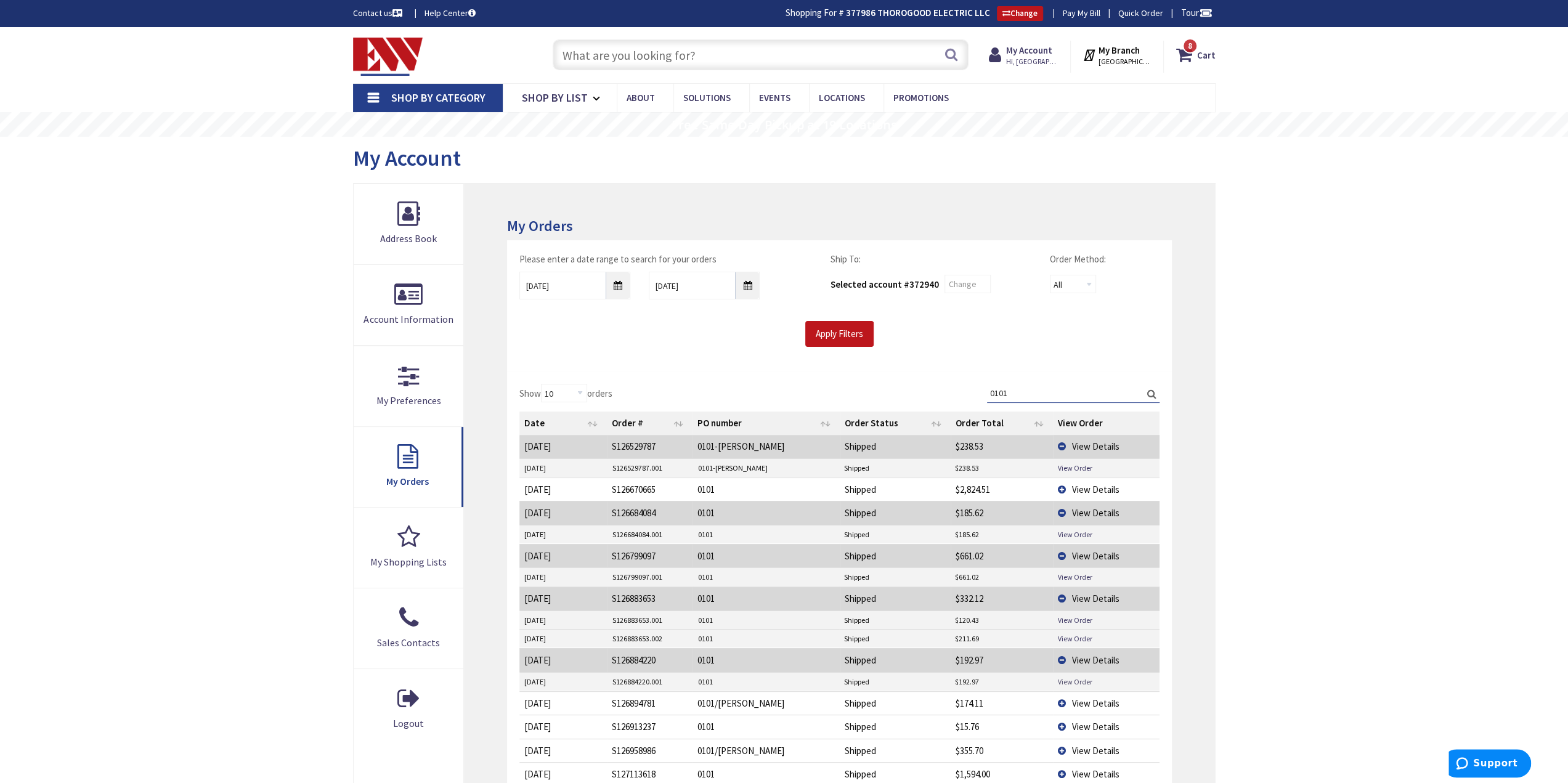
click at [1078, 676] on link "View Order" at bounding box center [1075, 682] width 34 height 11
click at [1088, 697] on span "View Details" at bounding box center [1095, 702] width 48 height 12
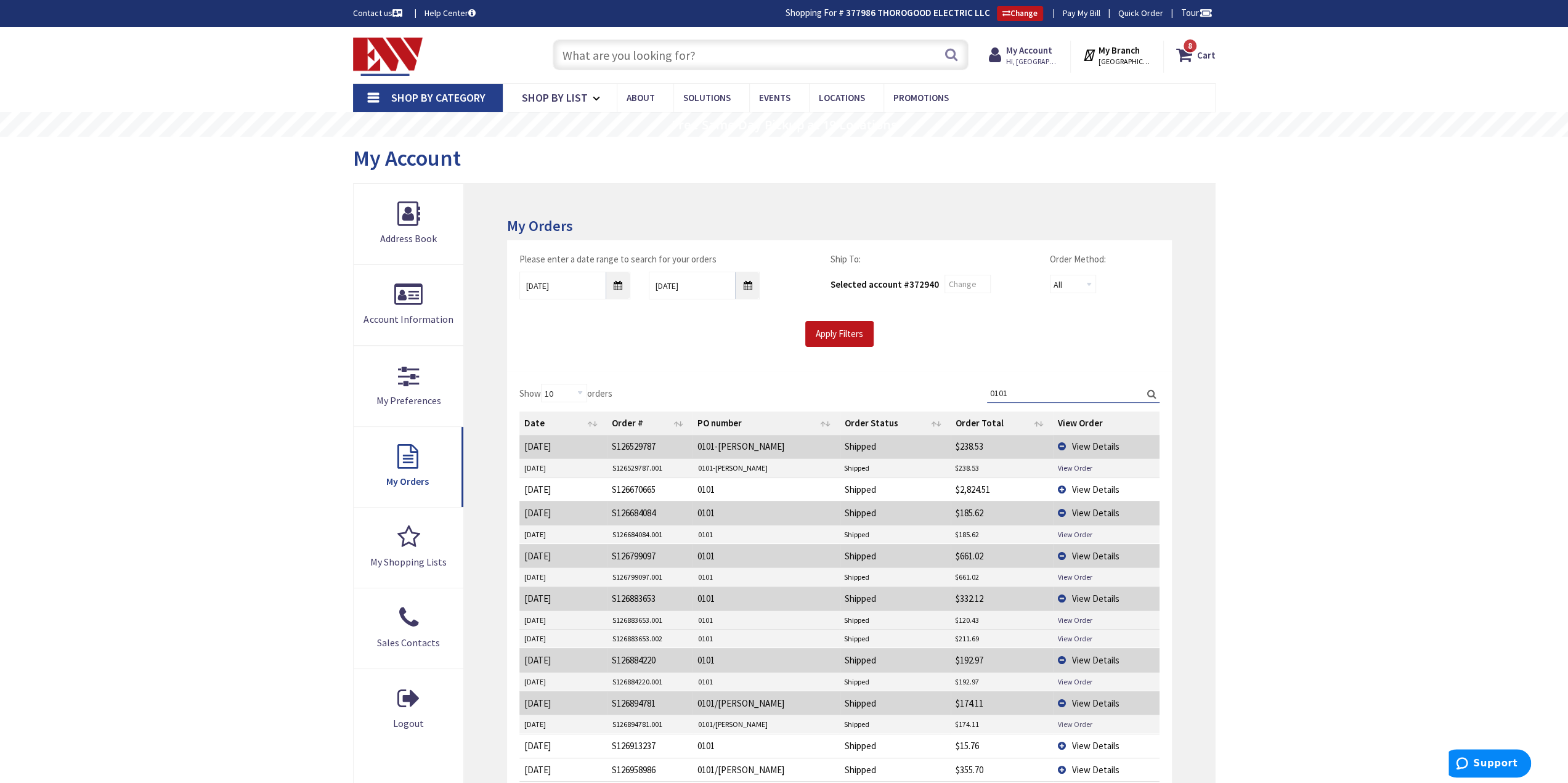
click at [1083, 718] on link "View Order" at bounding box center [1075, 724] width 34 height 11
click at [1111, 740] on span "View Details" at bounding box center [1095, 745] width 48 height 12
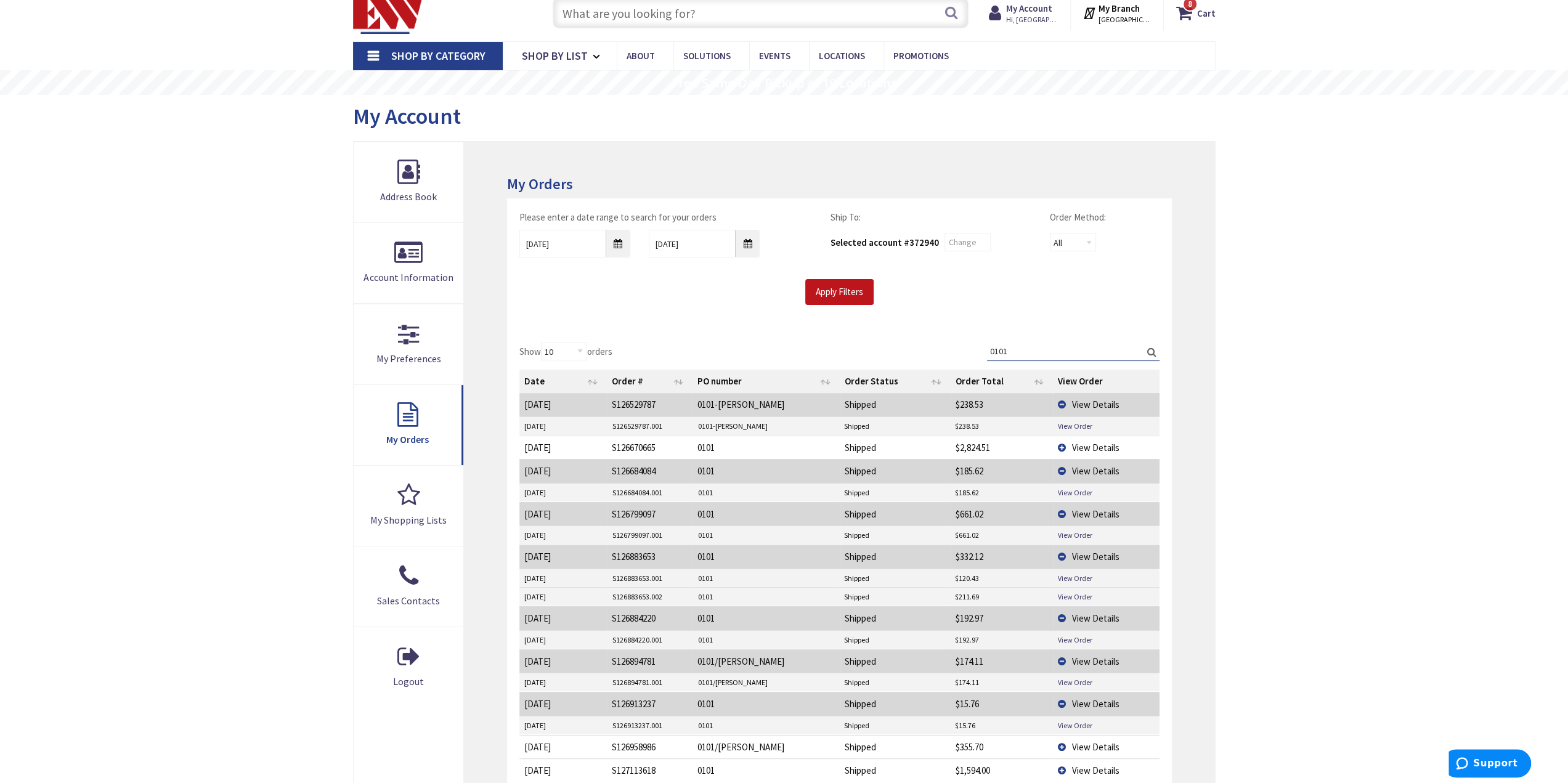
scroll to position [62, 0]
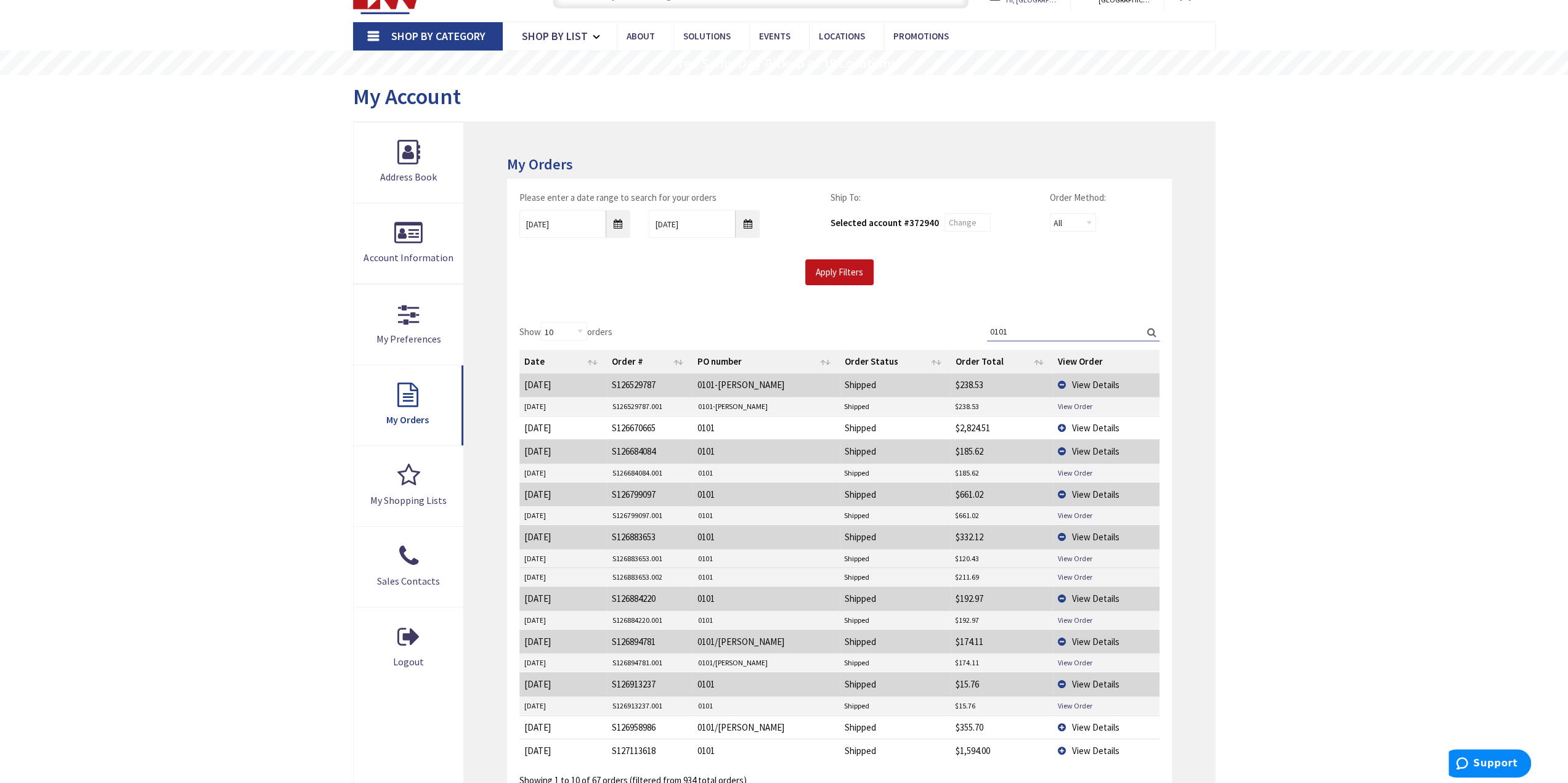
click at [1098, 721] on span "View Details" at bounding box center [1095, 726] width 48 height 12
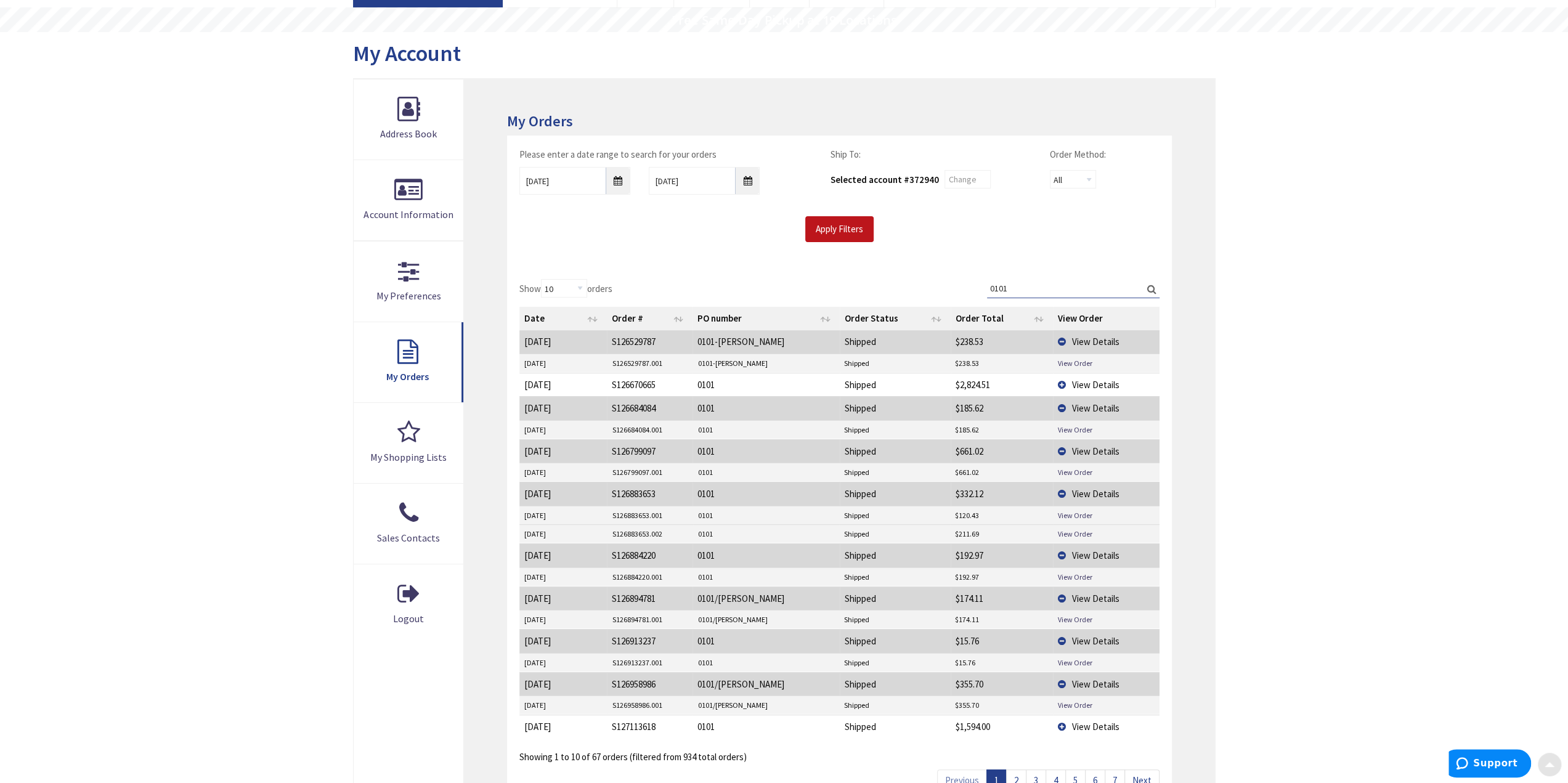
scroll to position [123, 0]
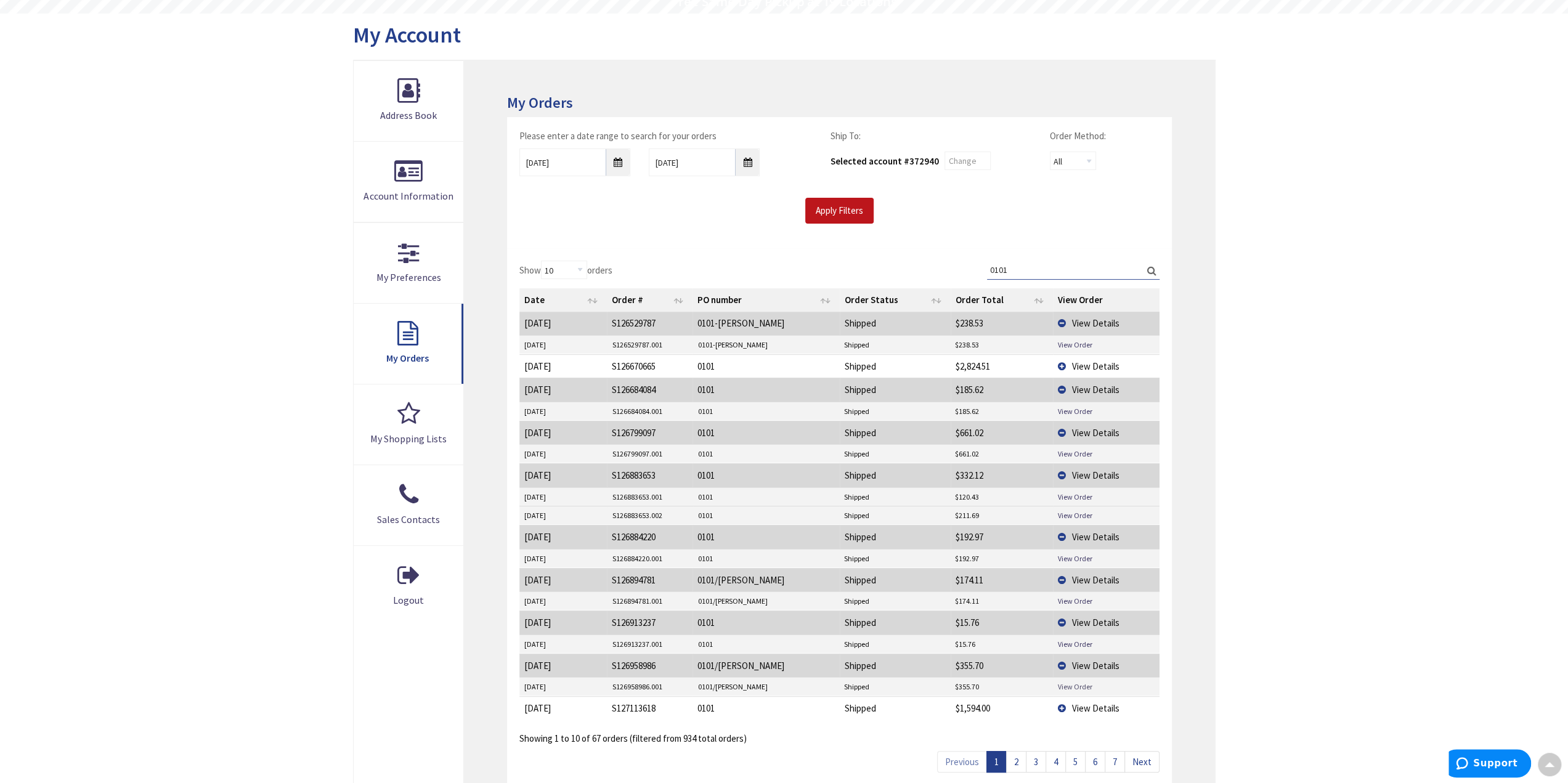
click at [1076, 682] on link "View Order" at bounding box center [1075, 687] width 34 height 11
click at [1086, 702] on span "View Details" at bounding box center [1095, 708] width 48 height 12
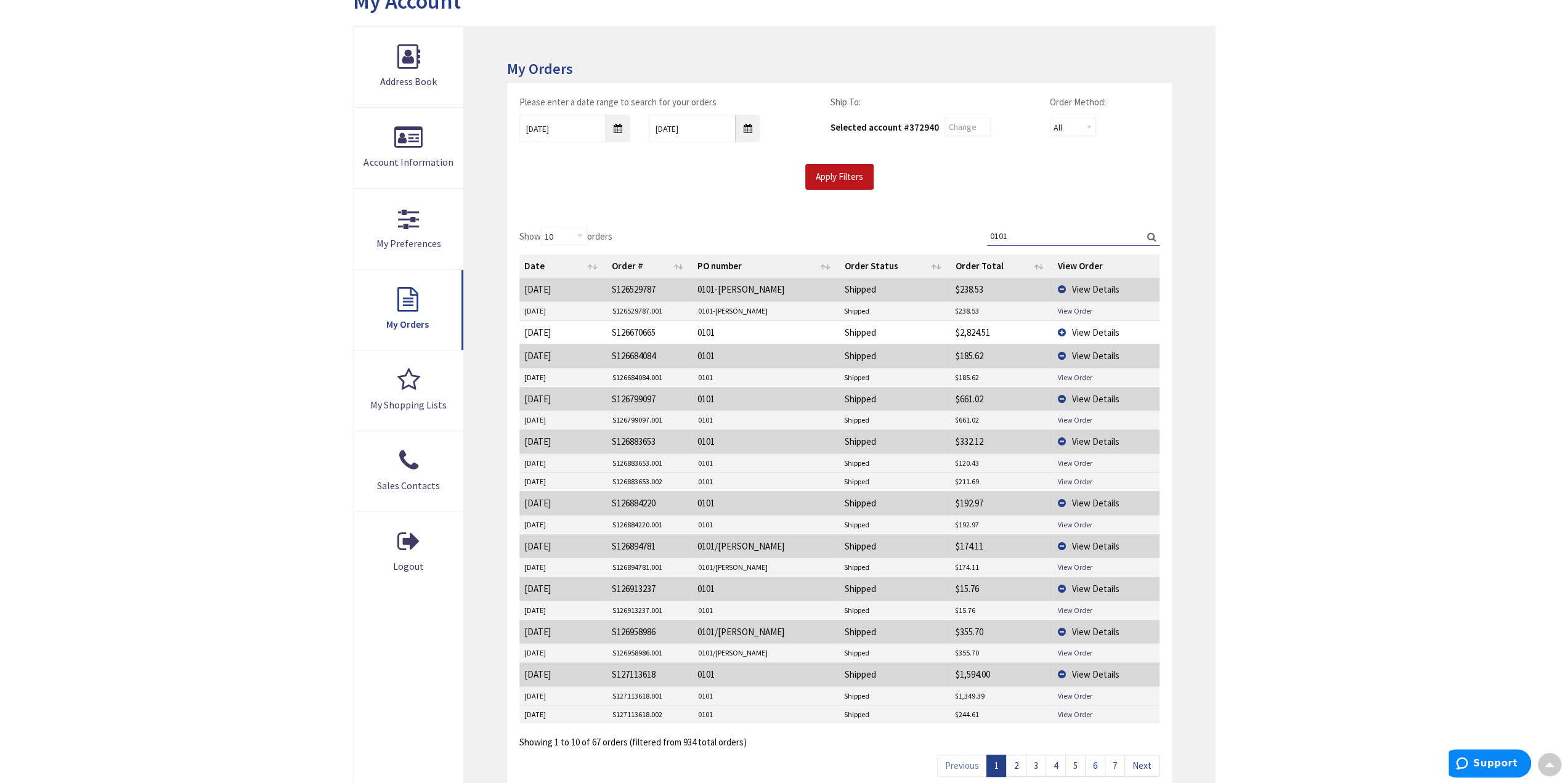
scroll to position [185, 0]
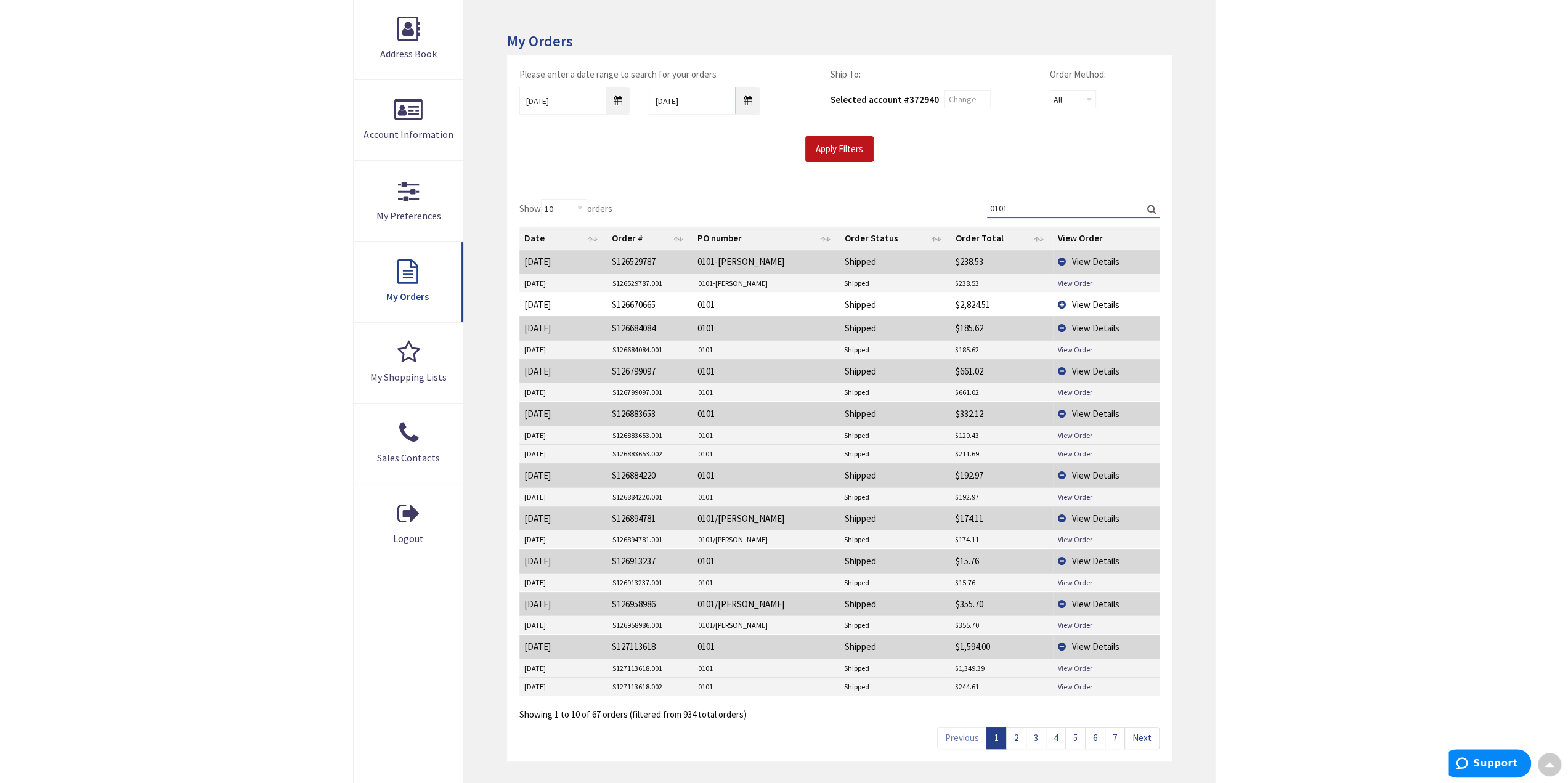
click at [1085, 659] on td "View Order" at bounding box center [1106, 668] width 107 height 19
click at [1065, 663] on link "View Order" at bounding box center [1075, 668] width 34 height 11
click at [1071, 682] on link "View Order" at bounding box center [1075, 687] width 34 height 11
click at [1012, 727] on link "2" at bounding box center [1015, 737] width 21 height 22
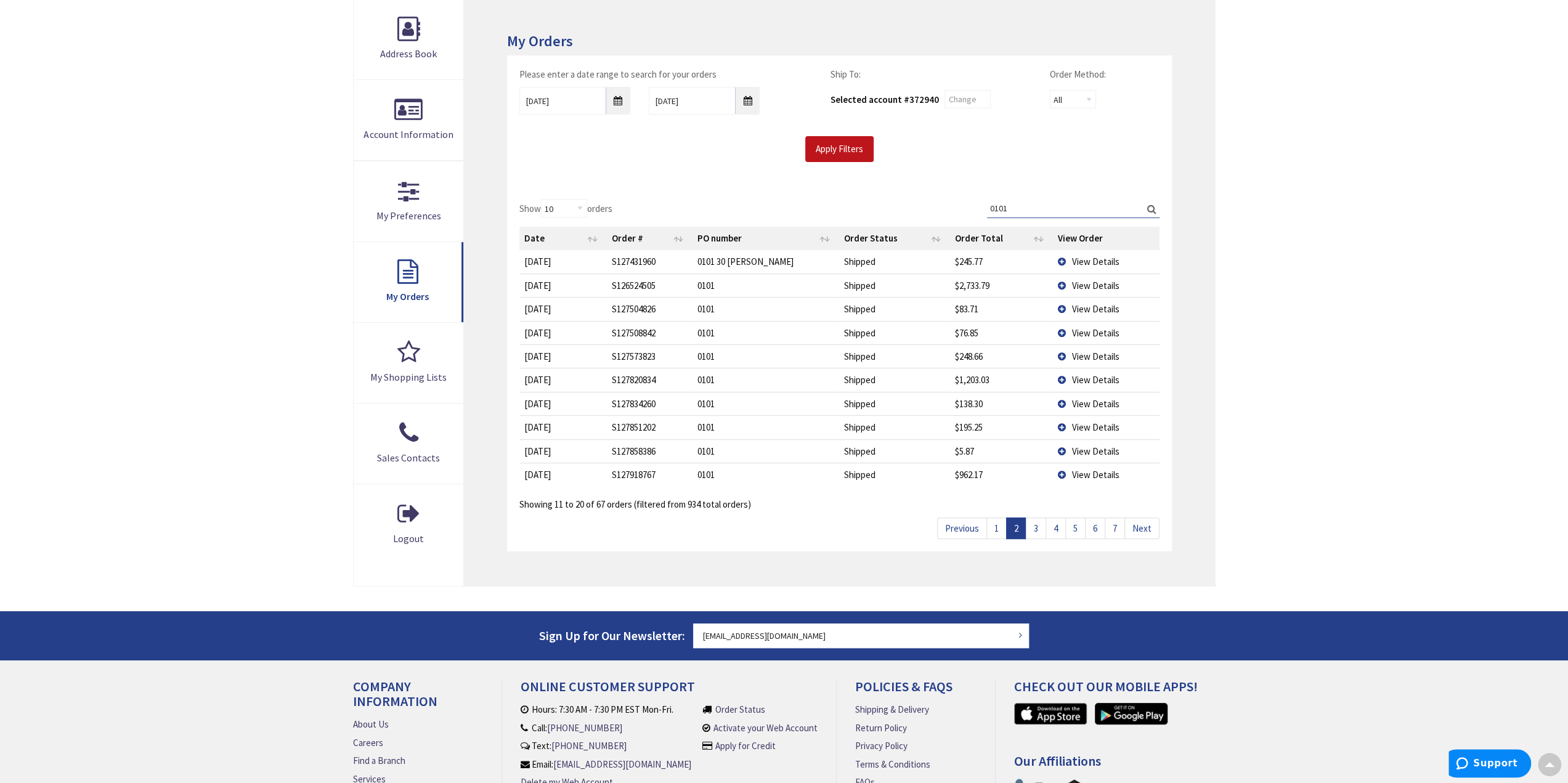
click at [1093, 282] on span "View Details" at bounding box center [1095, 285] width 48 height 12
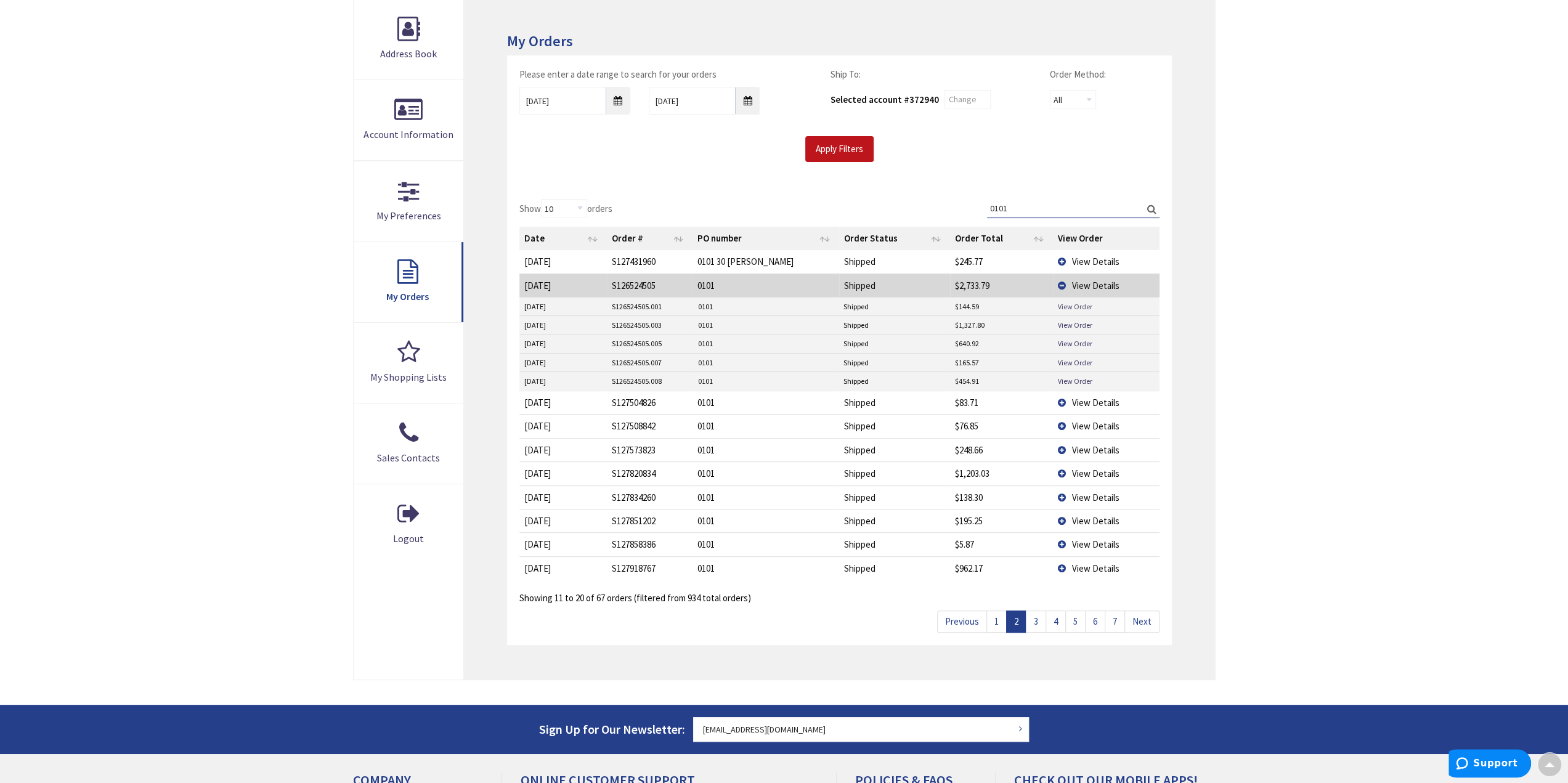
click at [1073, 301] on link "View Order" at bounding box center [1074, 307] width 34 height 11
click at [1082, 338] on link "View Order" at bounding box center [1074, 344] width 34 height 11
click at [1069, 466] on td "View Details" at bounding box center [1106, 473] width 107 height 23
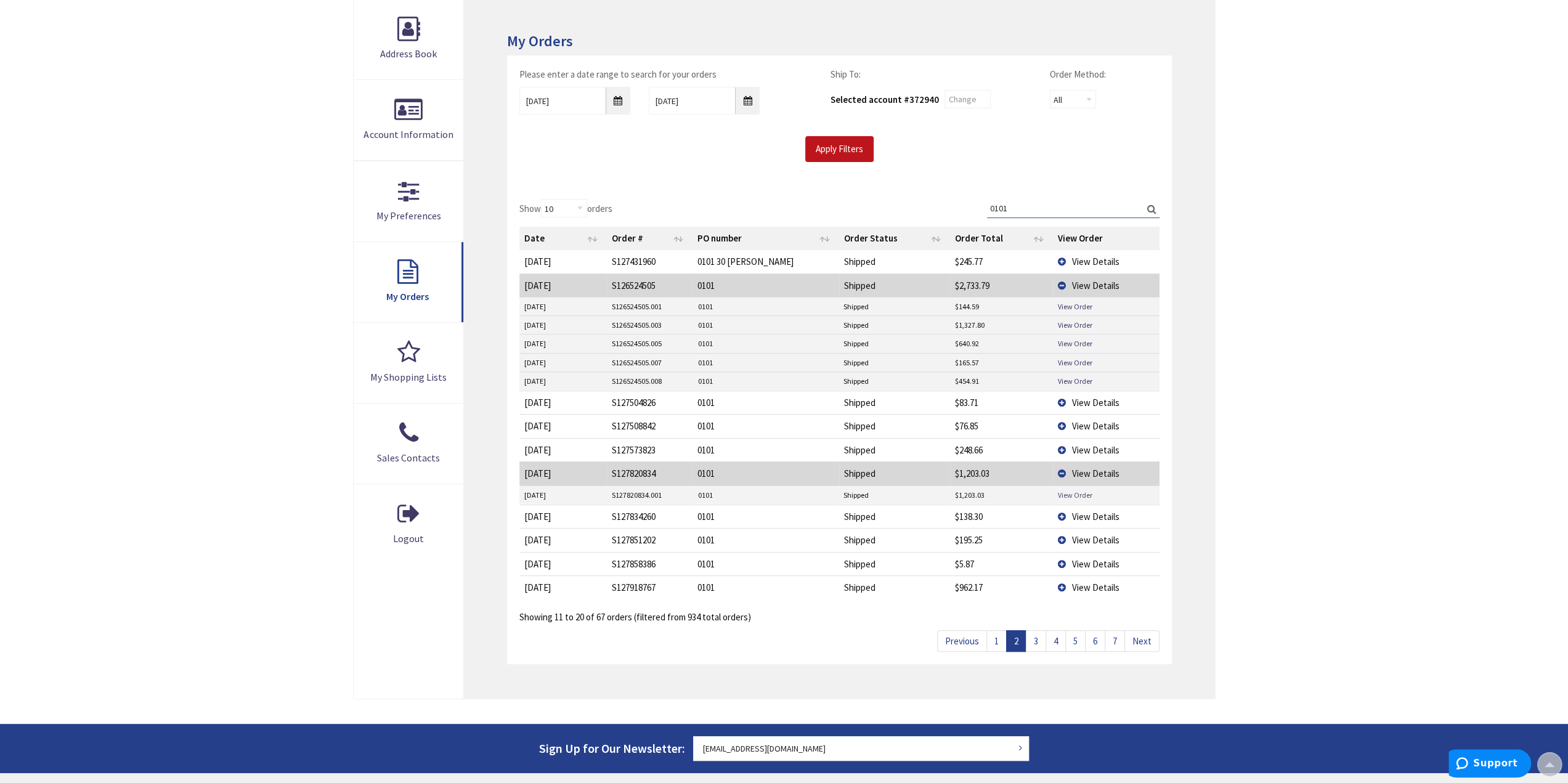
click at [1078, 491] on link "View Order" at bounding box center [1074, 495] width 34 height 11
click at [1082, 576] on td "View Details" at bounding box center [1106, 587] width 107 height 23
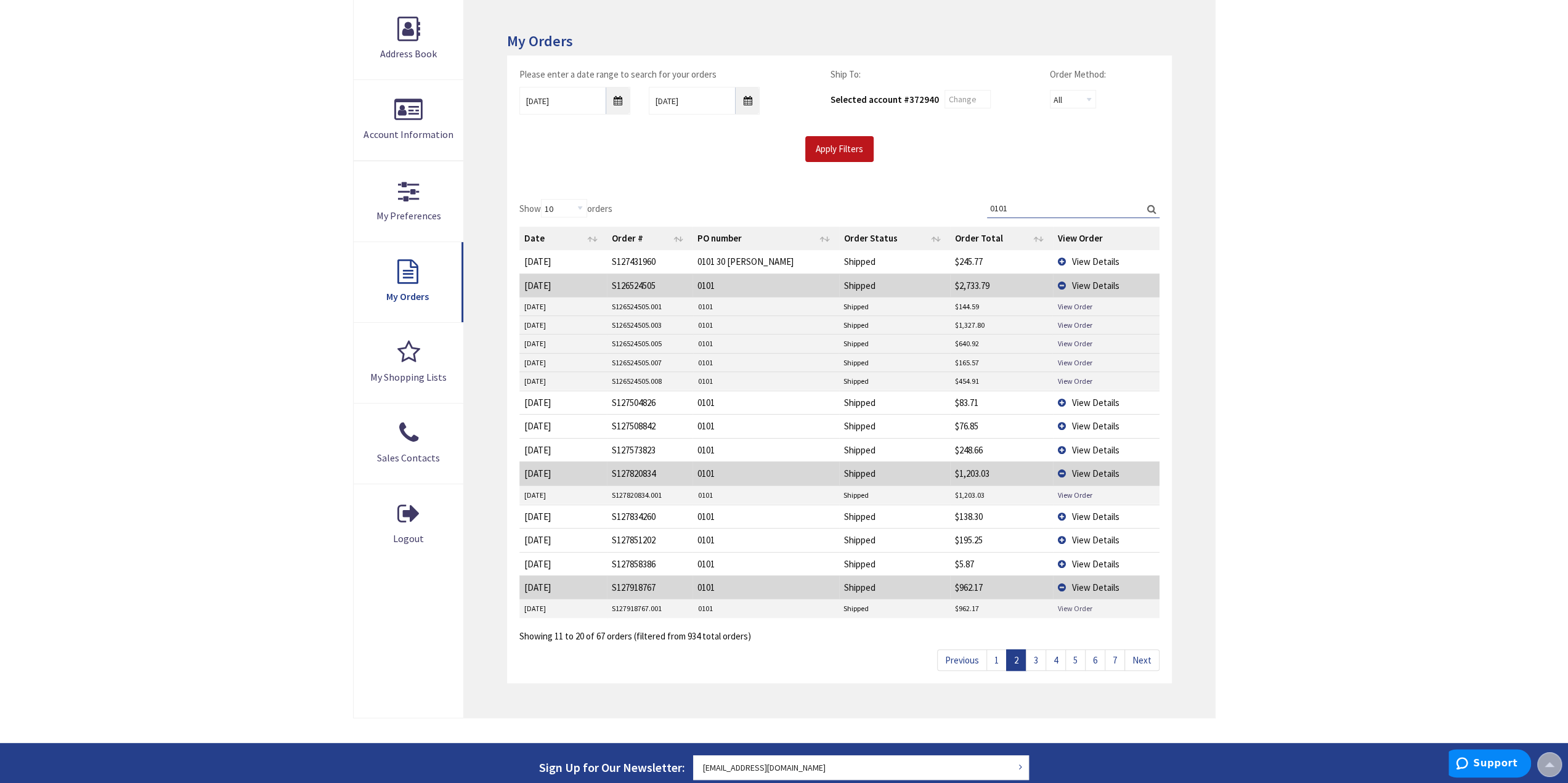
click at [1088, 604] on link "View Order" at bounding box center [1074, 608] width 34 height 11
click at [1097, 534] on span "View Details" at bounding box center [1095, 539] width 48 height 12
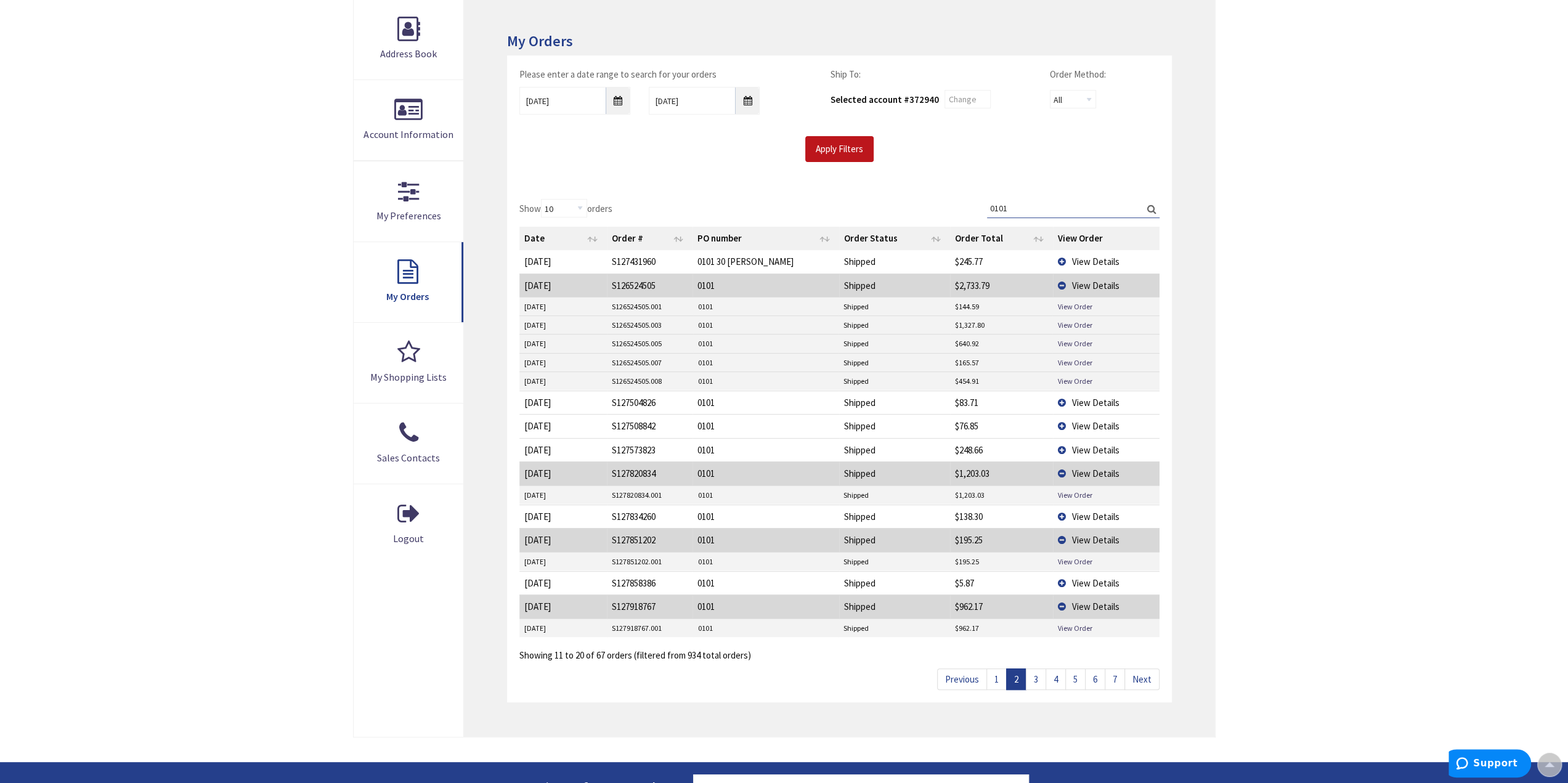
click at [1075, 561] on td "View Order" at bounding box center [1105, 561] width 107 height 19
click at [1078, 559] on link "View Order" at bounding box center [1074, 561] width 34 height 11
click at [1141, 674] on link "Next" at bounding box center [1141, 679] width 35 height 22
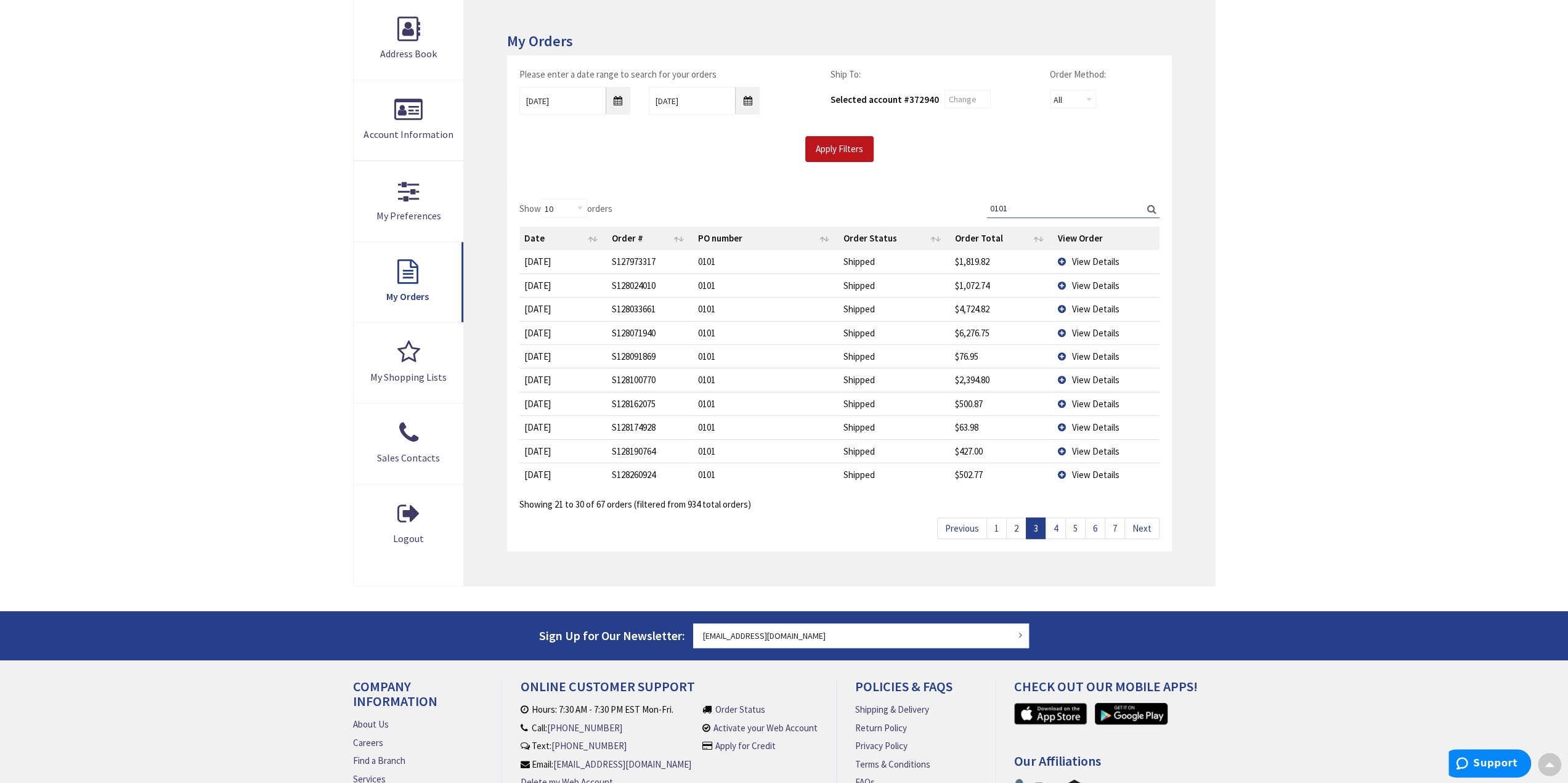
click at [1104, 259] on span "View Details" at bounding box center [1094, 261] width 48 height 12
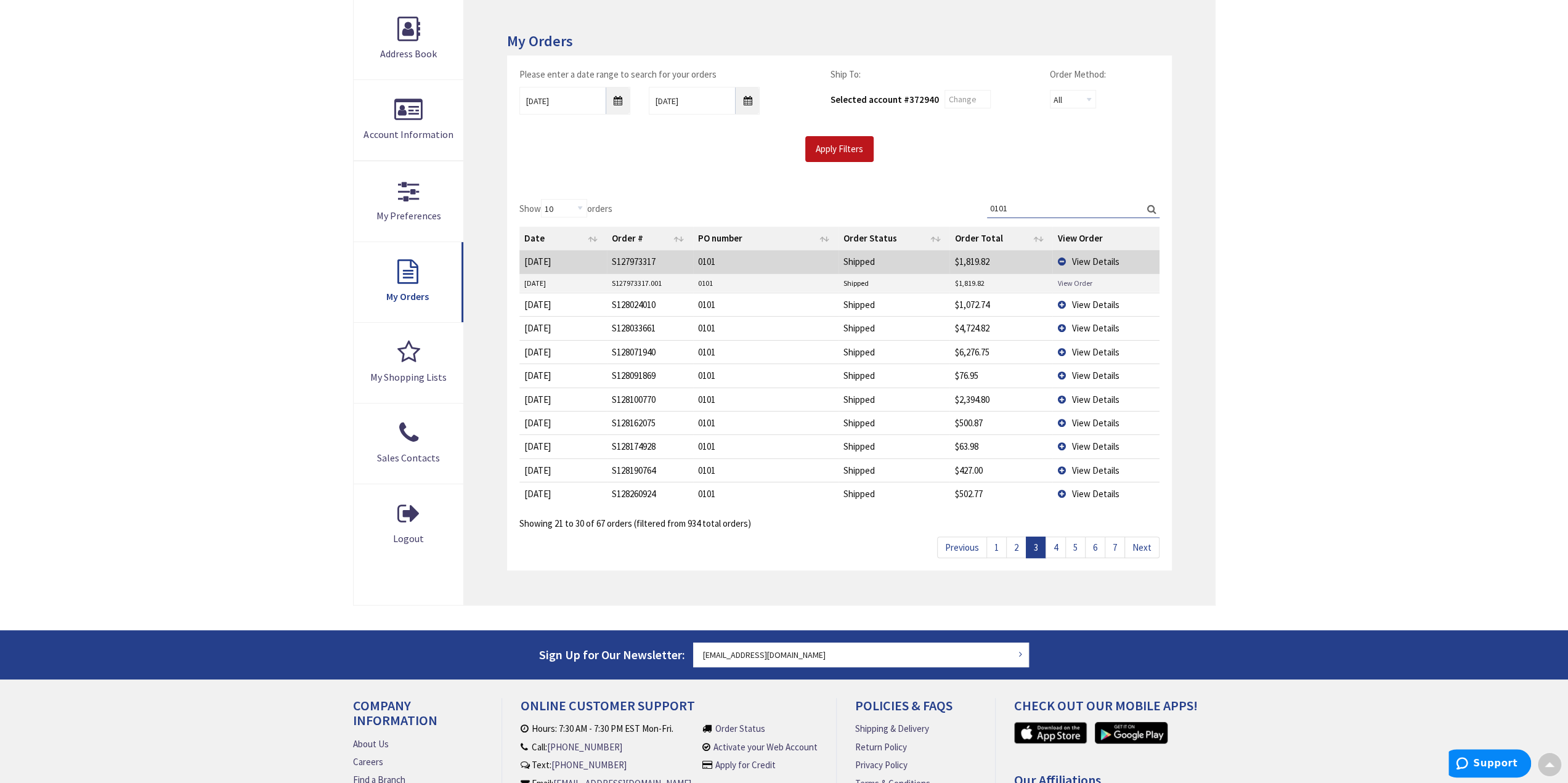
click at [1077, 283] on link "View Order" at bounding box center [1074, 283] width 34 height 11
click at [1094, 304] on span "View Details" at bounding box center [1094, 304] width 48 height 12
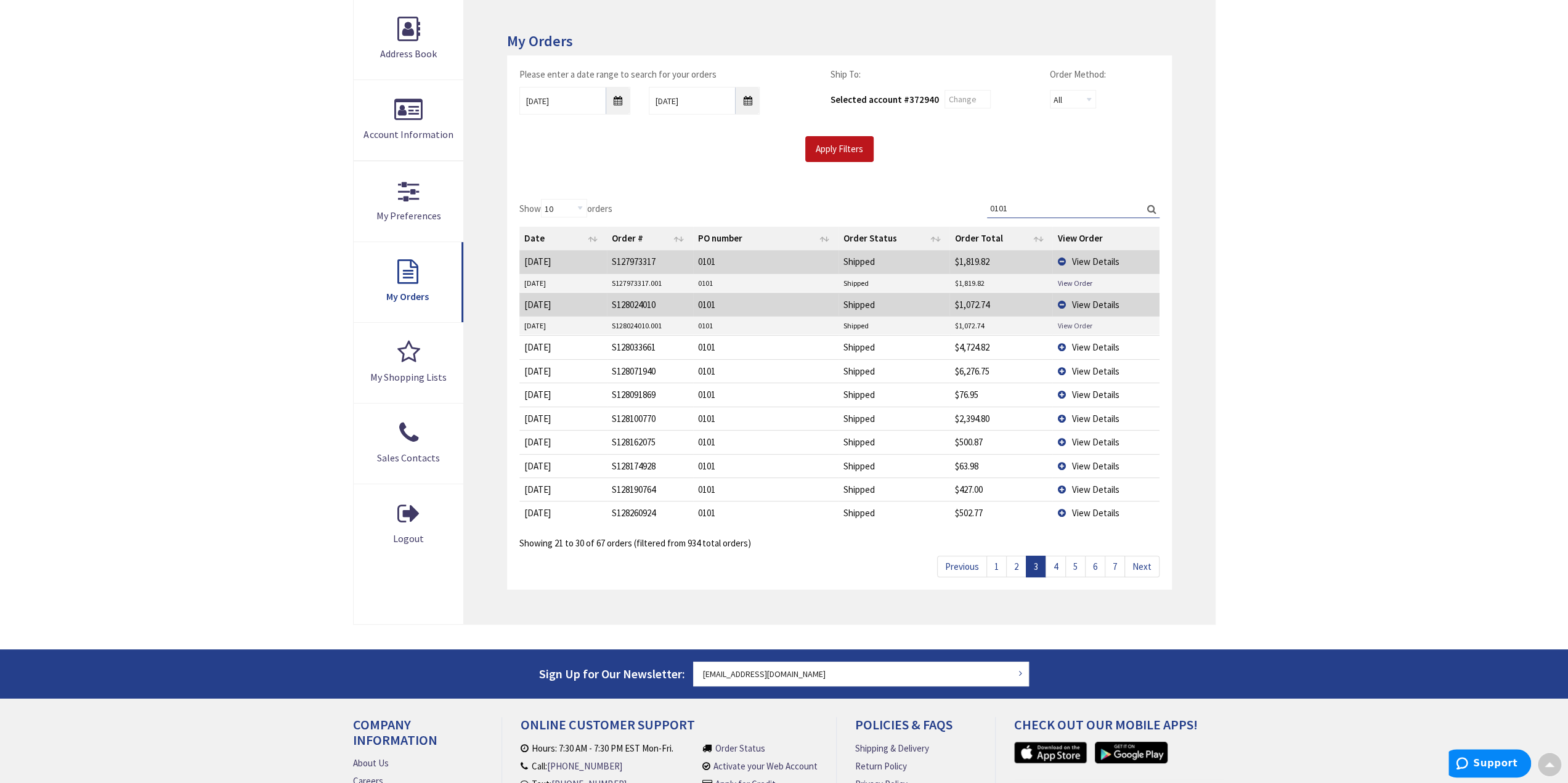
click at [1086, 324] on link "View Order" at bounding box center [1074, 326] width 34 height 11
click at [1110, 347] on span "View Details" at bounding box center [1094, 346] width 48 height 12
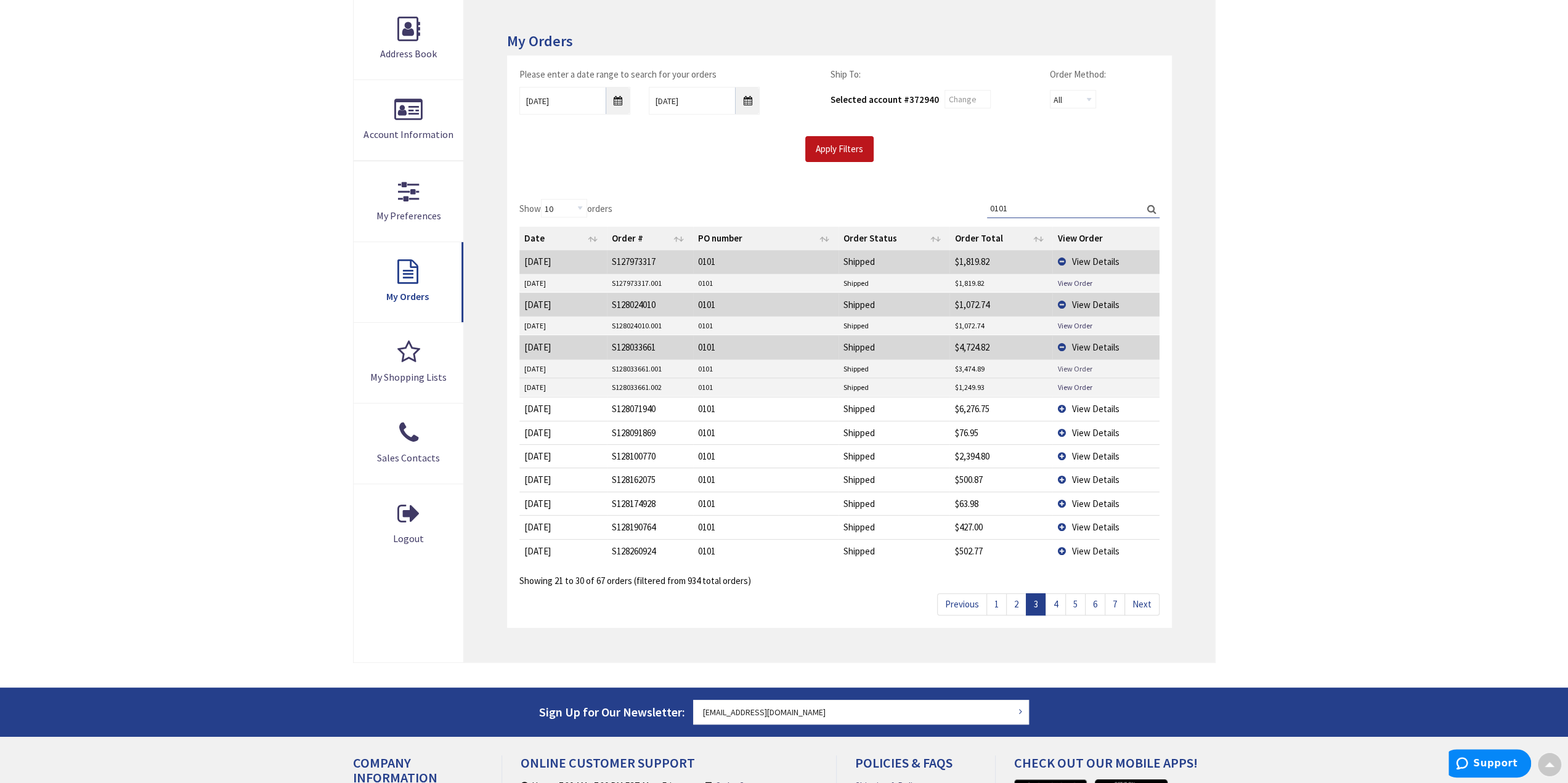
click at [1076, 364] on link "View Order" at bounding box center [1074, 369] width 34 height 11
click at [1081, 384] on link "View Order" at bounding box center [1074, 387] width 34 height 11
click at [1085, 403] on span "View Details" at bounding box center [1094, 408] width 48 height 12
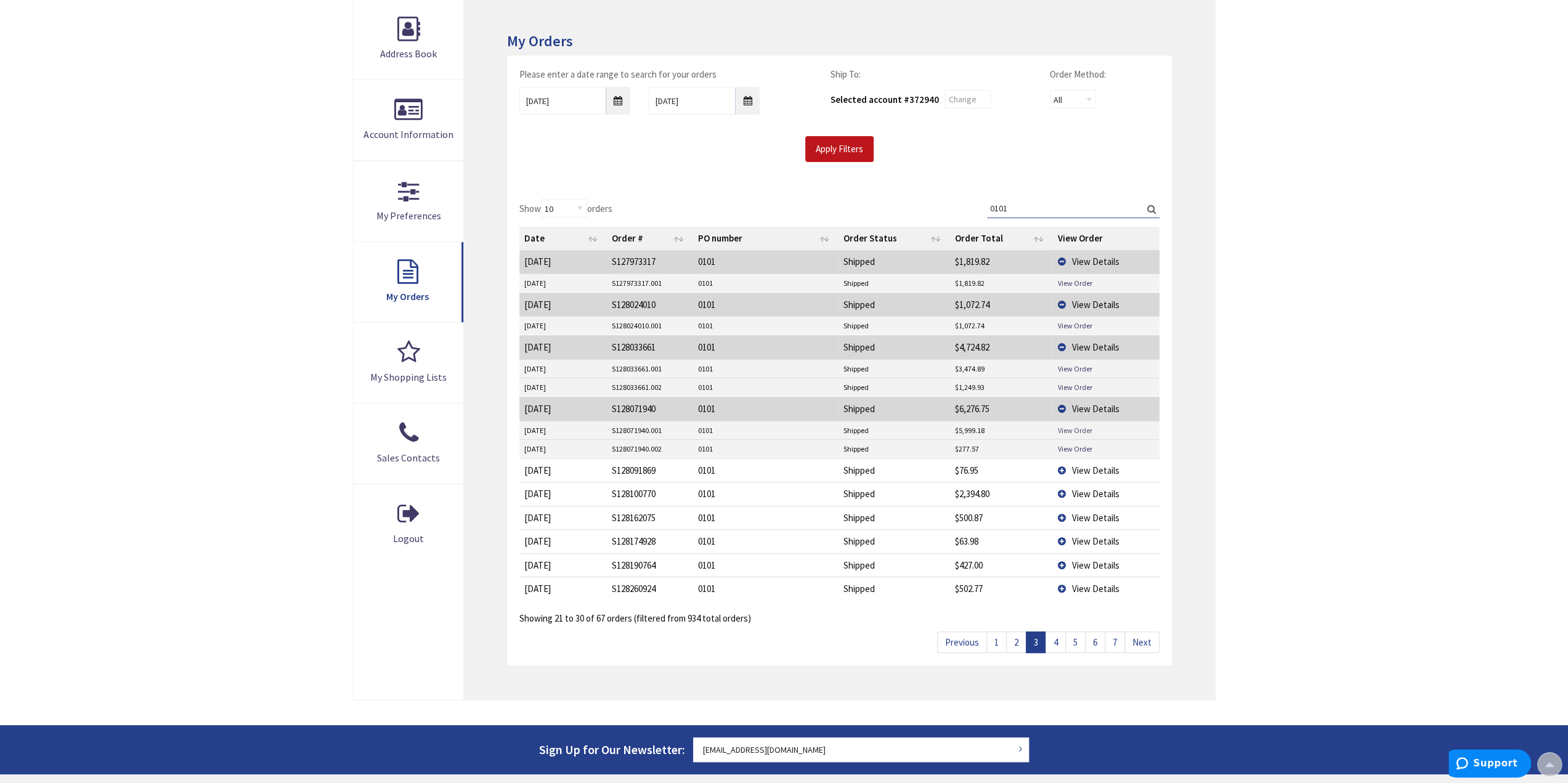
click at [1068, 425] on link "View Order" at bounding box center [1074, 431] width 34 height 11
click at [1093, 488] on span "View Details" at bounding box center [1094, 493] width 48 height 12
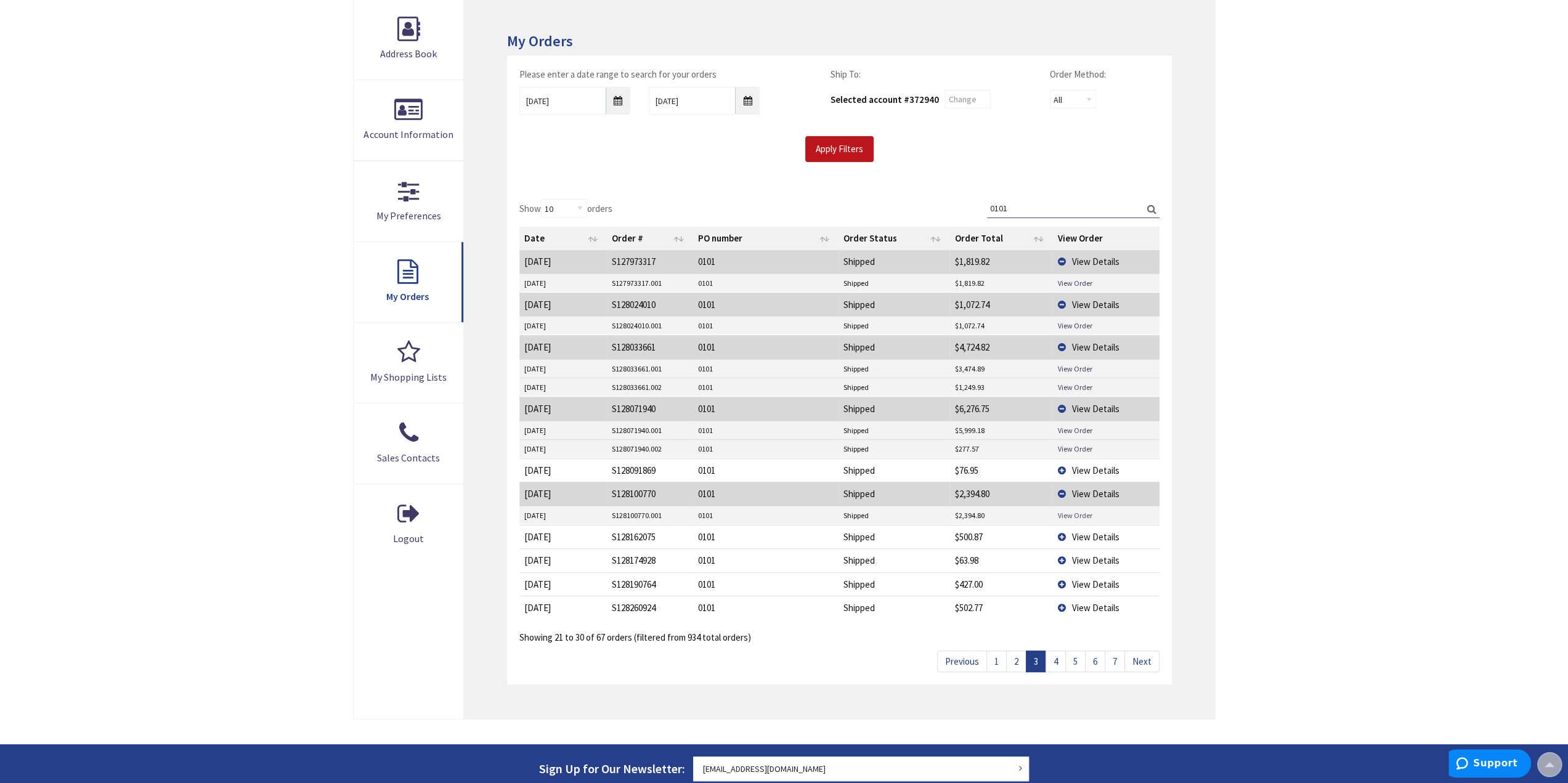
click at [1079, 510] on link "View Order" at bounding box center [1074, 516] width 34 height 11
click at [1093, 531] on span "View Details" at bounding box center [1094, 536] width 48 height 12
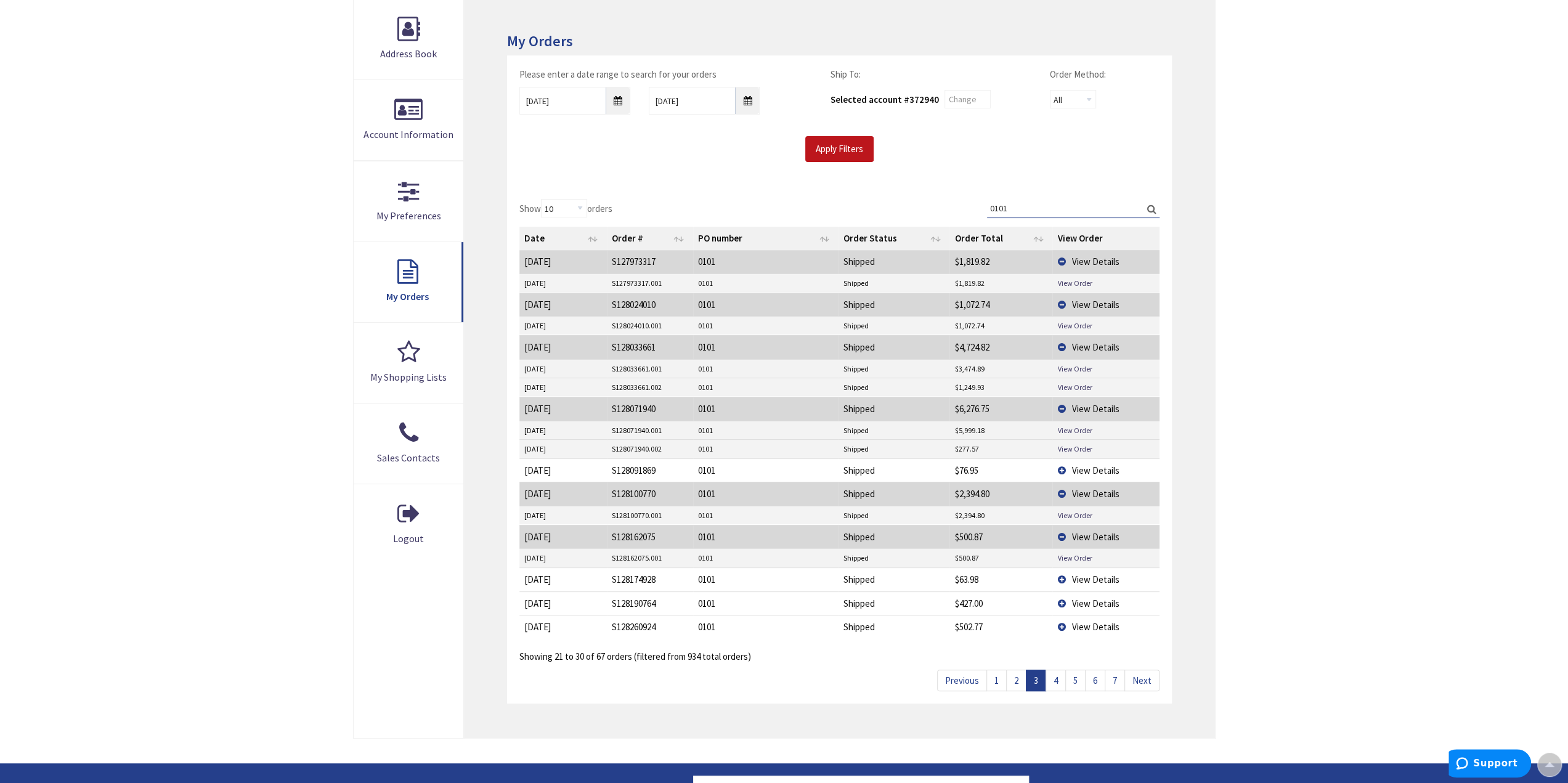
click at [1094, 614] on td "View Details" at bounding box center [1105, 626] width 107 height 23
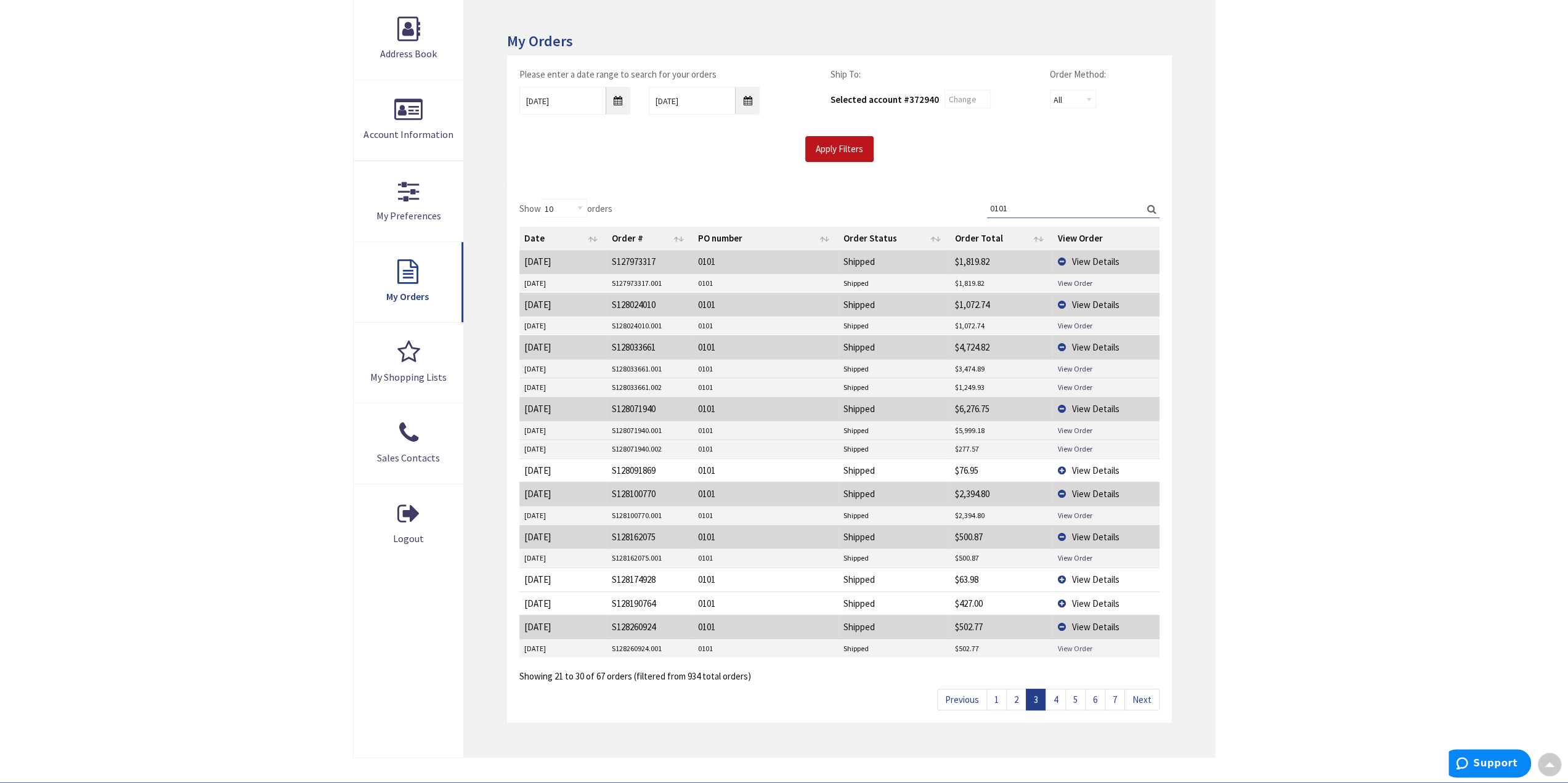
click at [1076, 643] on link "View Order" at bounding box center [1074, 648] width 34 height 11
click at [1142, 689] on link "Next" at bounding box center [1141, 700] width 35 height 22
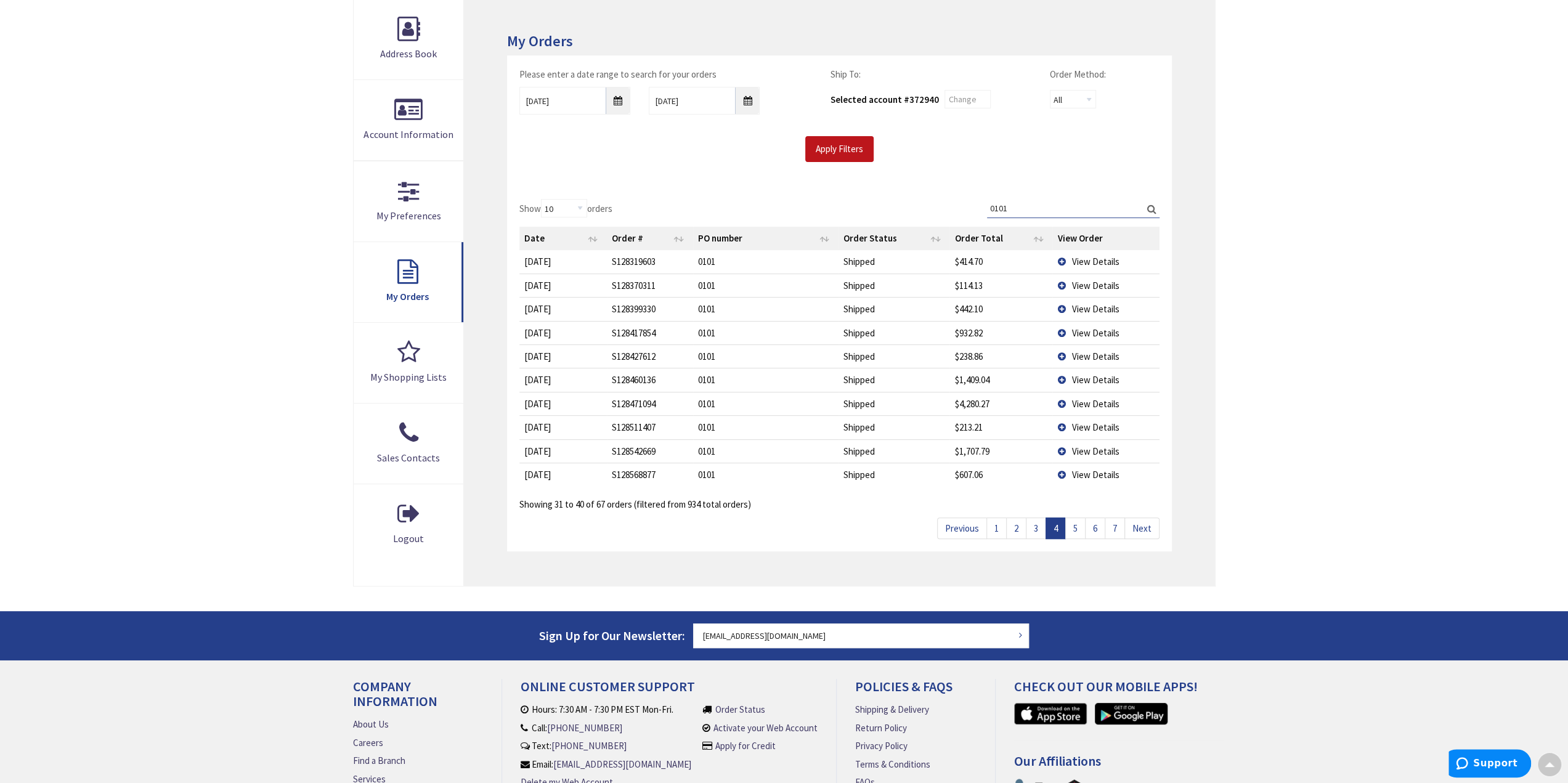
click at [1089, 394] on td "View Details" at bounding box center [1105, 404] width 107 height 23
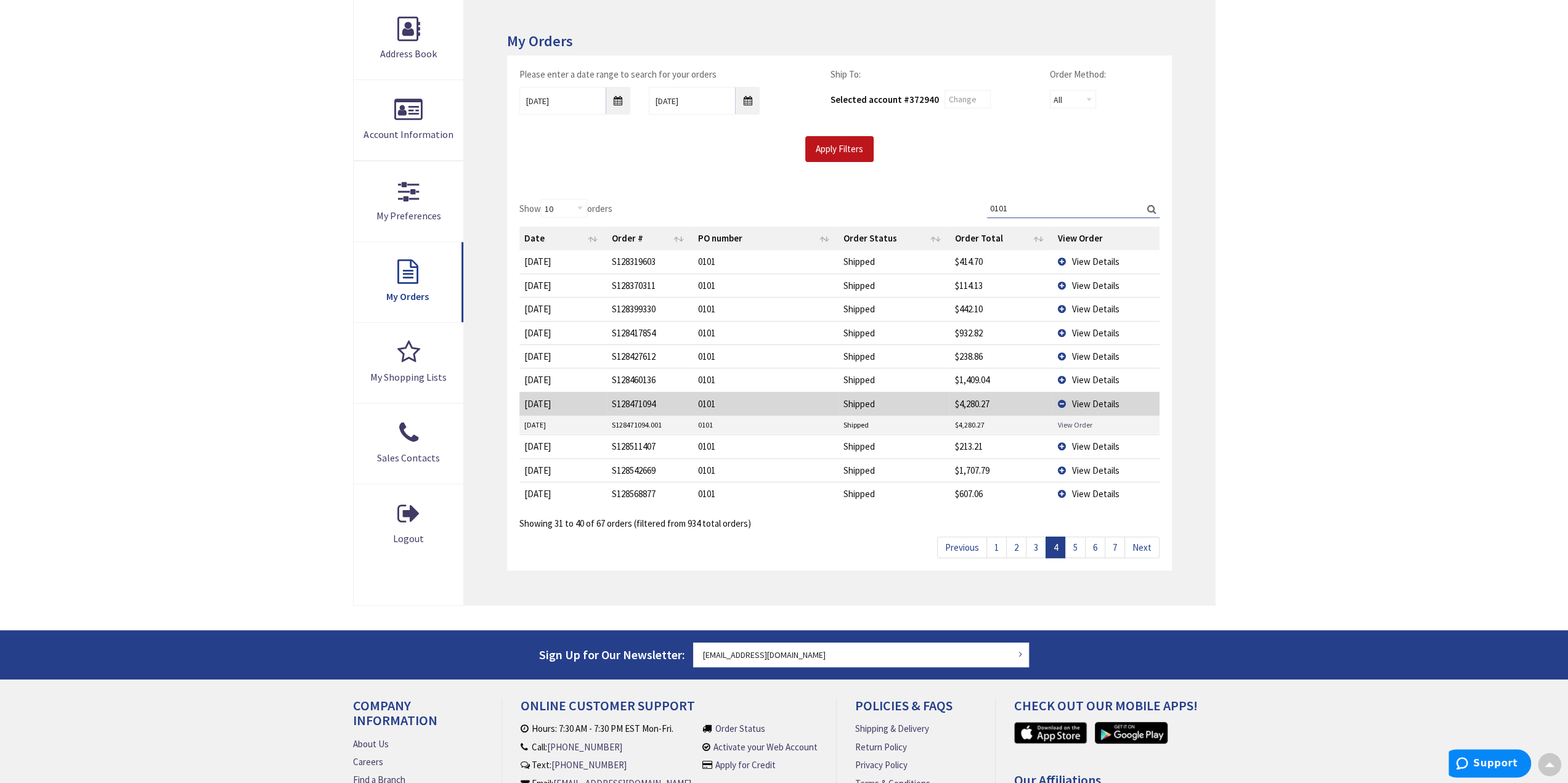
click at [1079, 420] on link "View Order" at bounding box center [1074, 425] width 34 height 11
click at [1089, 465] on span "View Details" at bounding box center [1094, 470] width 48 height 12
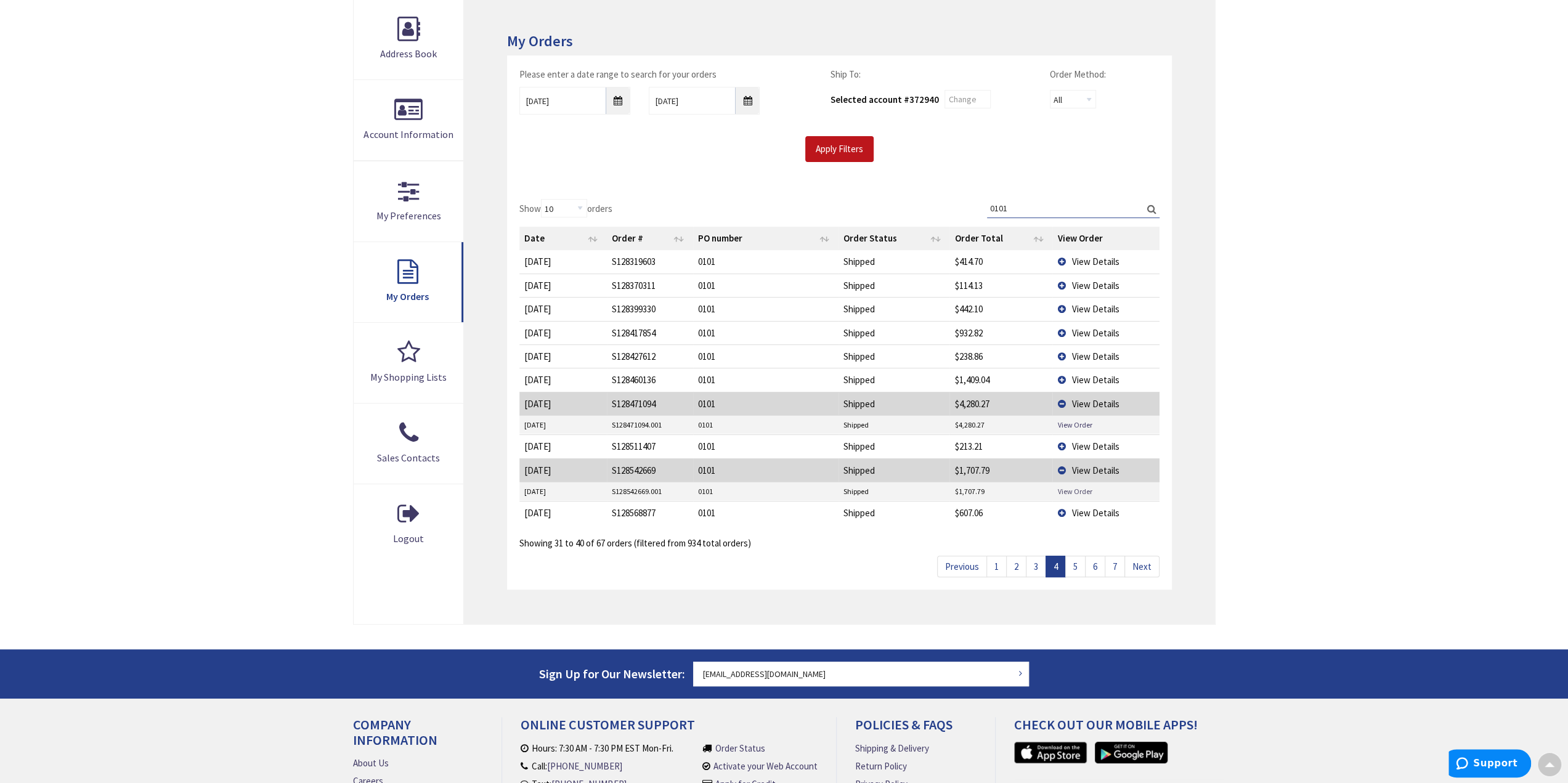
click at [1084, 487] on link "View Order" at bounding box center [1074, 492] width 34 height 11
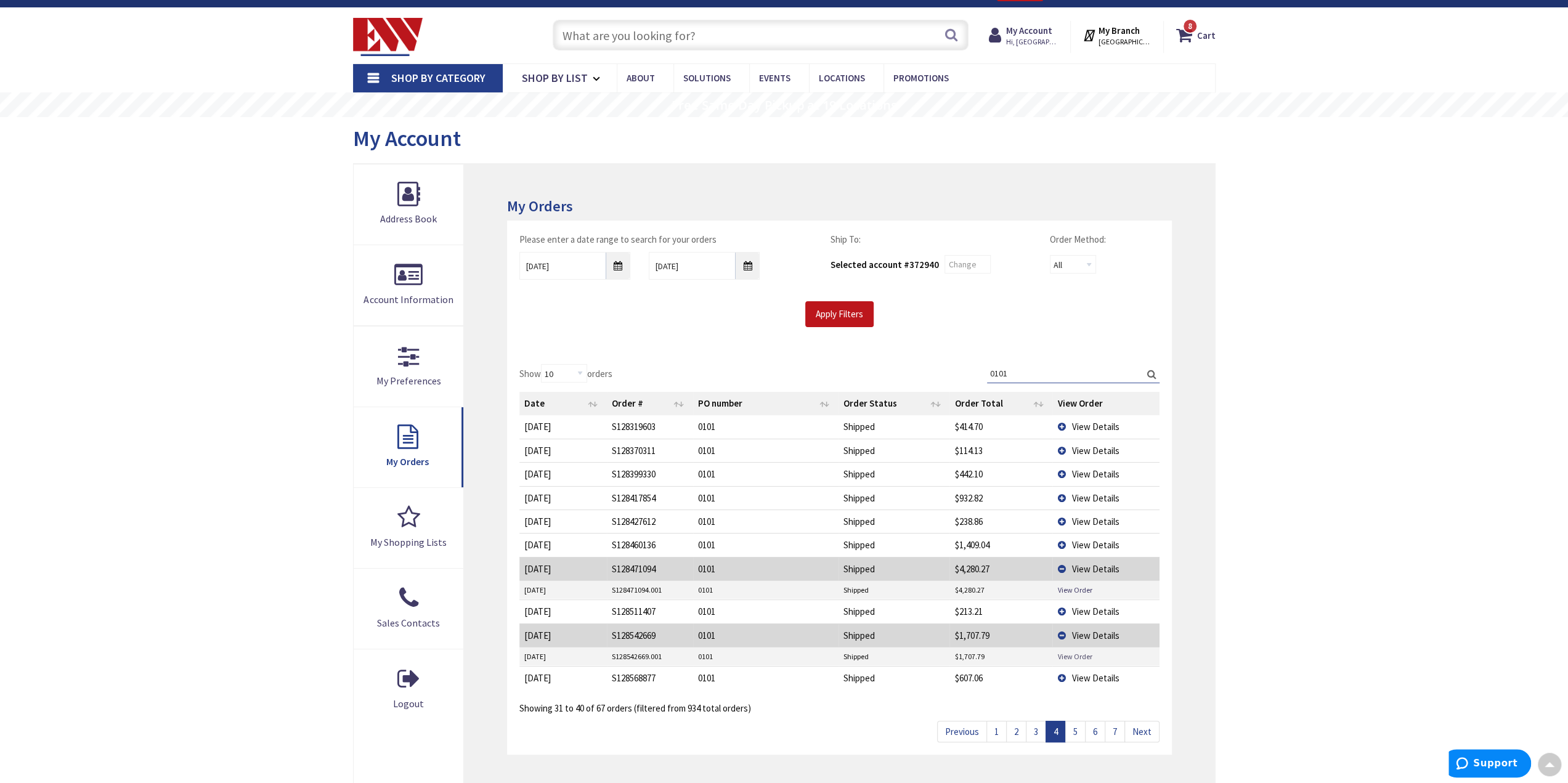
scroll to position [0, 0]
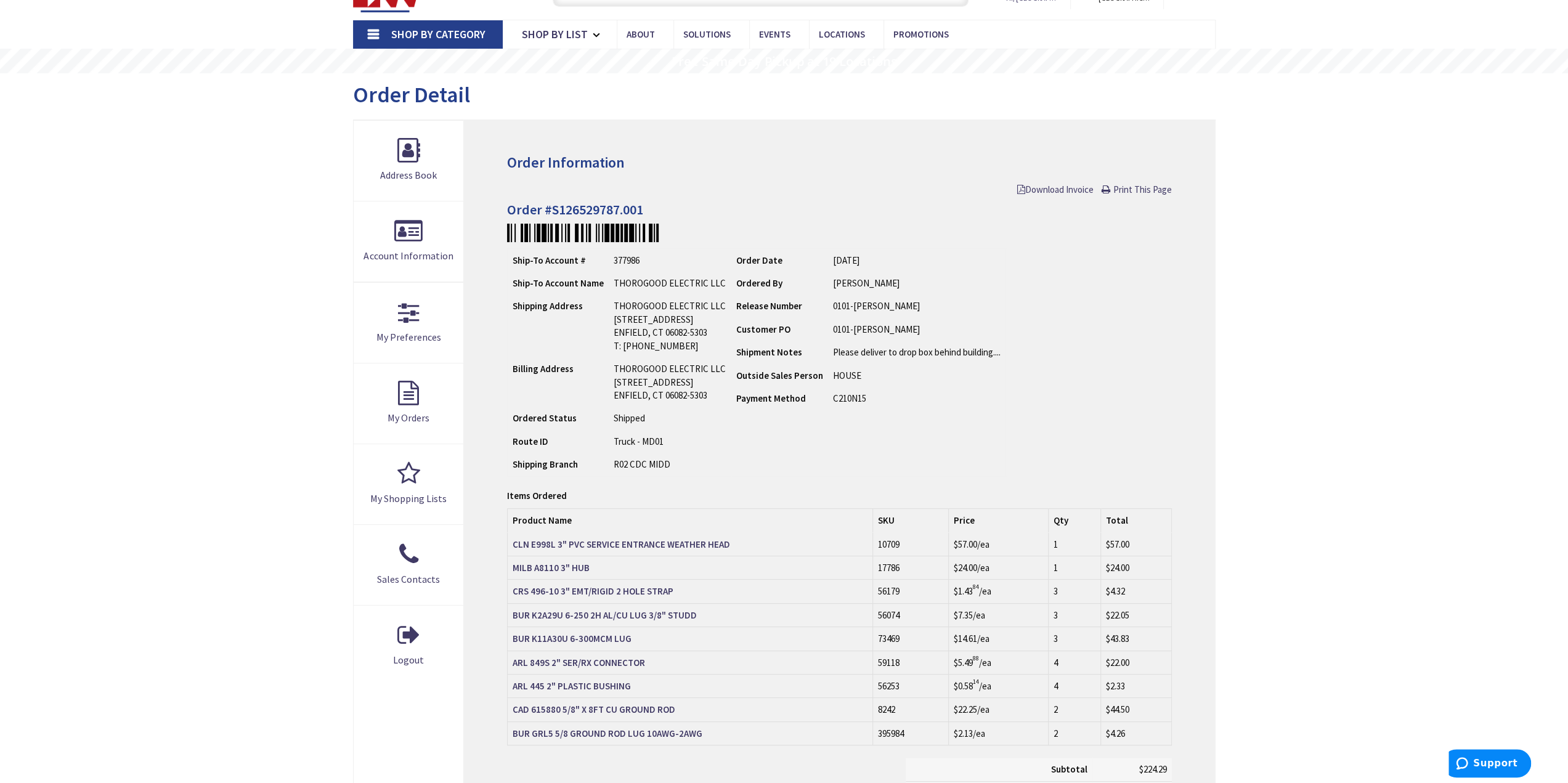
scroll to position [63, 0]
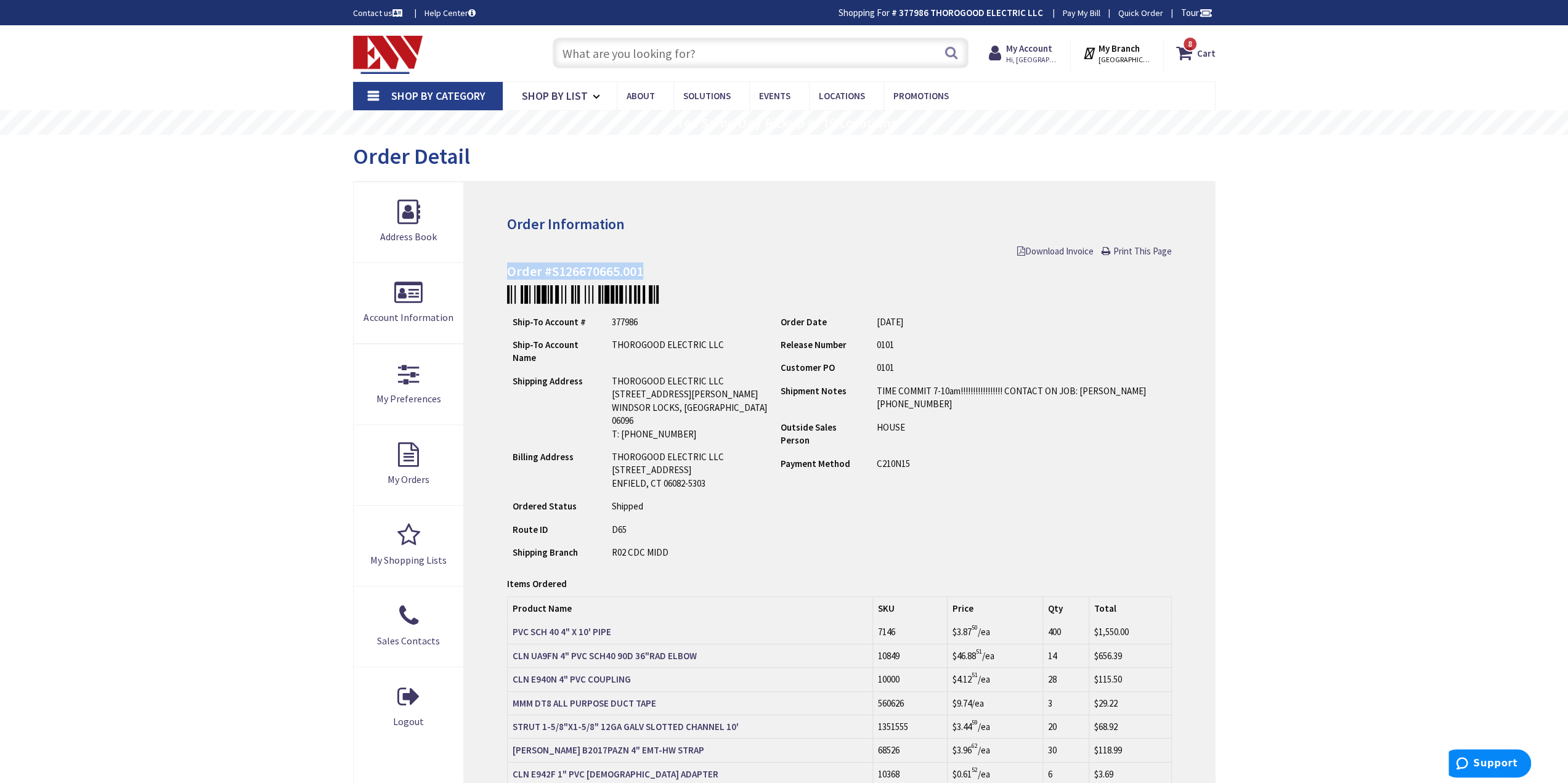
drag, startPoint x: 655, startPoint y: 268, endPoint x: 501, endPoint y: 275, distance: 154.2
click at [501, 275] on div "Order Information Download Invoice Print This Page Order #S126670665.001 Ship-T…" at bounding box center [839, 620] width 750 height 876
copy h4 "Order #S126670665.001"
click at [894, 457] on li "C210N15" at bounding box center [1021, 464] width 290 height 13
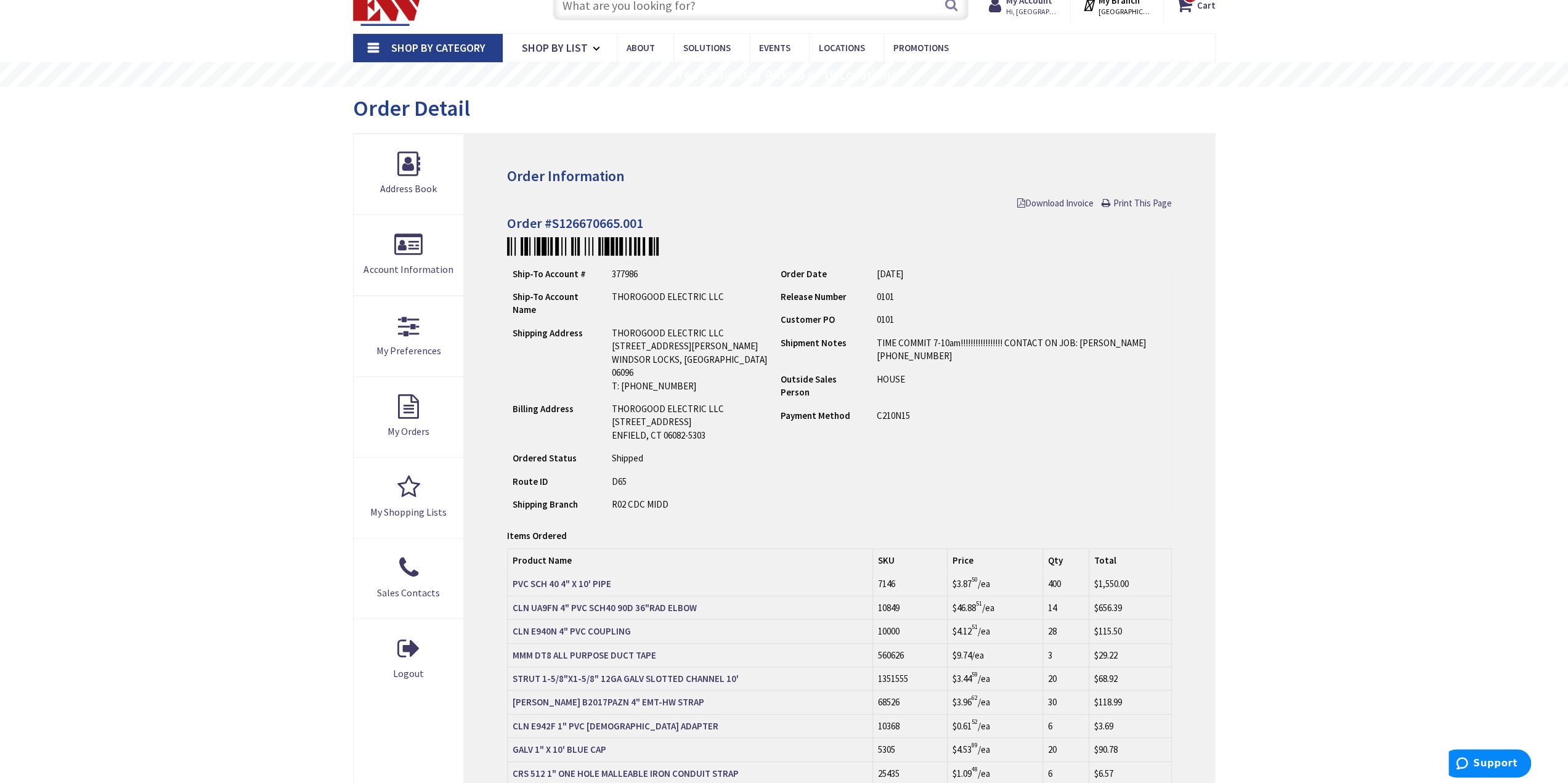
scroll to position [123, 0]
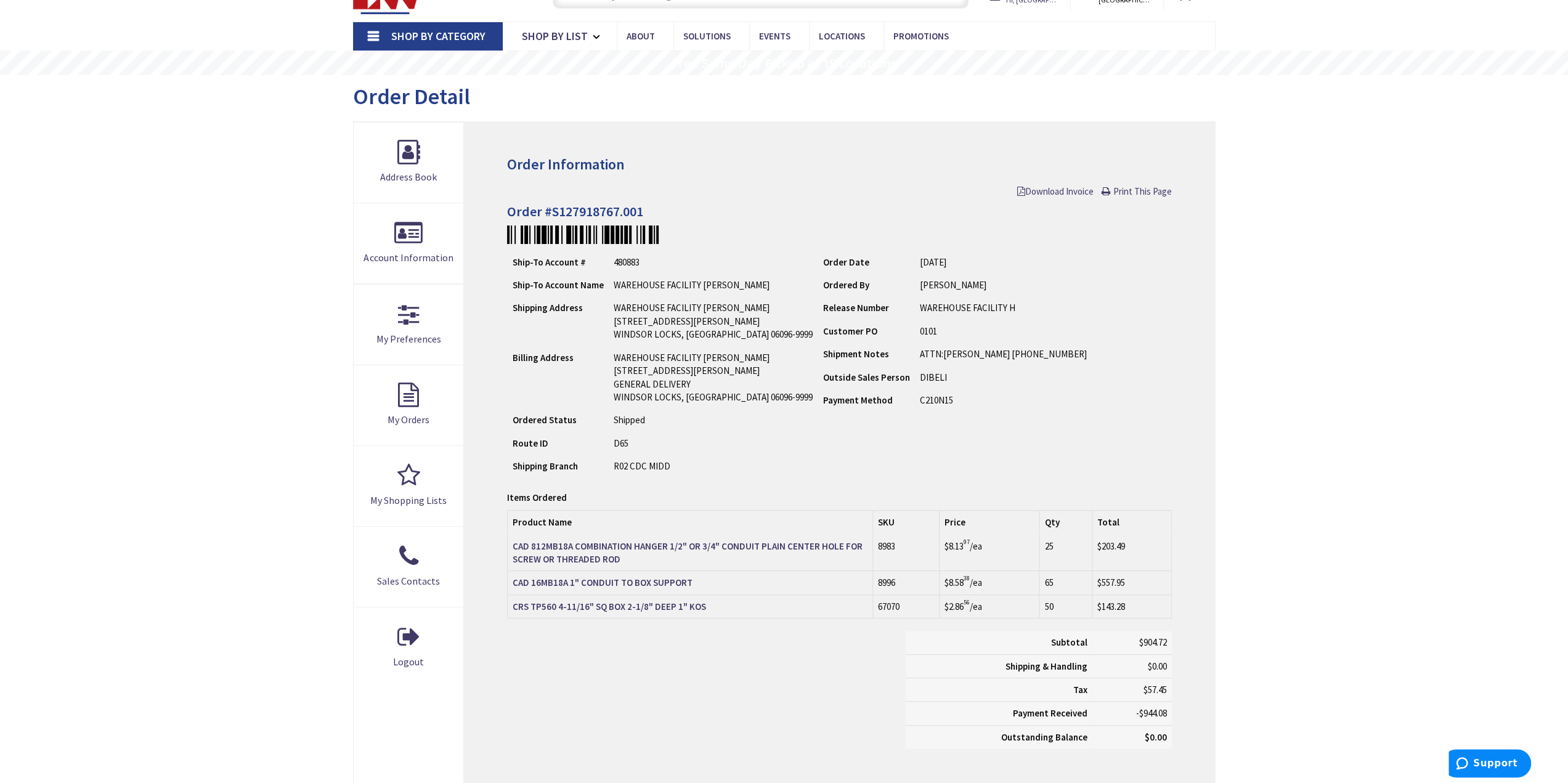
scroll to position [63, 0]
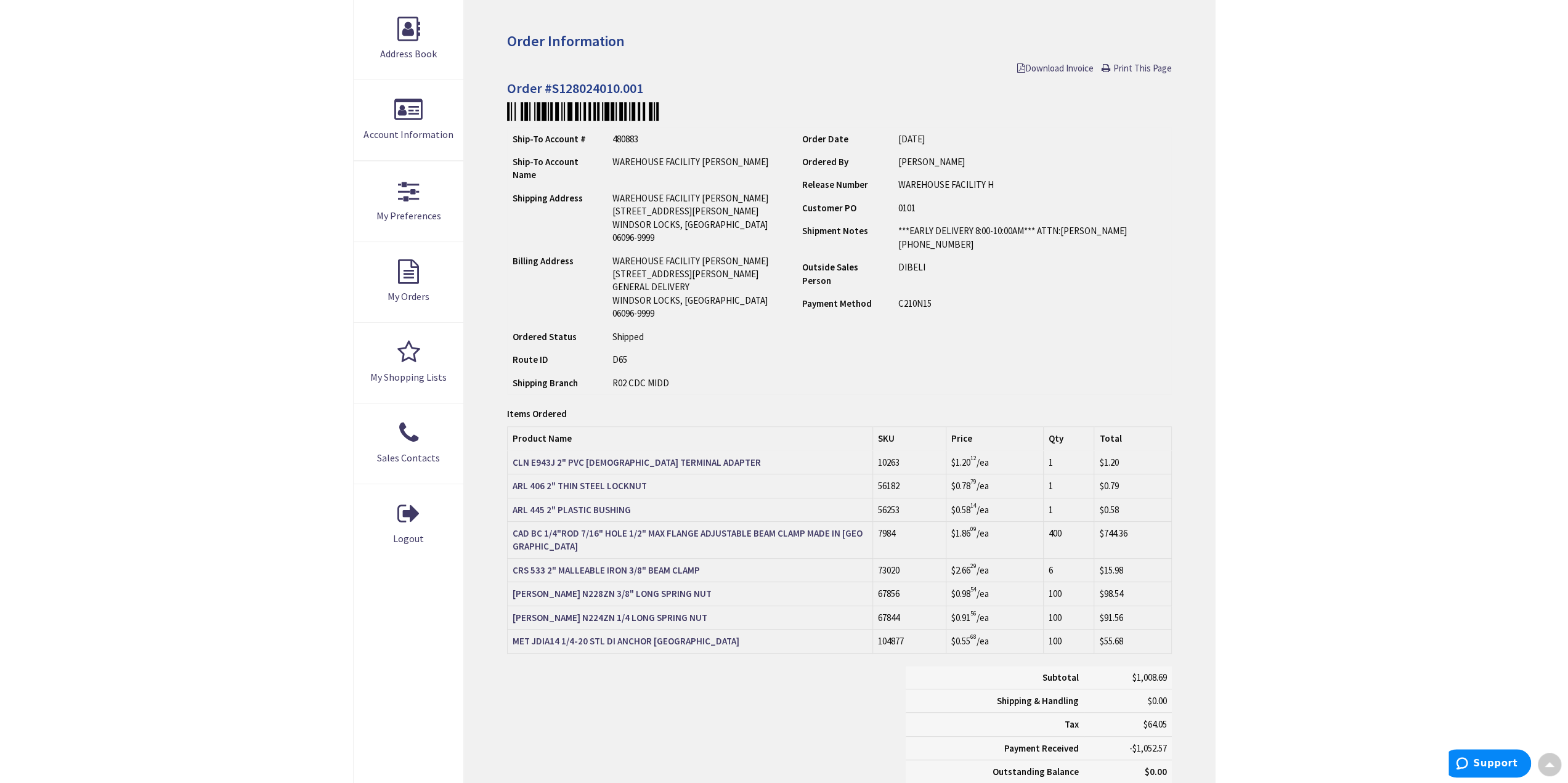
scroll to position [186, 0]
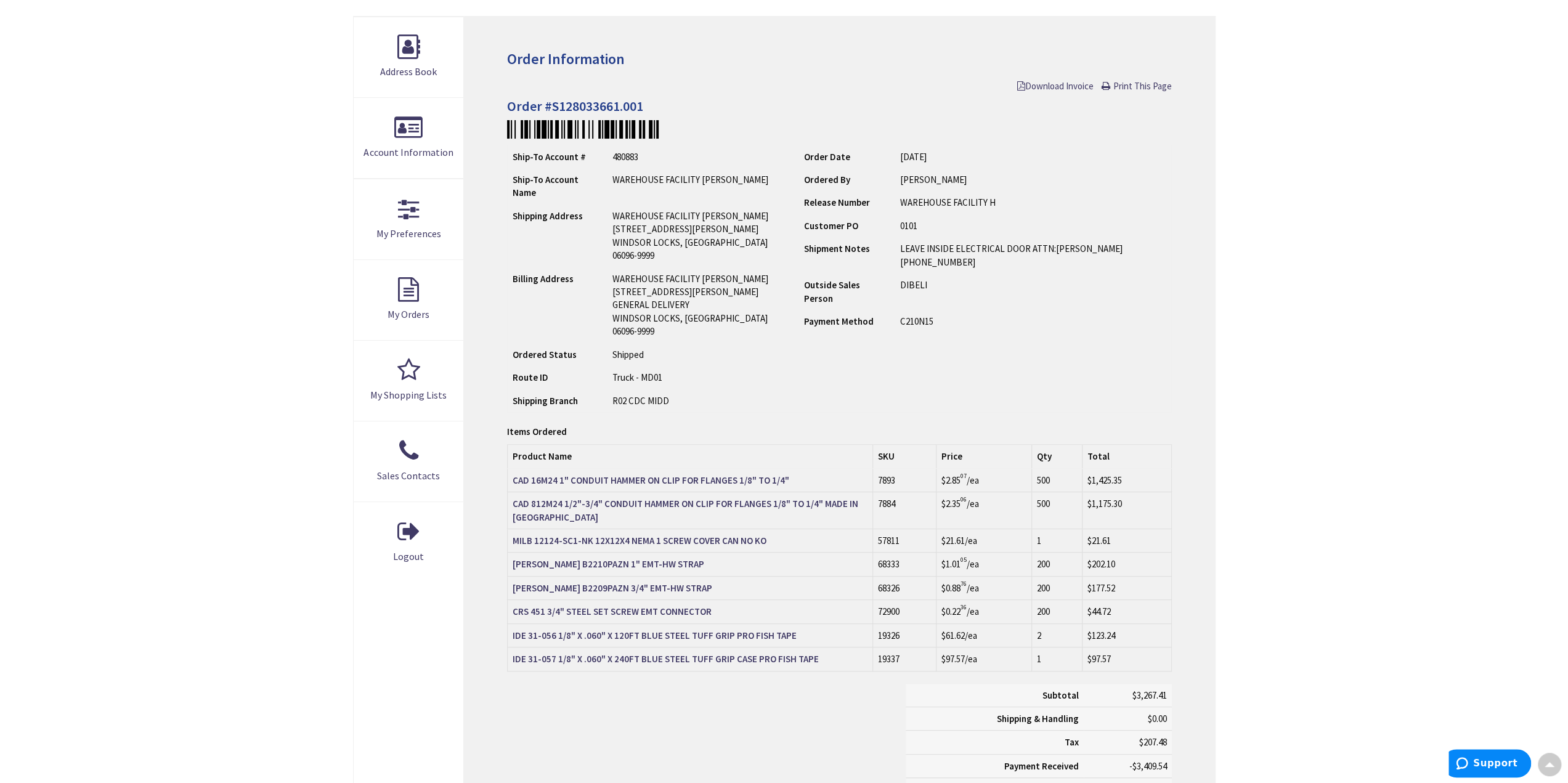
scroll to position [186, 0]
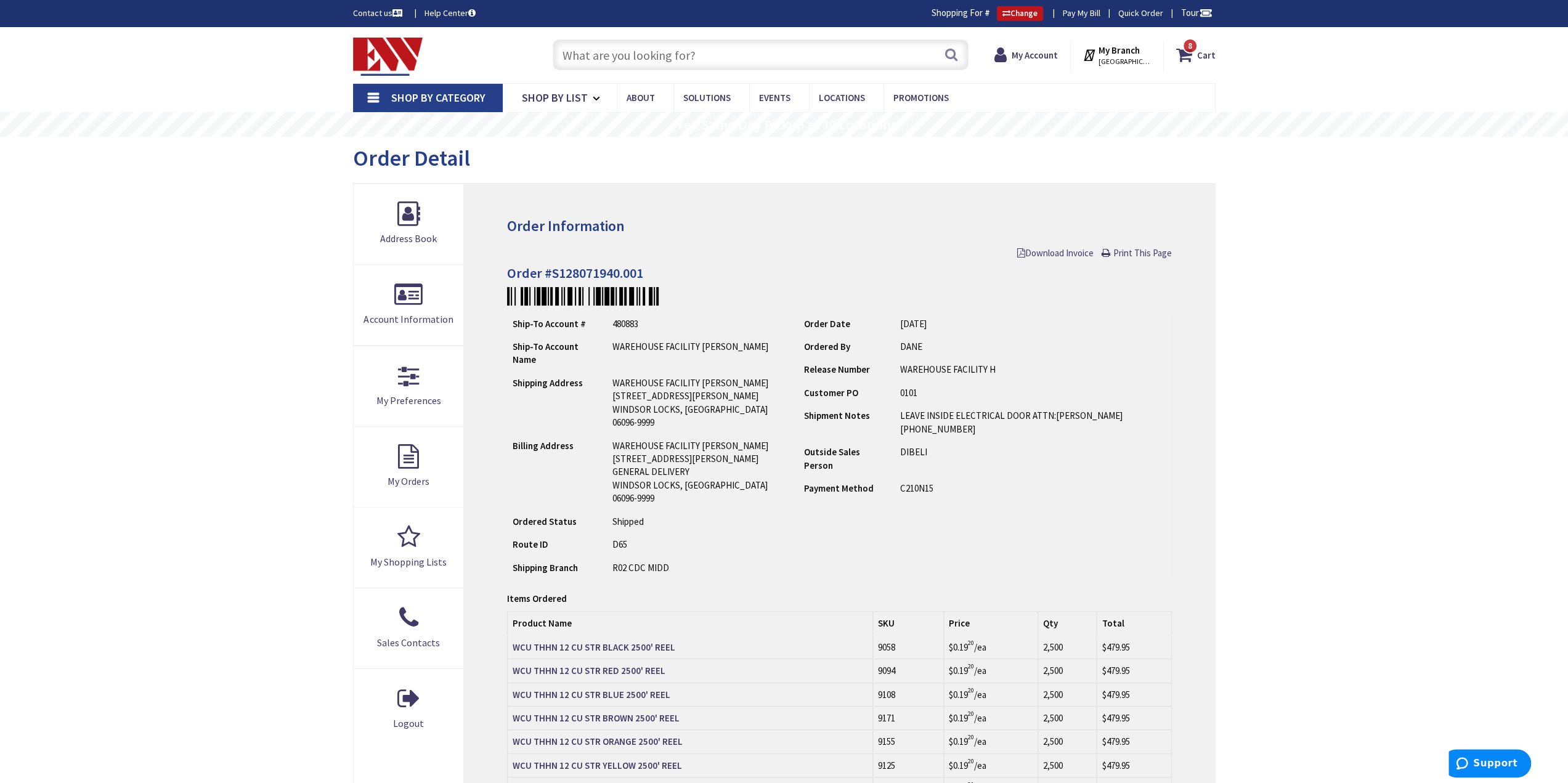
click at [894, 48] on input "text" at bounding box center [761, 55] width 416 height 30
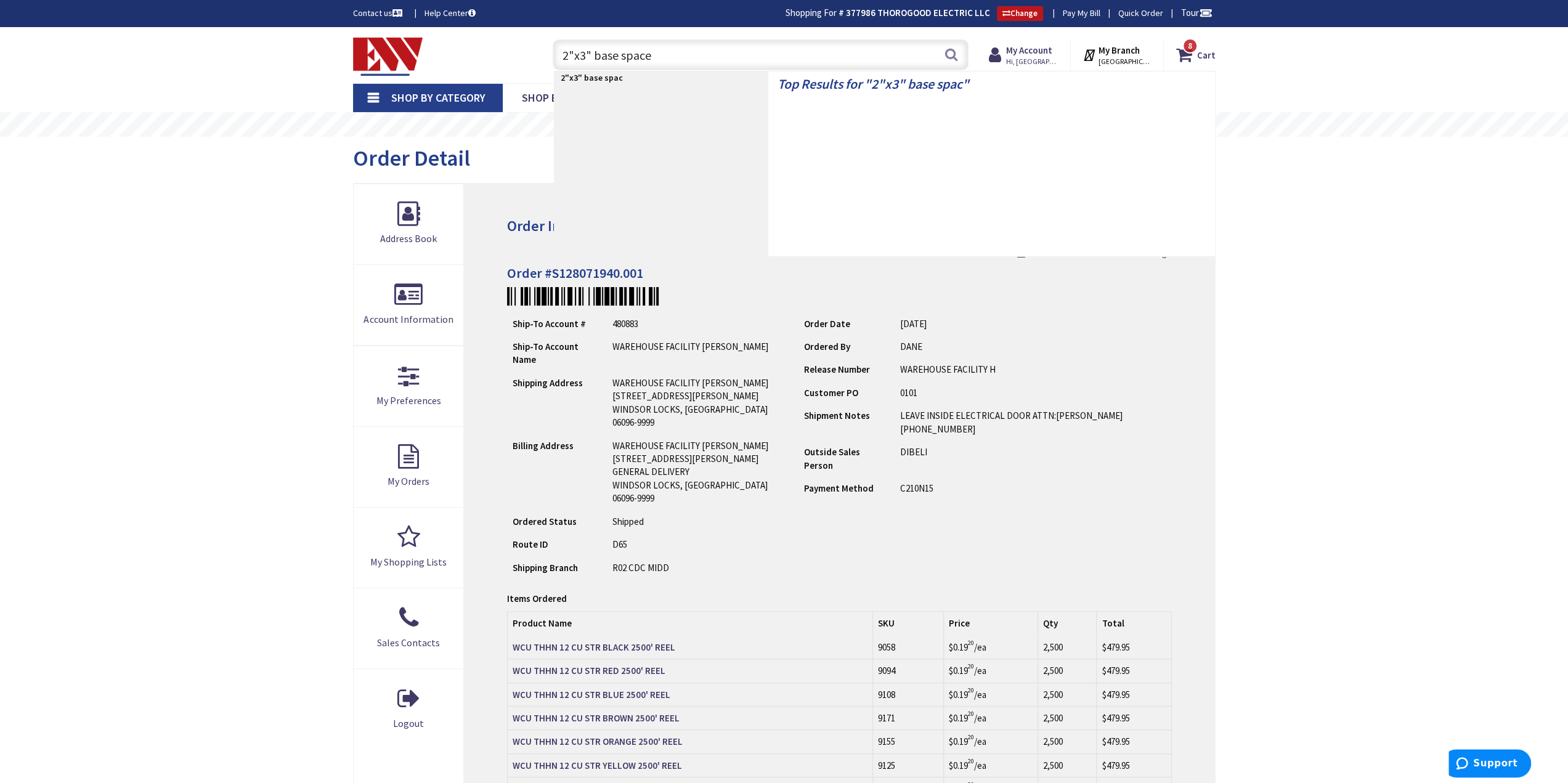
type input "2"x3" base spacer"
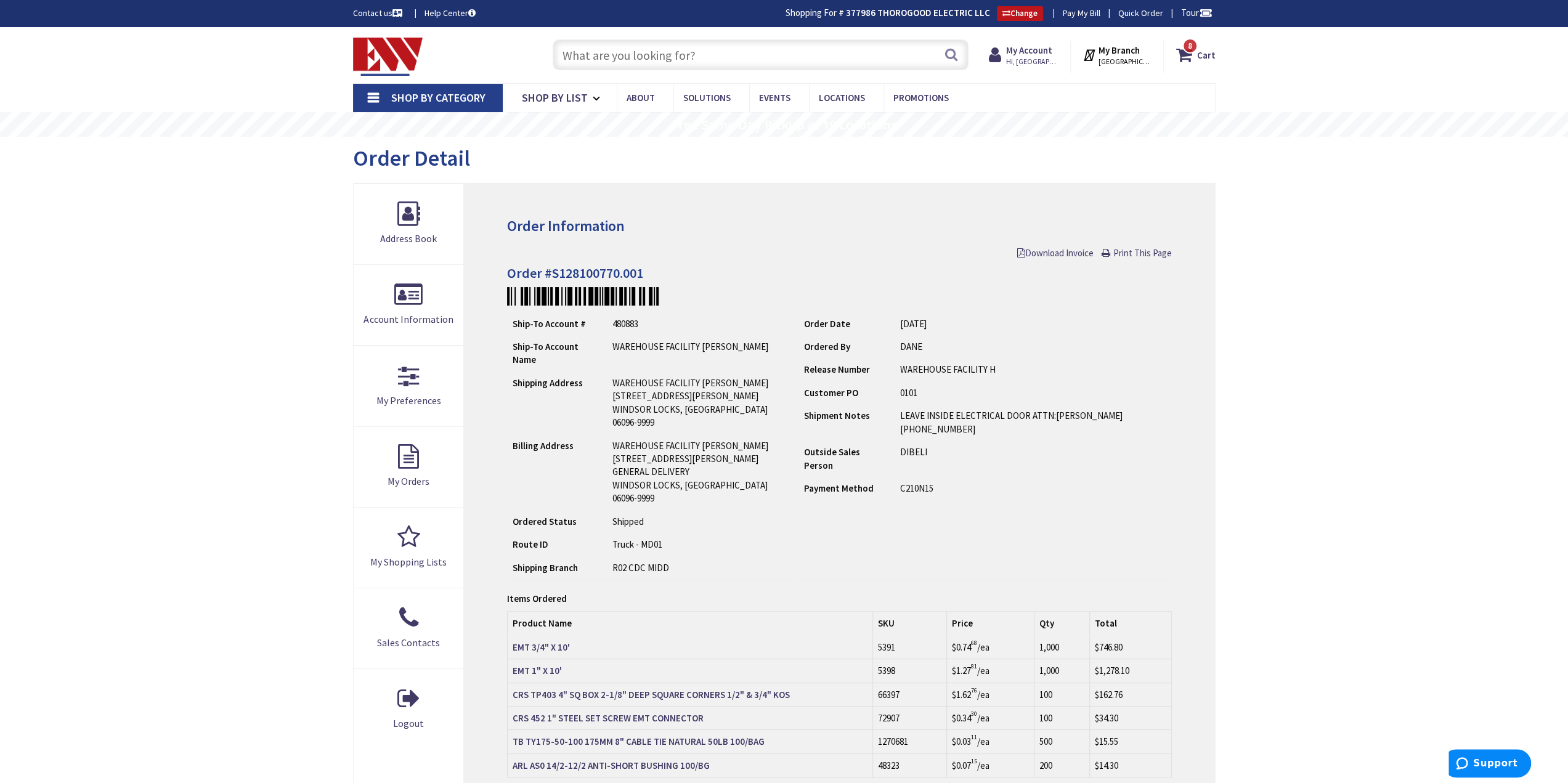
click at [386, 64] on img at bounding box center [388, 57] width 70 height 39
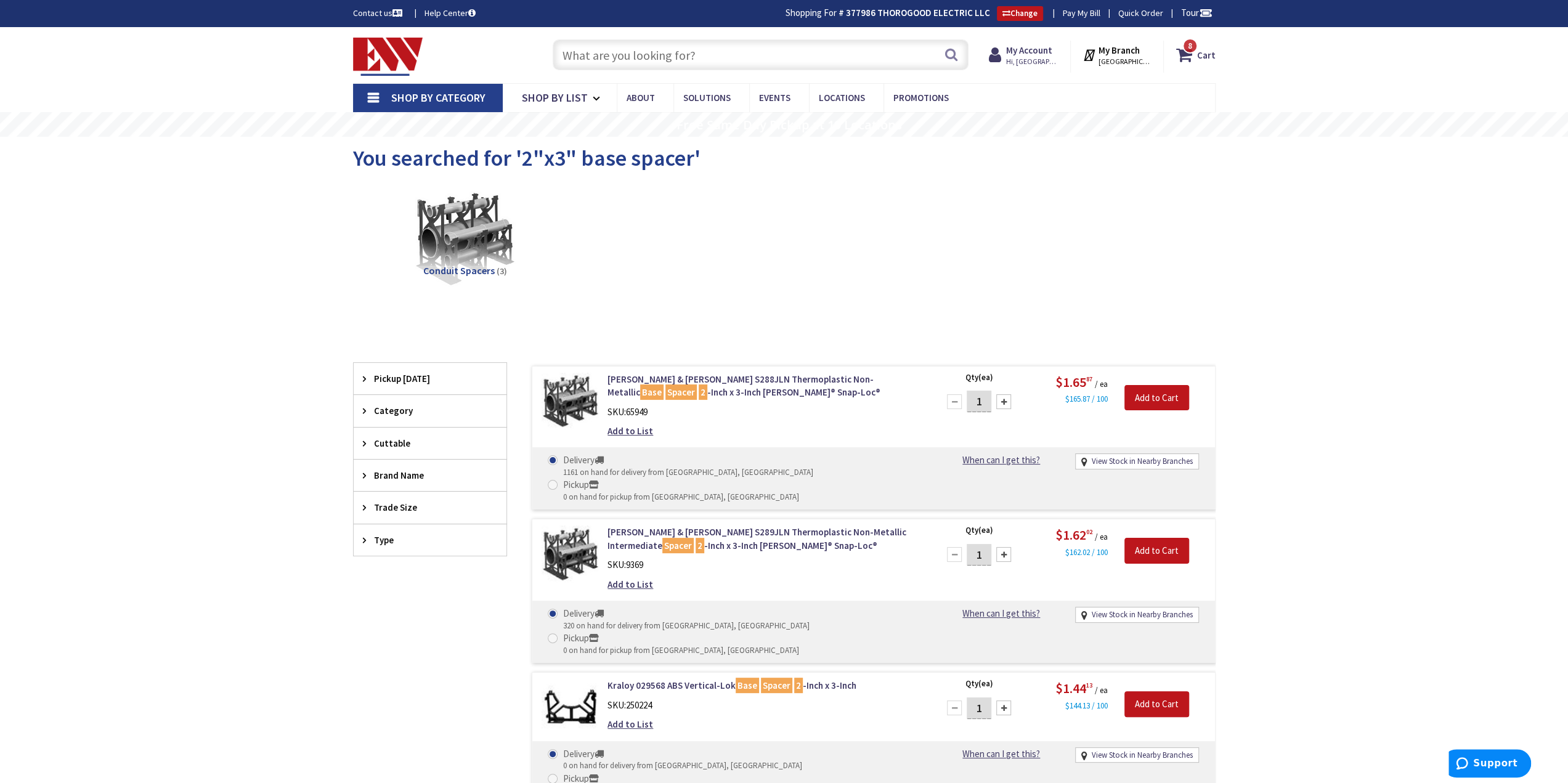
drag, startPoint x: 1135, startPoint y: 272, endPoint x: 1063, endPoint y: 117, distance: 170.9
click at [1135, 270] on div "Conduit Spacers (3)" at bounding box center [784, 249] width 819 height 133
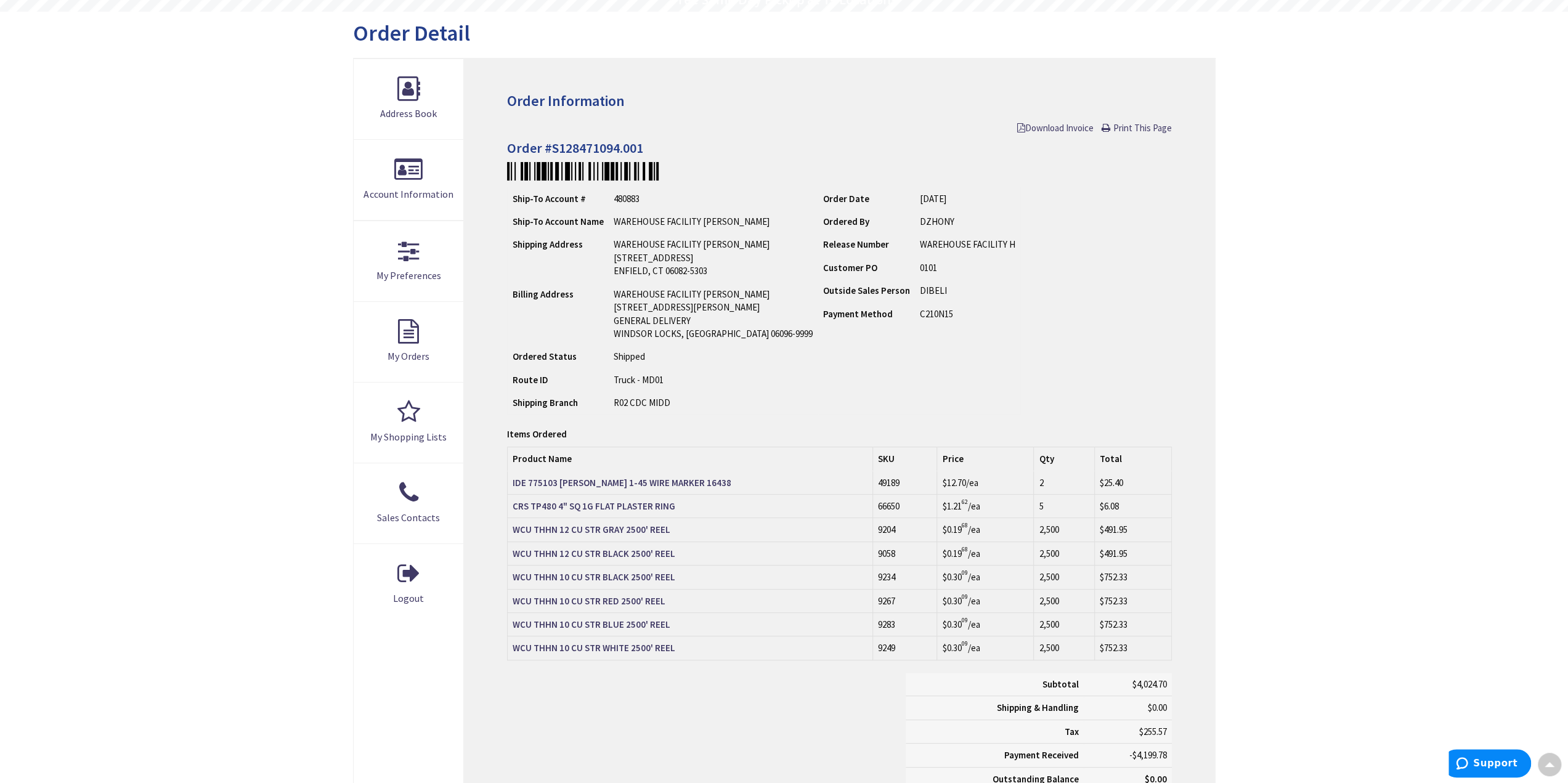
scroll to position [125, 0]
